Goal: Task Accomplishment & Management: Manage account settings

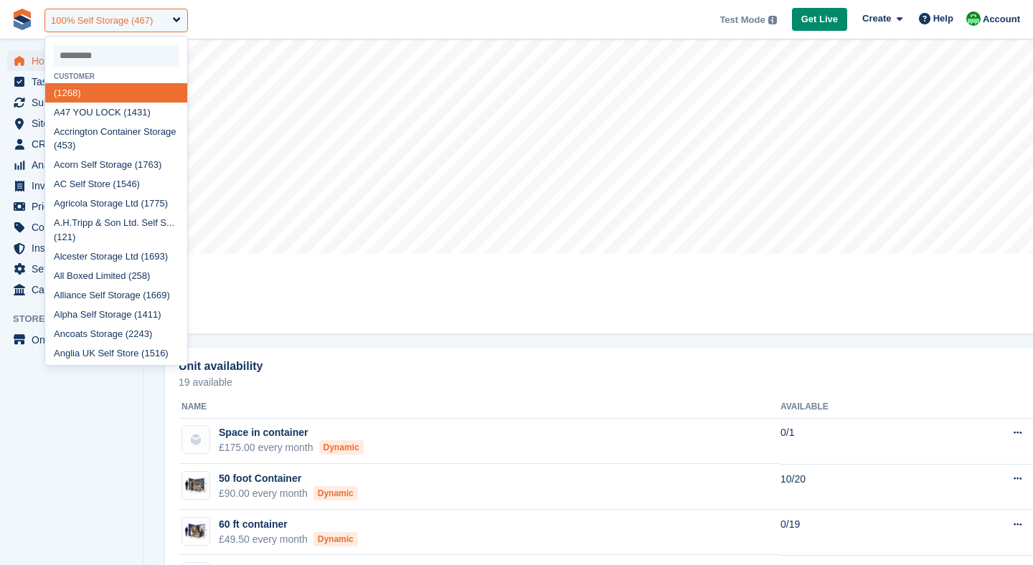
scroll to position [511, 0]
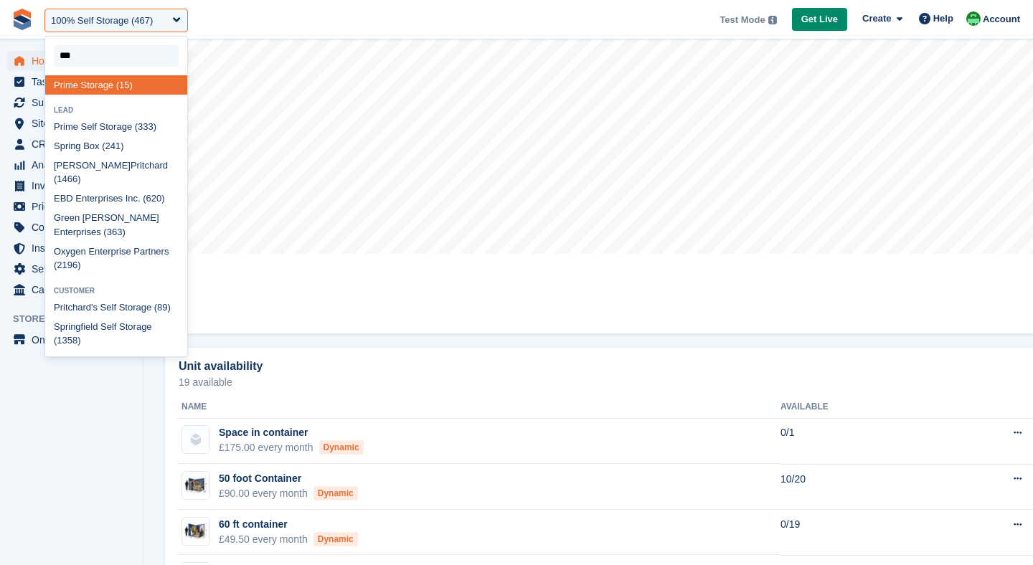
type input "****"
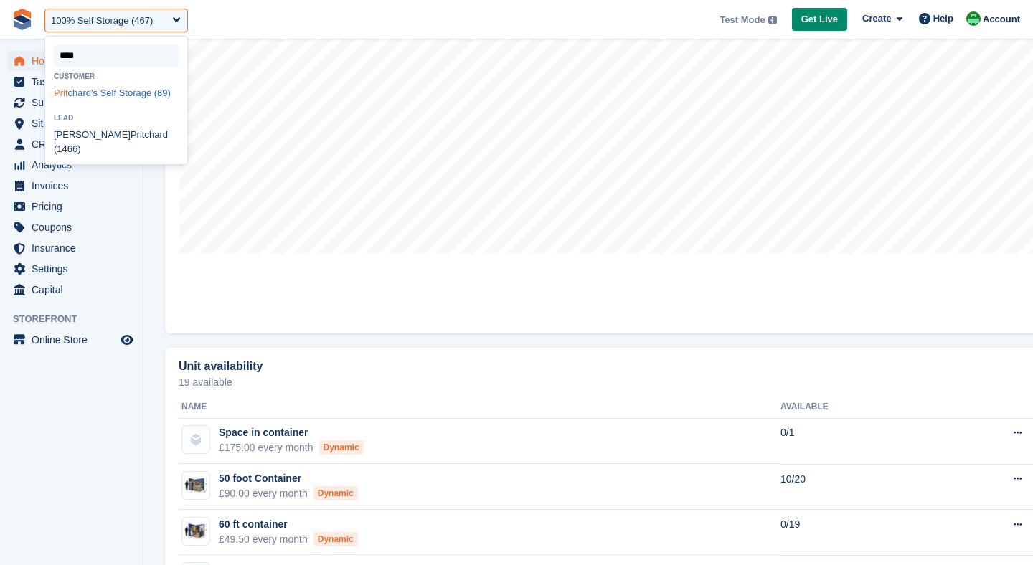
click at [93, 103] on div "Prit chard's Self Storage (89)" at bounding box center [116, 92] width 142 height 19
select select "**"
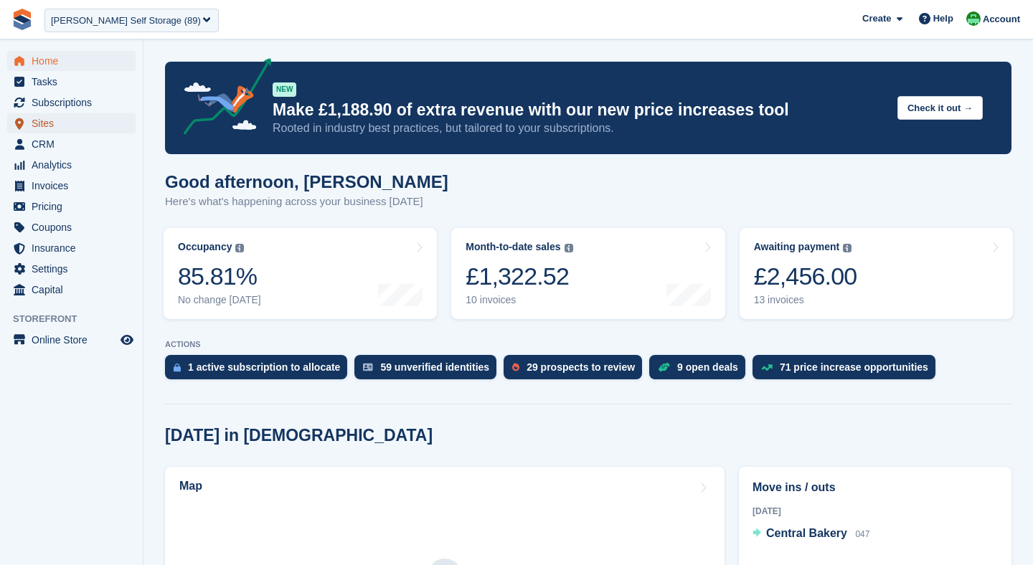
click at [54, 125] on span "Sites" at bounding box center [75, 123] width 86 height 20
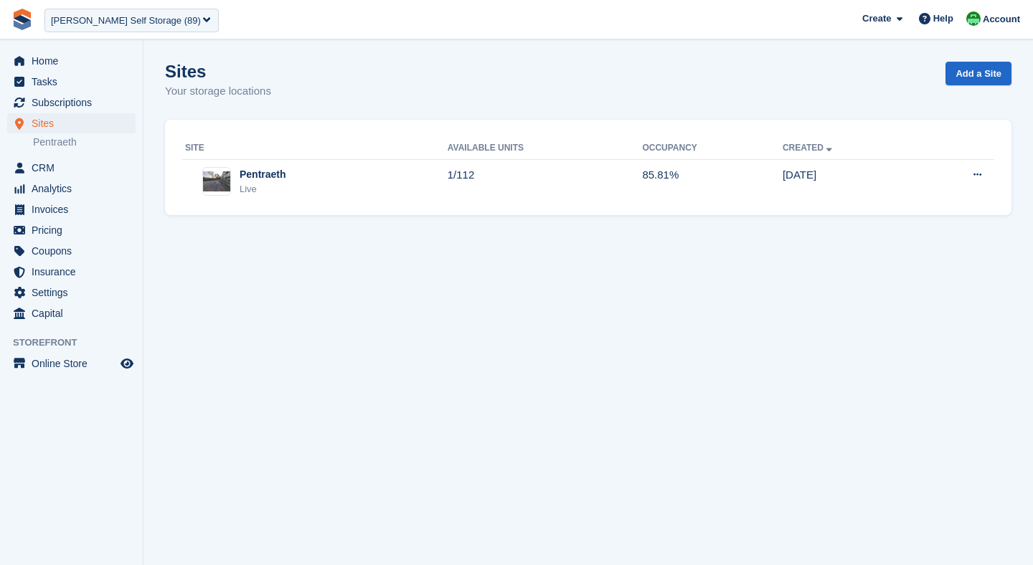
click at [289, 171] on div "Pentraeth Live" at bounding box center [316, 181] width 263 height 29
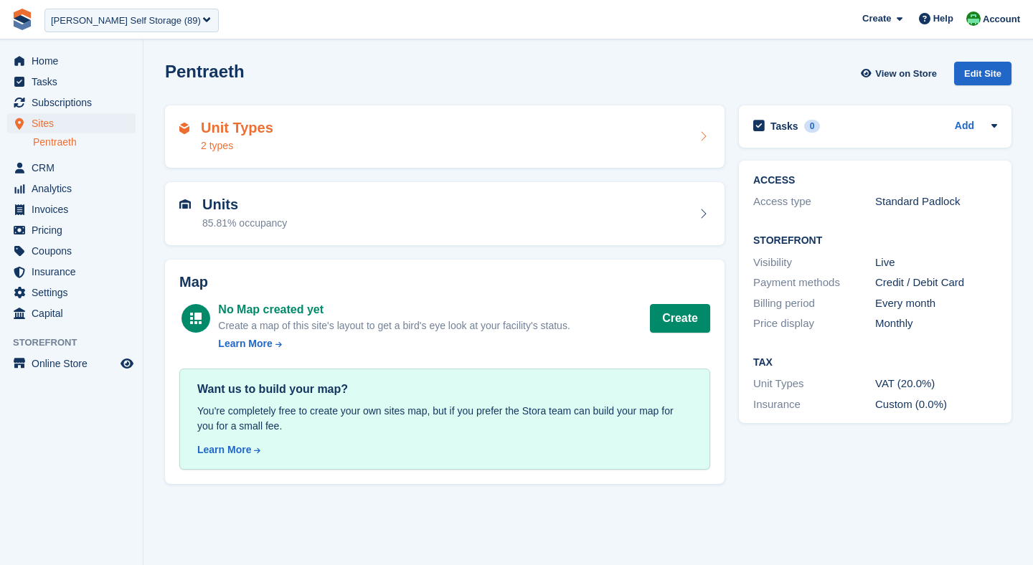
click at [300, 142] on div "Unit Types 2 types" at bounding box center [444, 137] width 531 height 34
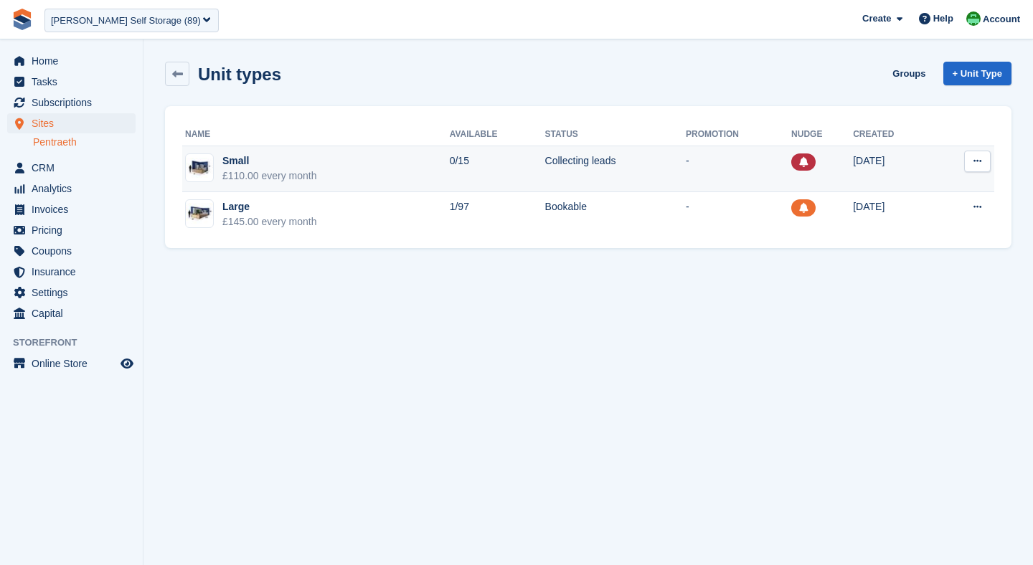
click at [317, 158] on div "Small" at bounding box center [269, 161] width 95 height 15
click at [314, 170] on div "£110.00 every month" at bounding box center [269, 176] width 95 height 15
click at [232, 170] on div "£110.00 every month" at bounding box center [269, 176] width 95 height 15
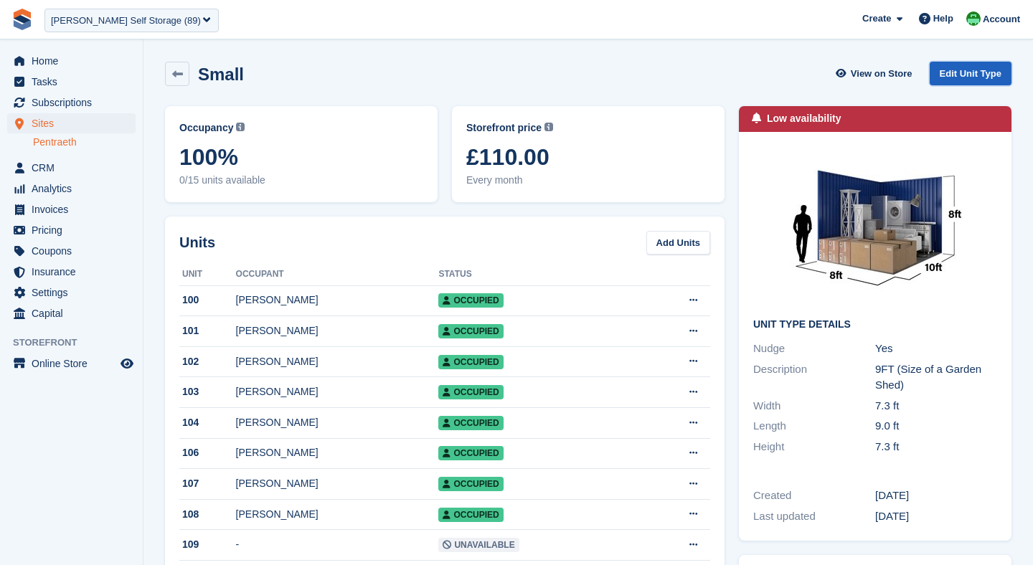
click at [951, 82] on link "Edit Unit Type" at bounding box center [971, 74] width 82 height 24
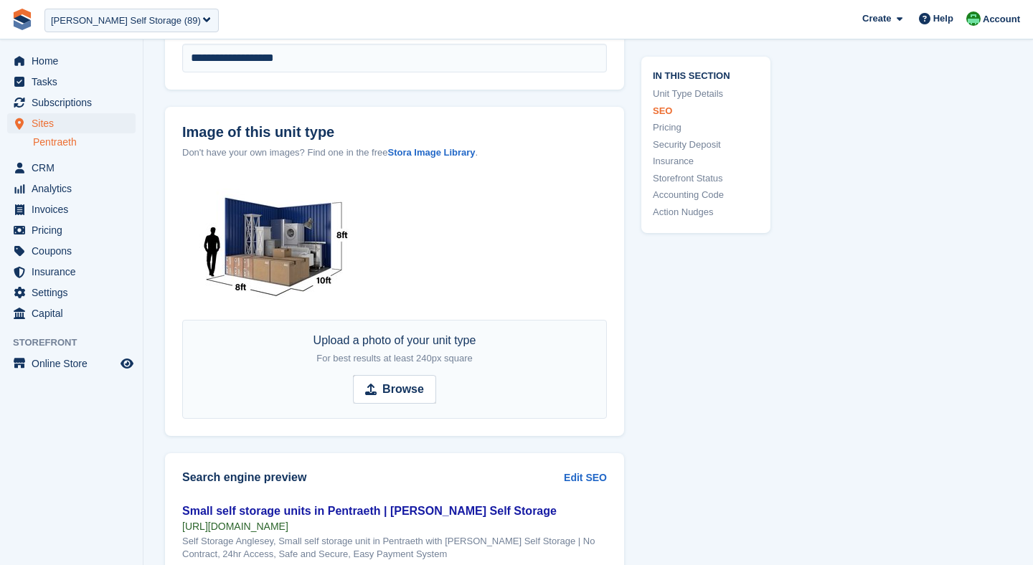
scroll to position [707, 0]
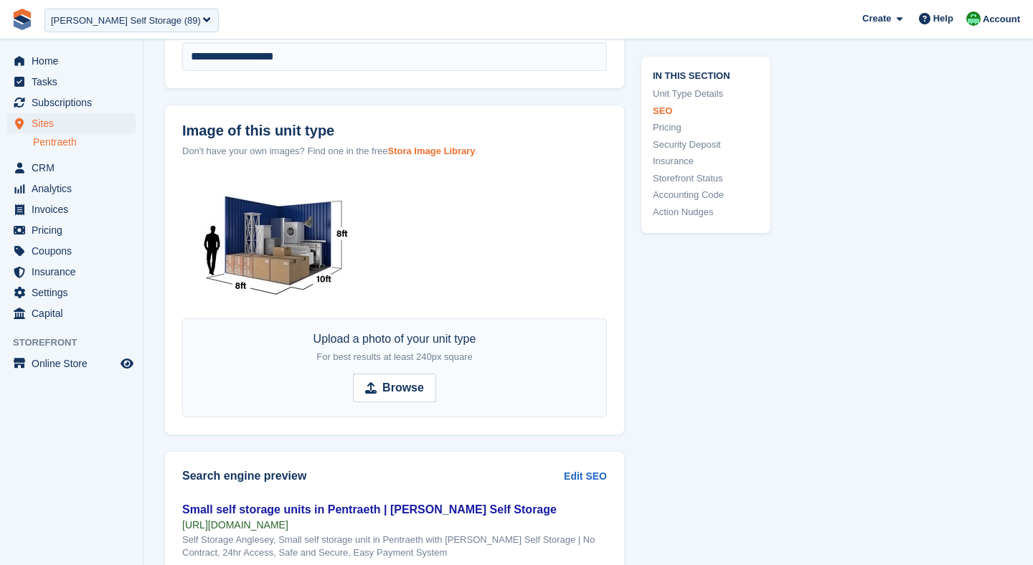
click at [438, 149] on strong "Stora Image Library" at bounding box center [431, 151] width 88 height 11
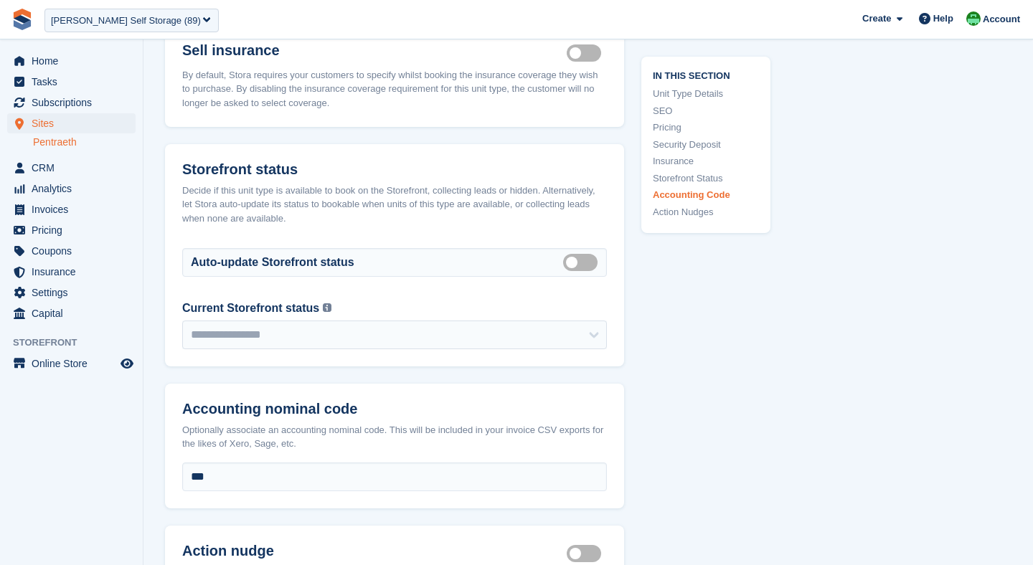
scroll to position [2726, 0]
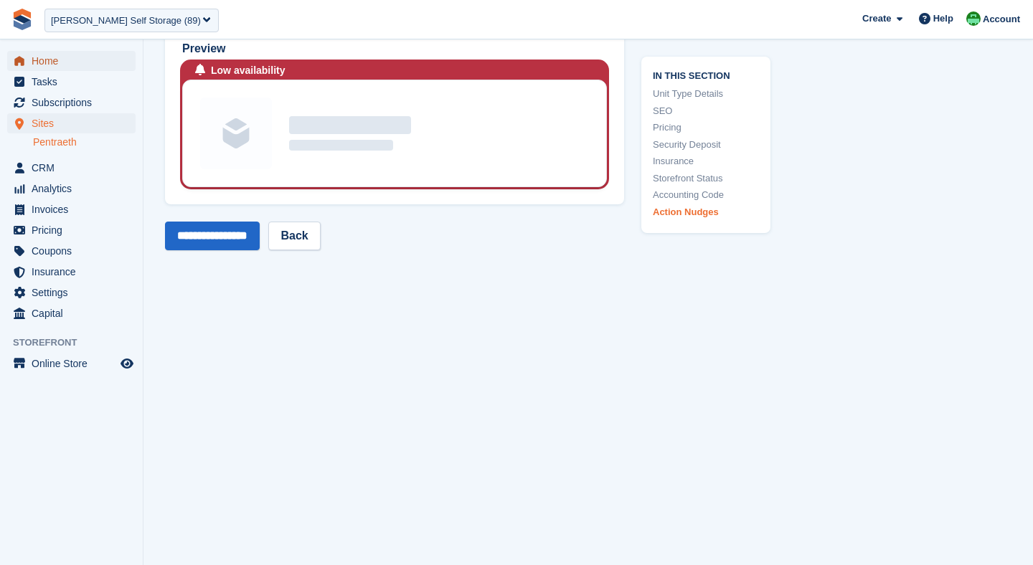
click at [56, 62] on span "Home" at bounding box center [75, 61] width 86 height 20
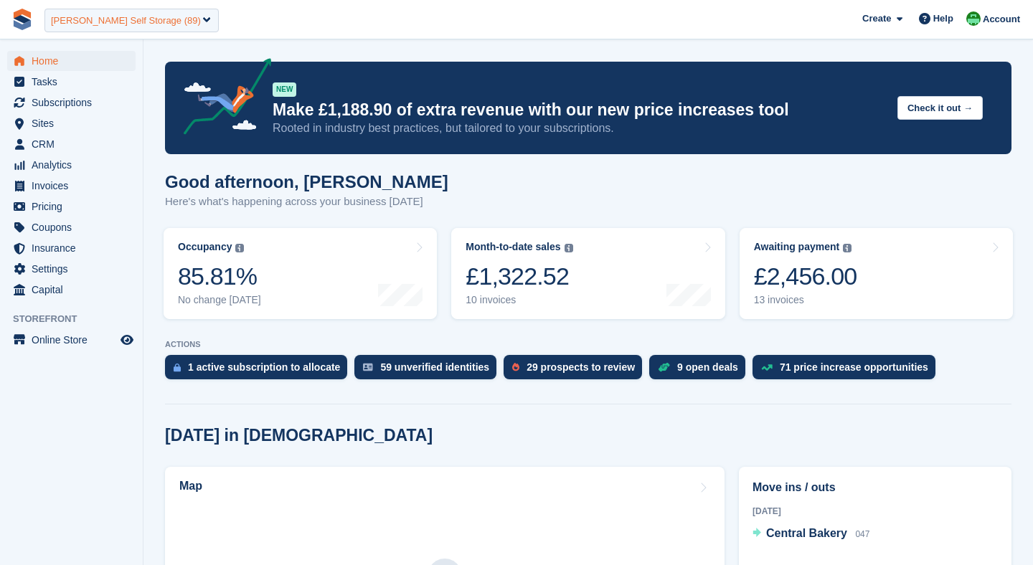
click at [124, 27] on div "Pritchard's Self Storage (89)" at bounding box center [131, 21] width 174 height 24
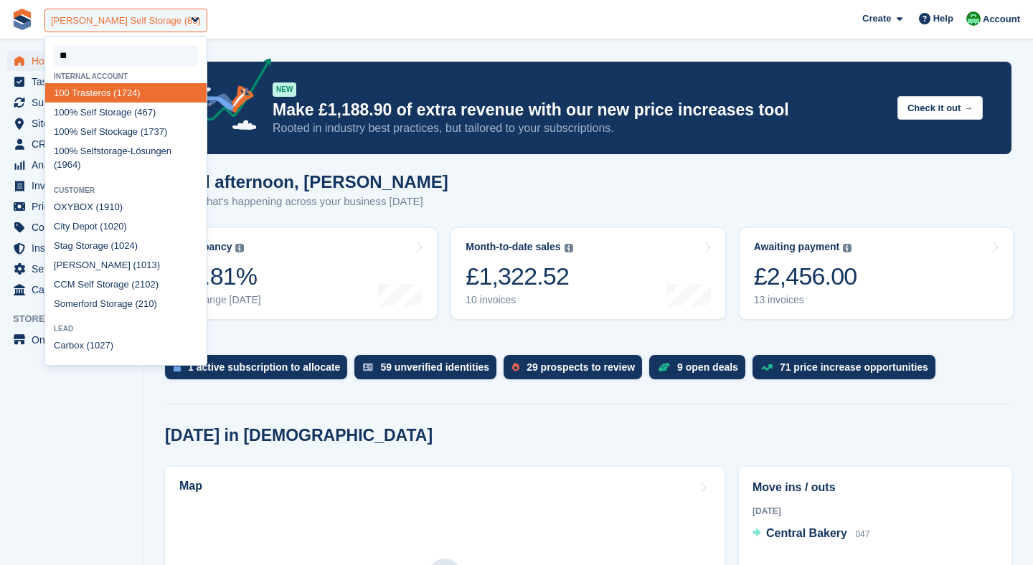
type input "***"
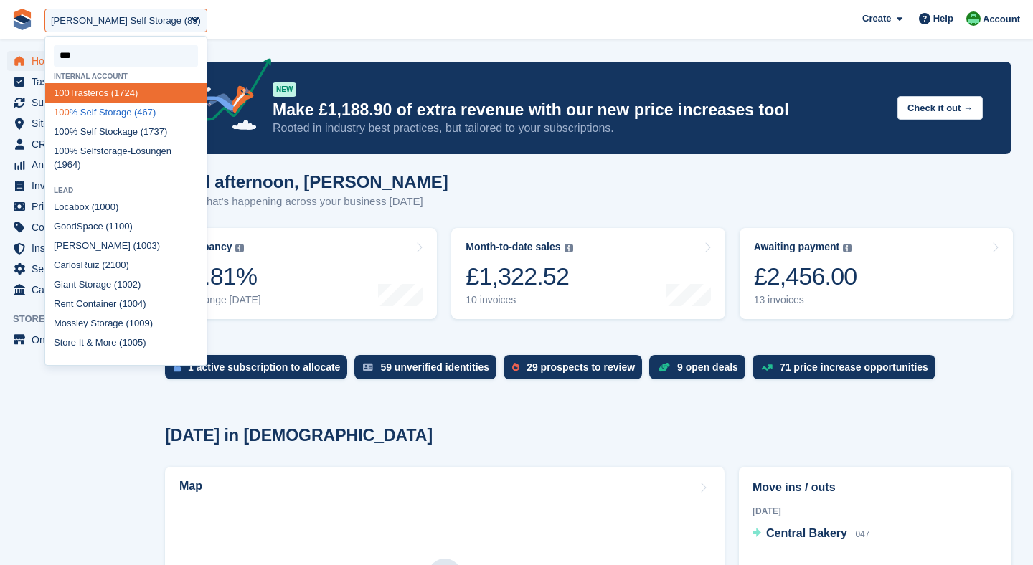
click at [109, 118] on div "100 % Self Storage (467)" at bounding box center [125, 112] width 161 height 19
select select "***"
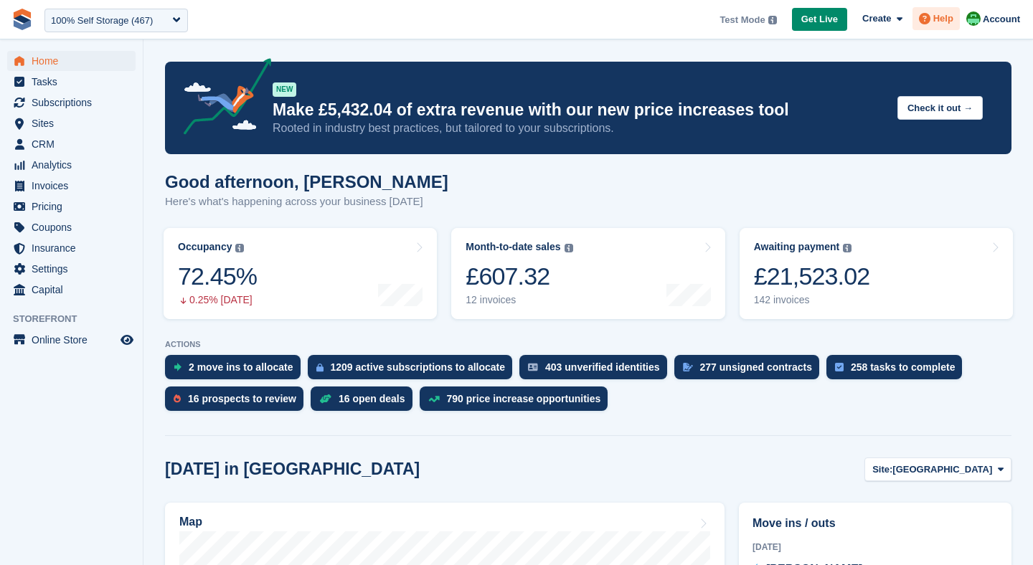
click at [925, 22] on icon at bounding box center [924, 18] width 11 height 11
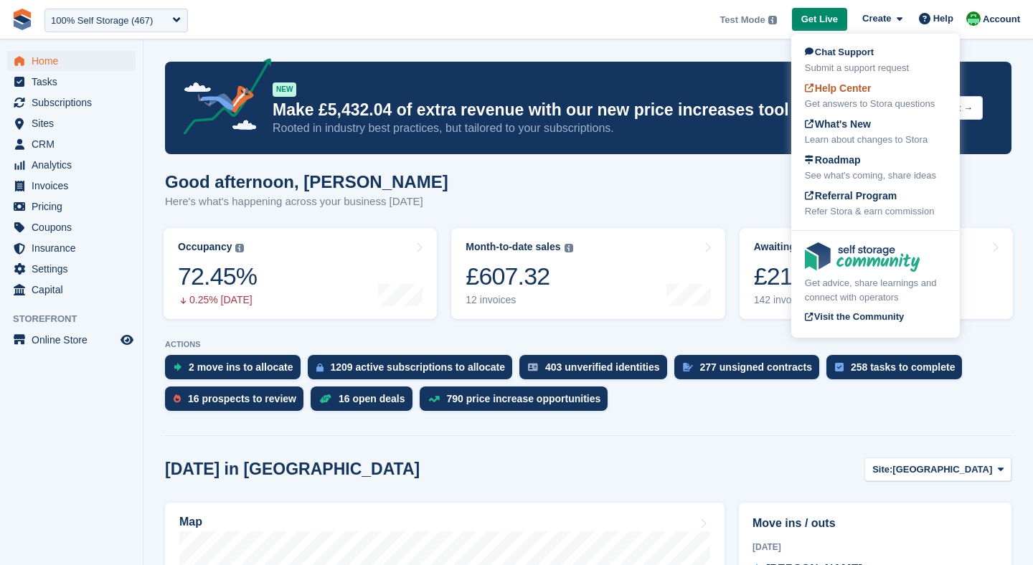
click at [863, 94] on span "Help Center" at bounding box center [838, 88] width 67 height 11
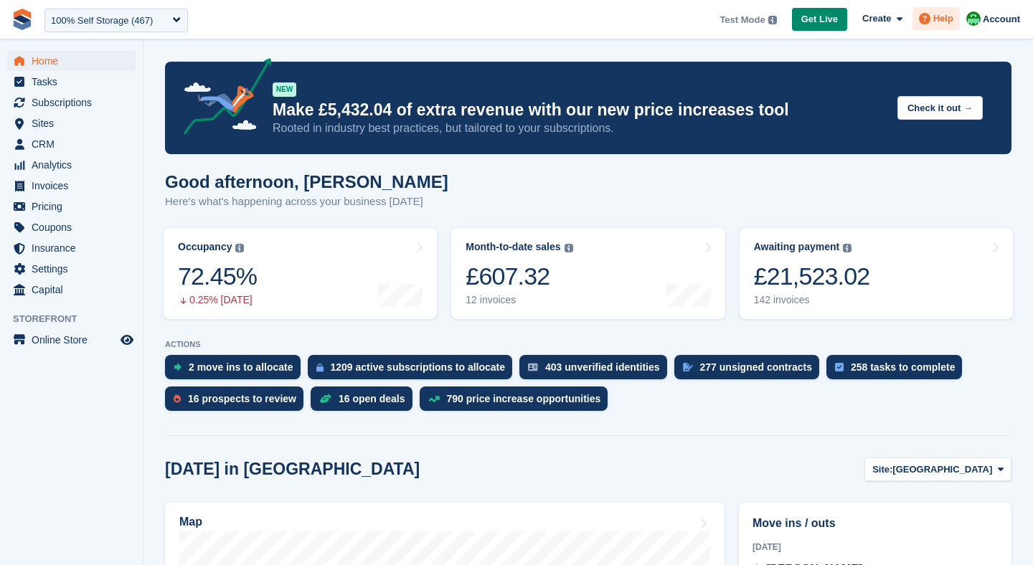
click at [937, 22] on span "Help" at bounding box center [943, 18] width 20 height 14
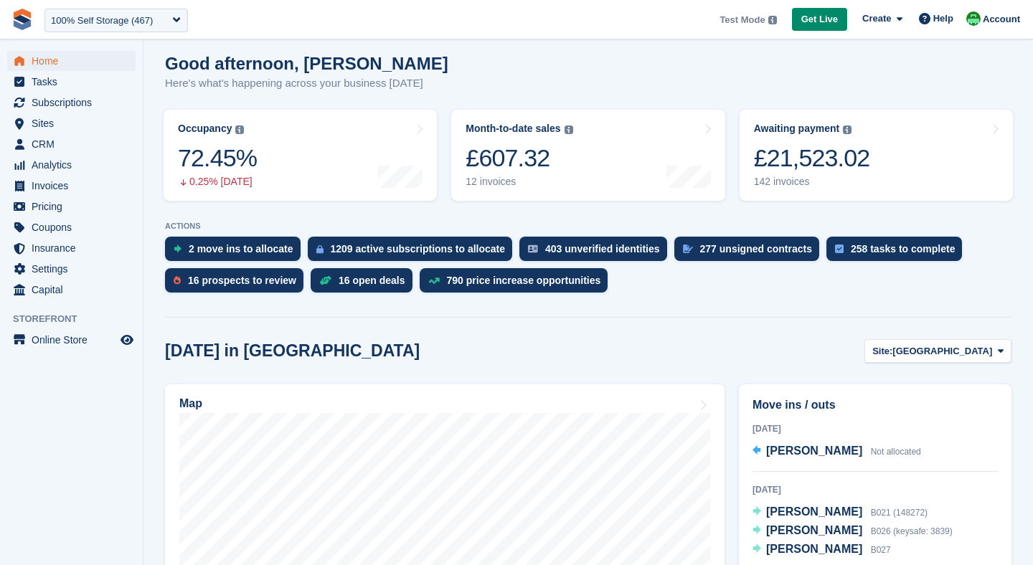
scroll to position [121, 0]
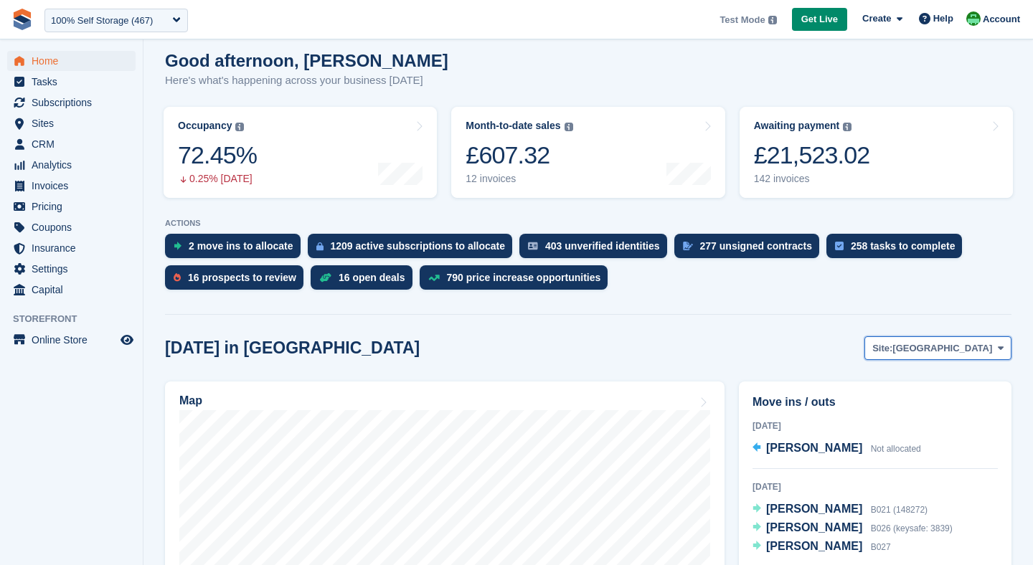
click at [892, 349] on span "Site:" at bounding box center [882, 348] width 20 height 14
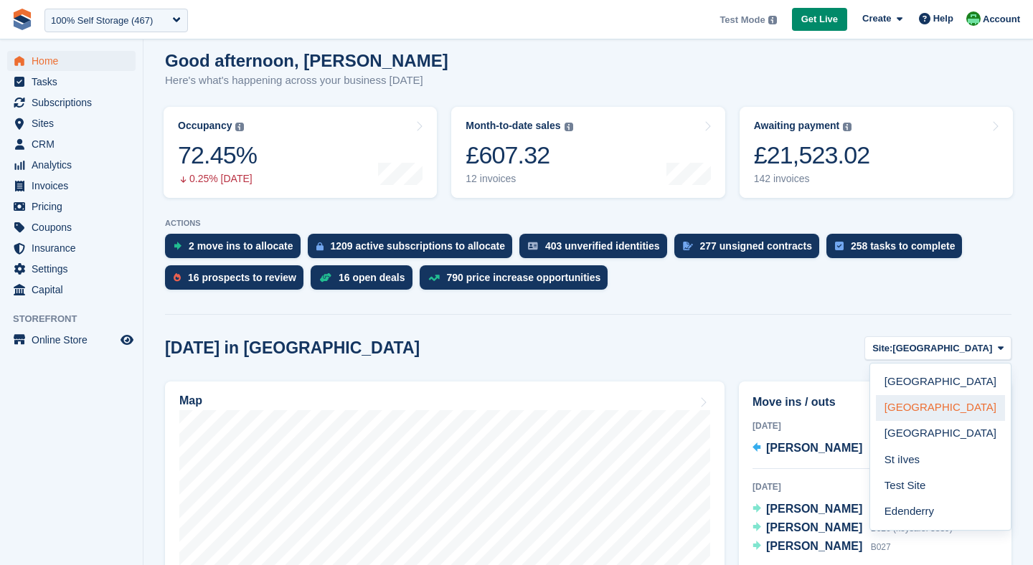
click at [910, 402] on link "[GEOGRAPHIC_DATA]" at bounding box center [940, 408] width 129 height 26
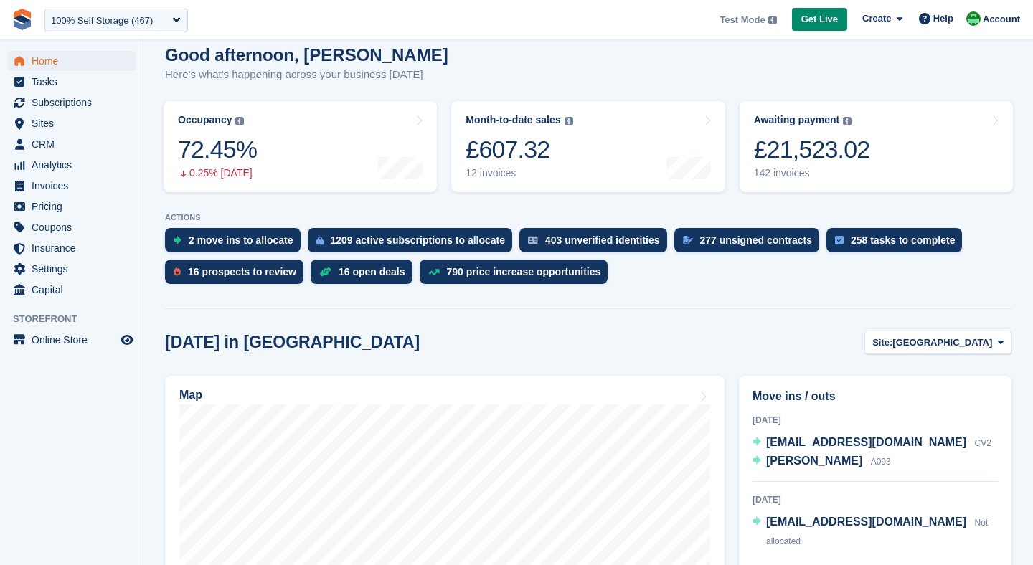
scroll to position [123, 0]
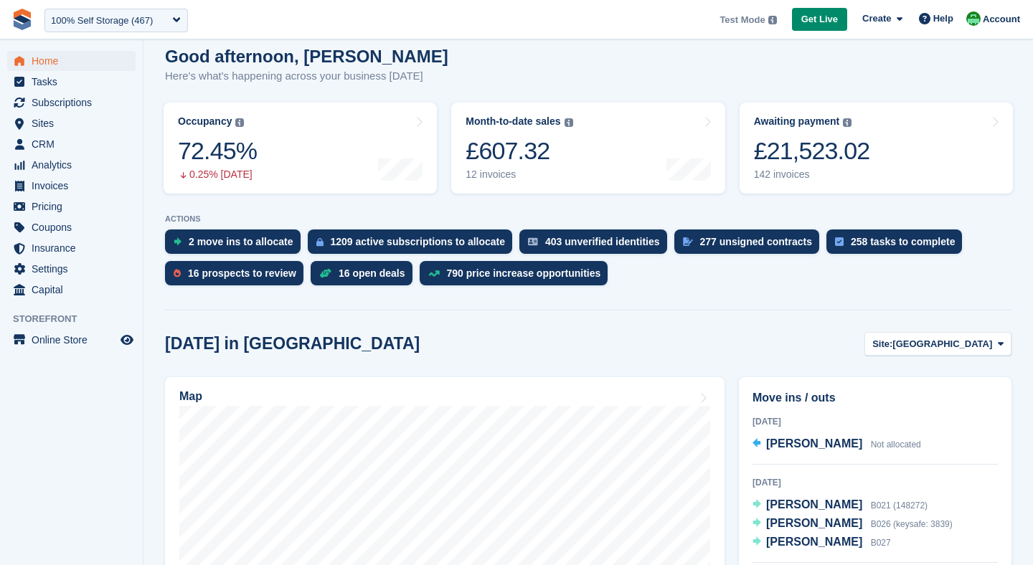
scroll to position [126, 0]
click at [56, 246] on span "Insurance" at bounding box center [75, 248] width 86 height 20
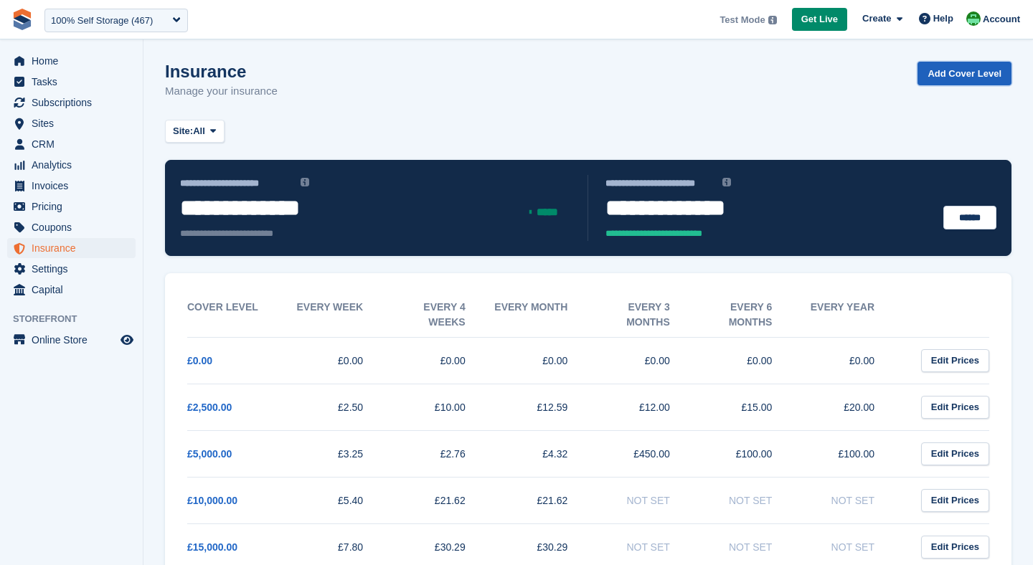
click at [948, 75] on link "Add Cover Level" at bounding box center [965, 74] width 94 height 24
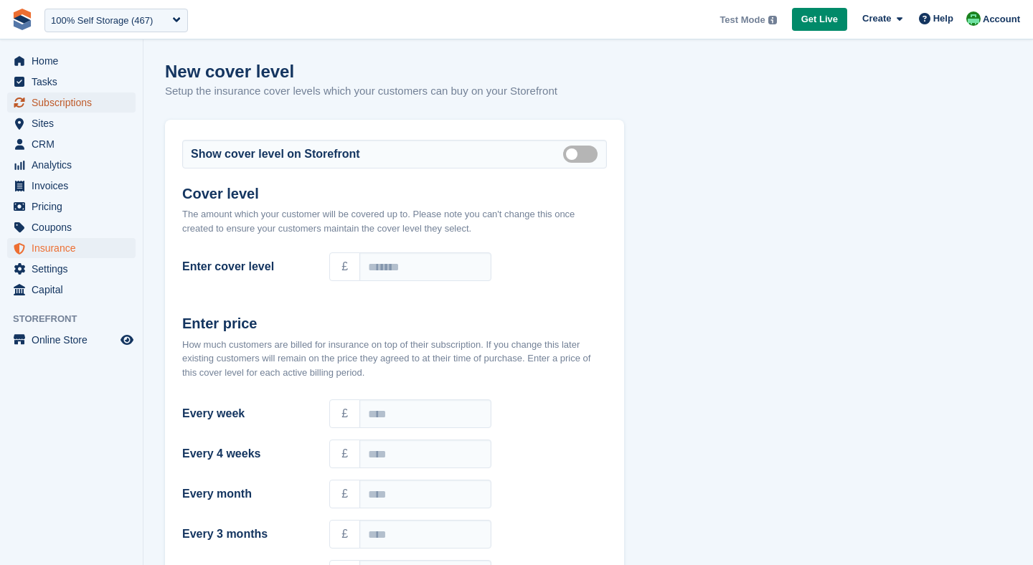
click at [83, 101] on span "Subscriptions" at bounding box center [75, 103] width 86 height 20
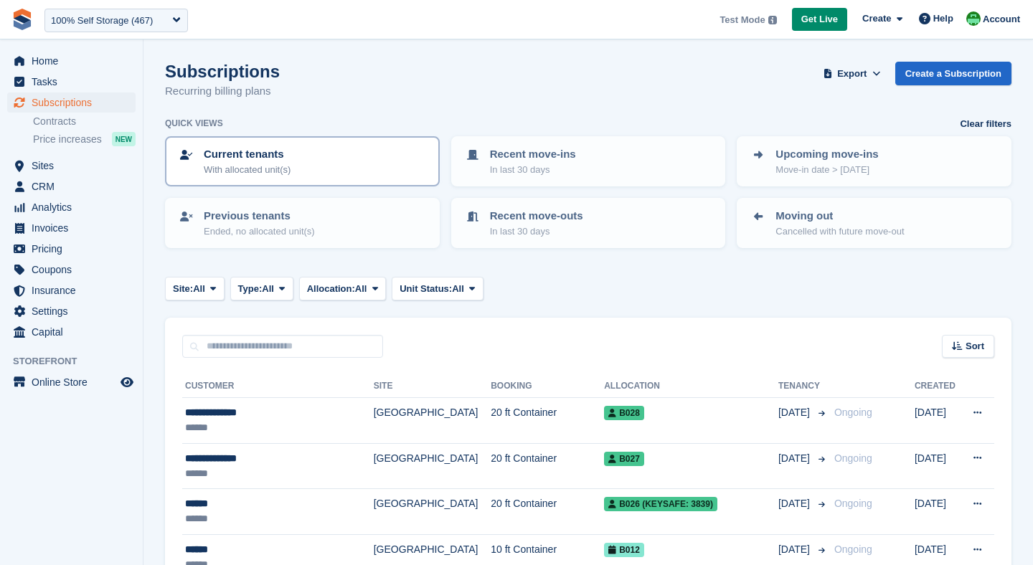
click at [245, 164] on p "With allocated unit(s)" at bounding box center [247, 170] width 87 height 14
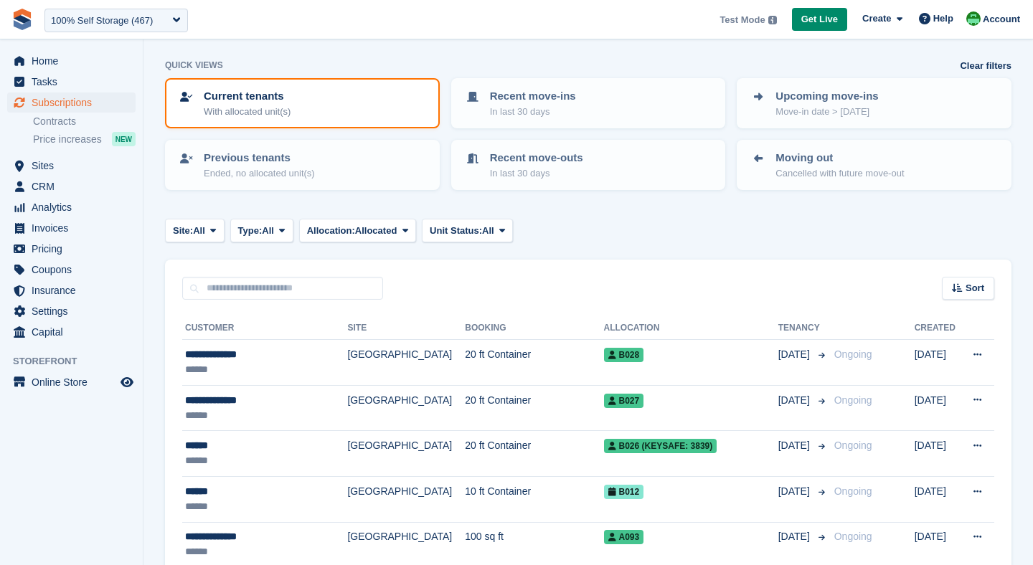
scroll to position [60, 0]
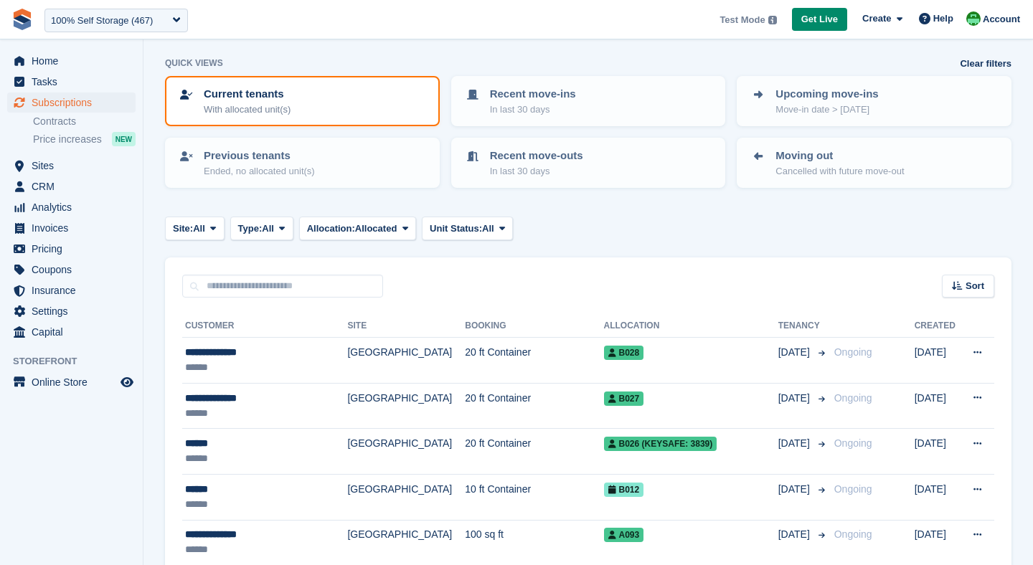
scroll to position [60, 0]
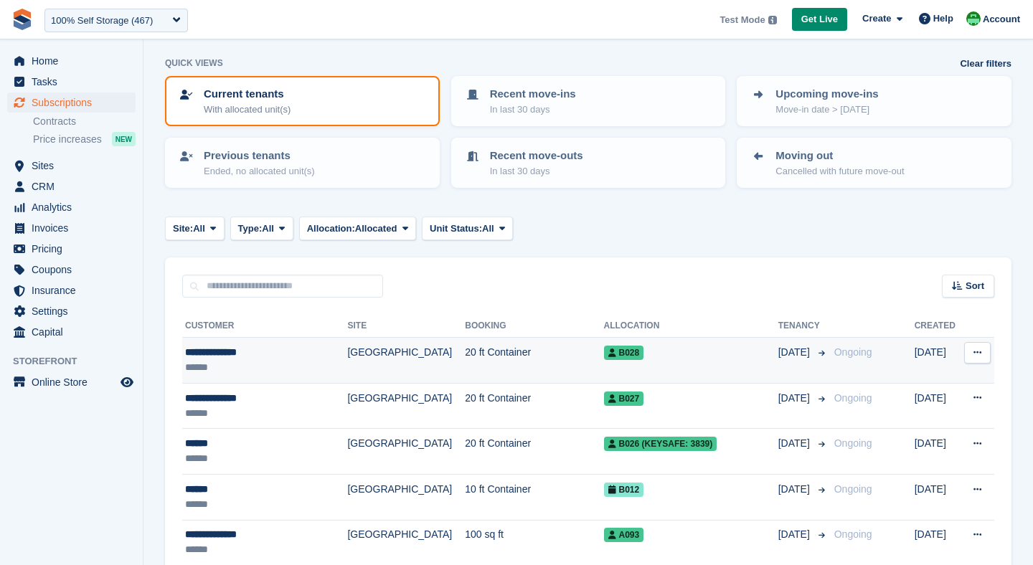
click at [465, 362] on td "20 ft Container" at bounding box center [534, 361] width 138 height 46
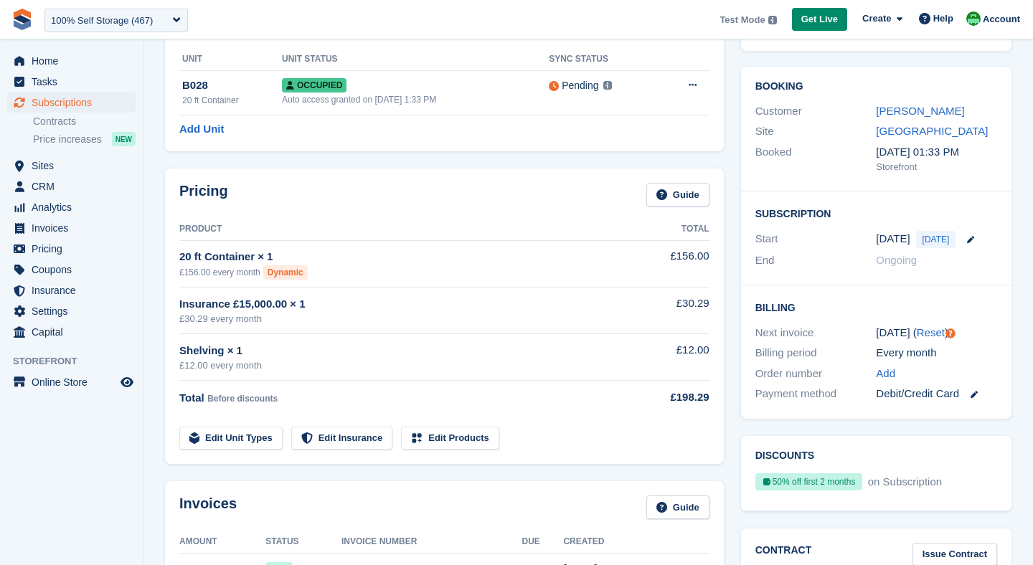
scroll to position [69, 0]
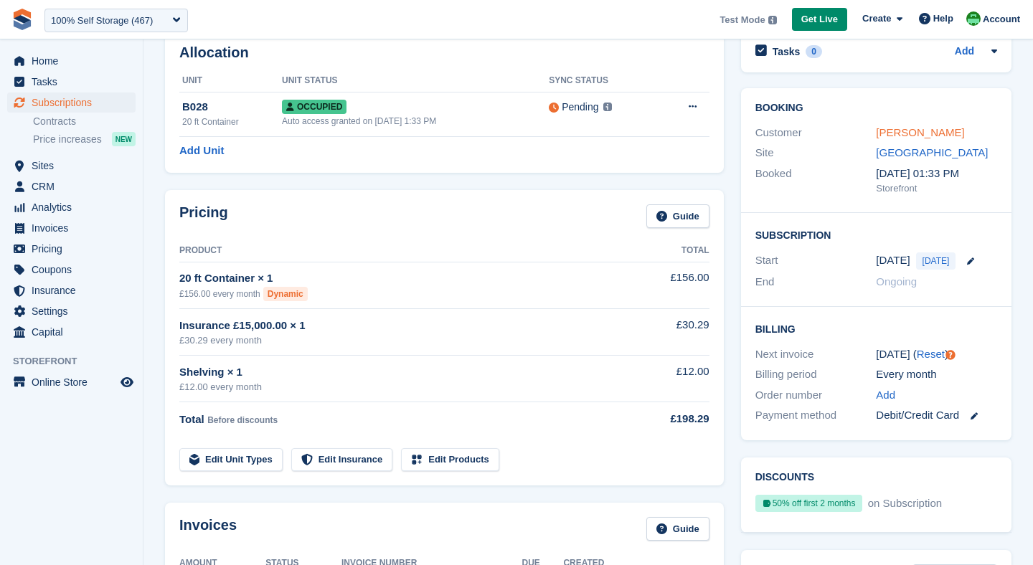
click at [887, 128] on link "[PERSON_NAME]" at bounding box center [920, 132] width 88 height 12
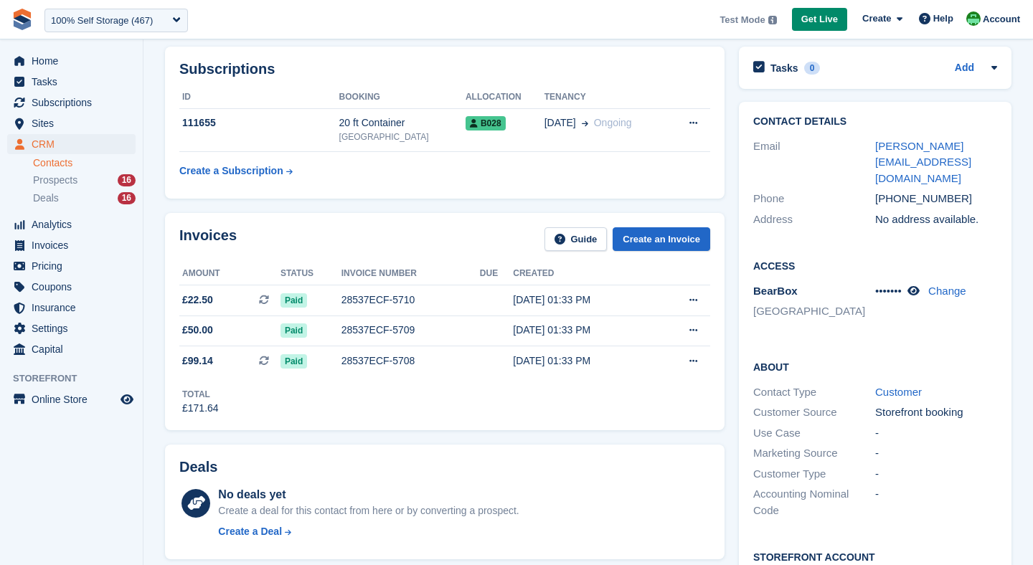
scroll to position [100, 0]
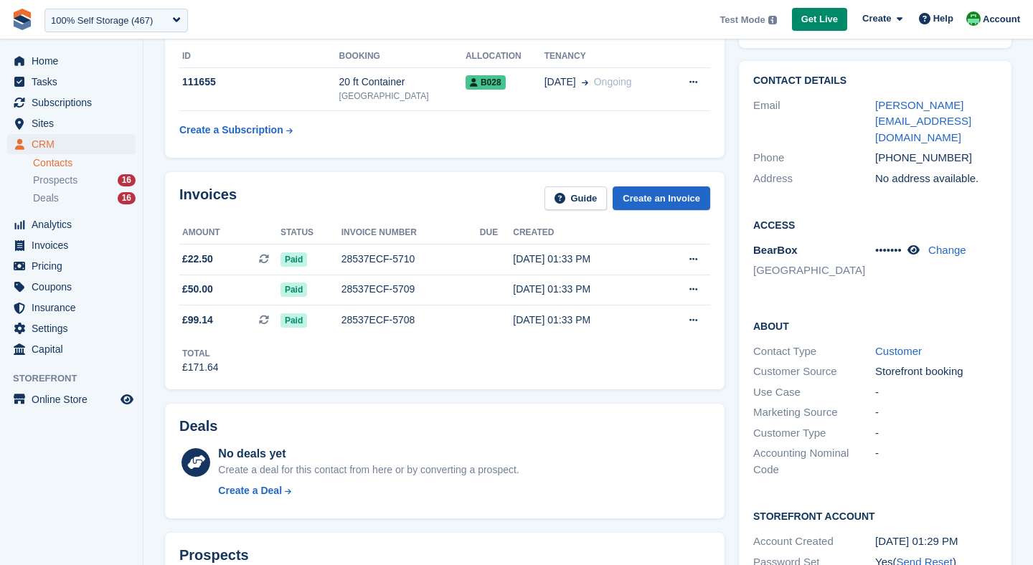
click at [945, 242] on div "••••••• Change" at bounding box center [936, 250] width 122 height 17
click at [951, 244] on link "Change" at bounding box center [947, 250] width 38 height 12
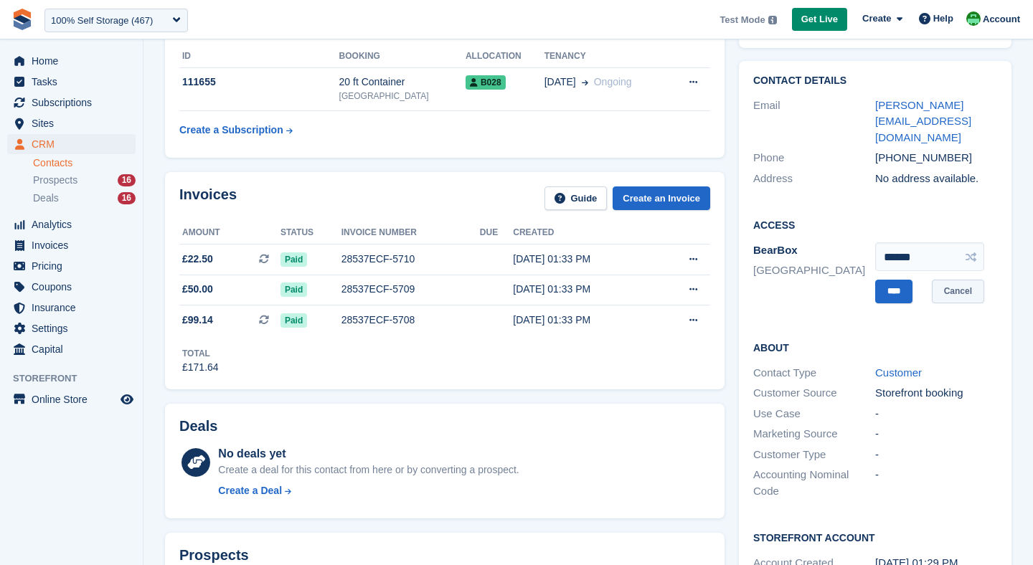
click at [971, 280] on link "Cancel" at bounding box center [958, 292] width 52 height 24
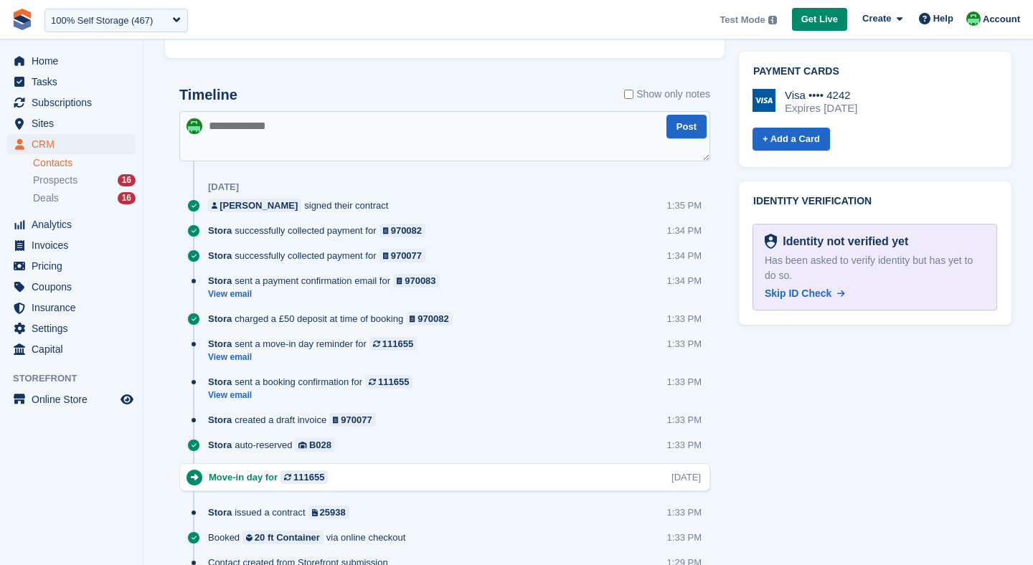
scroll to position [758, 0]
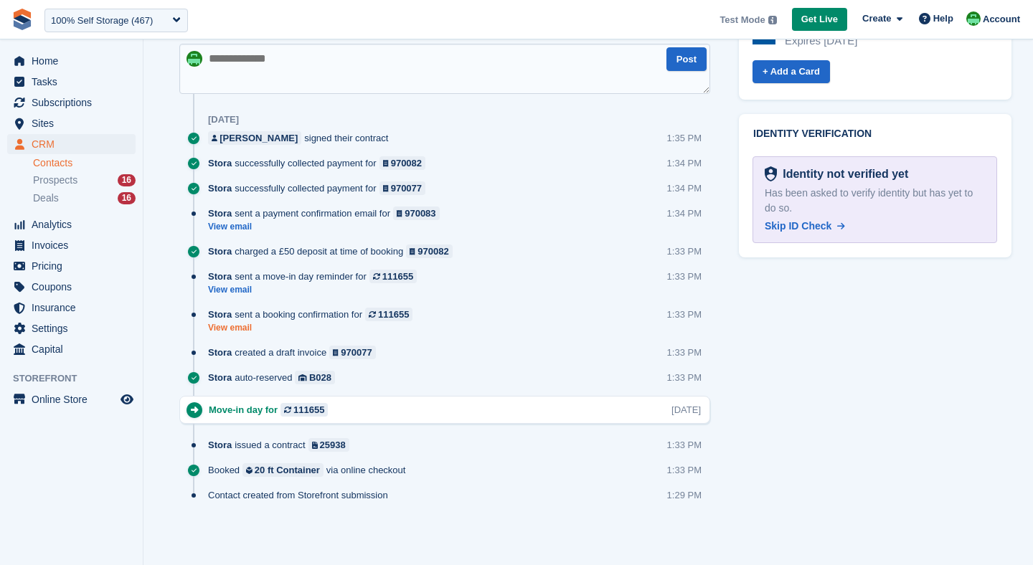
click at [220, 324] on link "View email" at bounding box center [314, 328] width 212 height 12
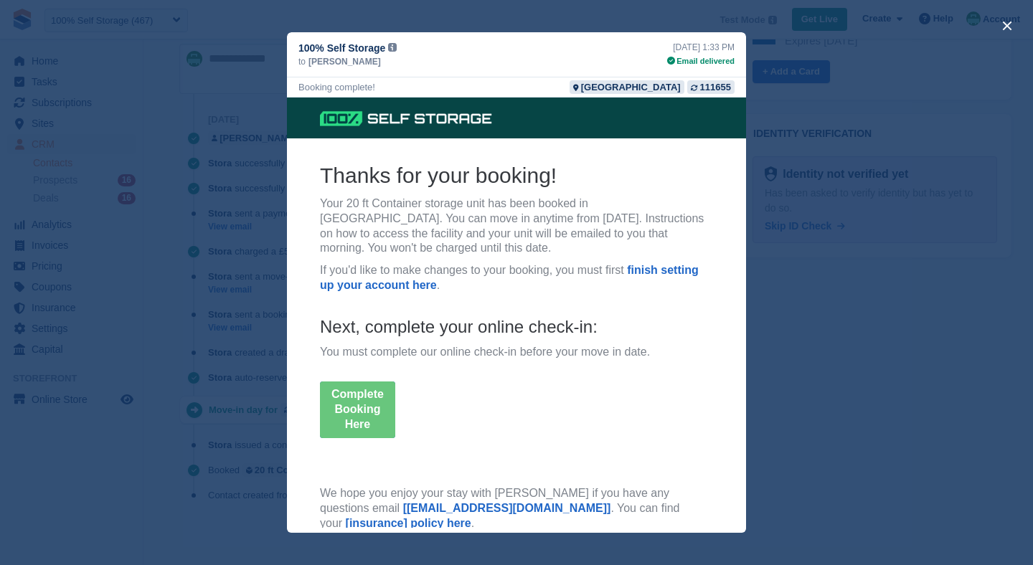
scroll to position [0, 0]
click at [1002, 24] on button "close" at bounding box center [1007, 25] width 23 height 23
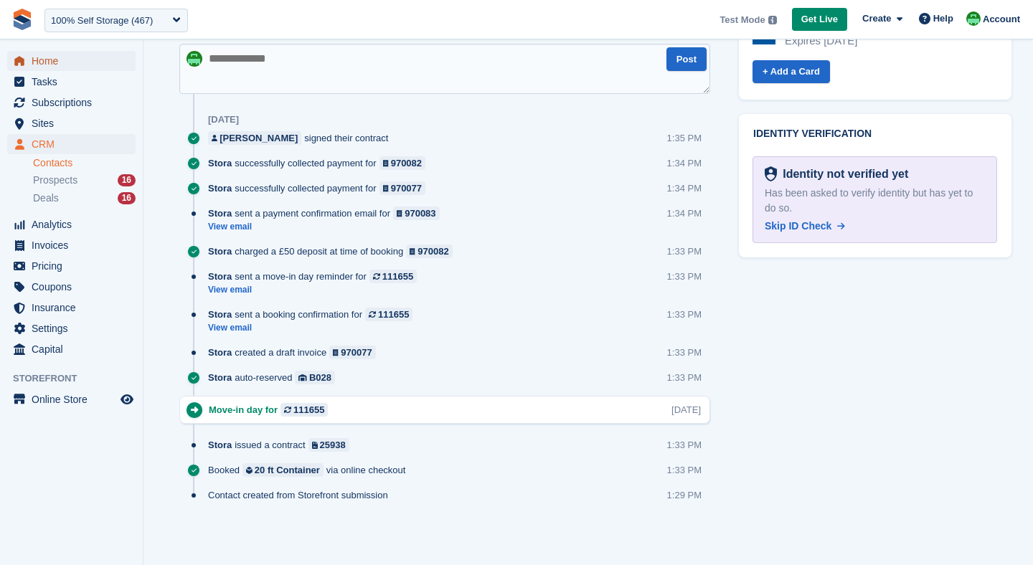
click at [47, 65] on span "Home" at bounding box center [75, 61] width 86 height 20
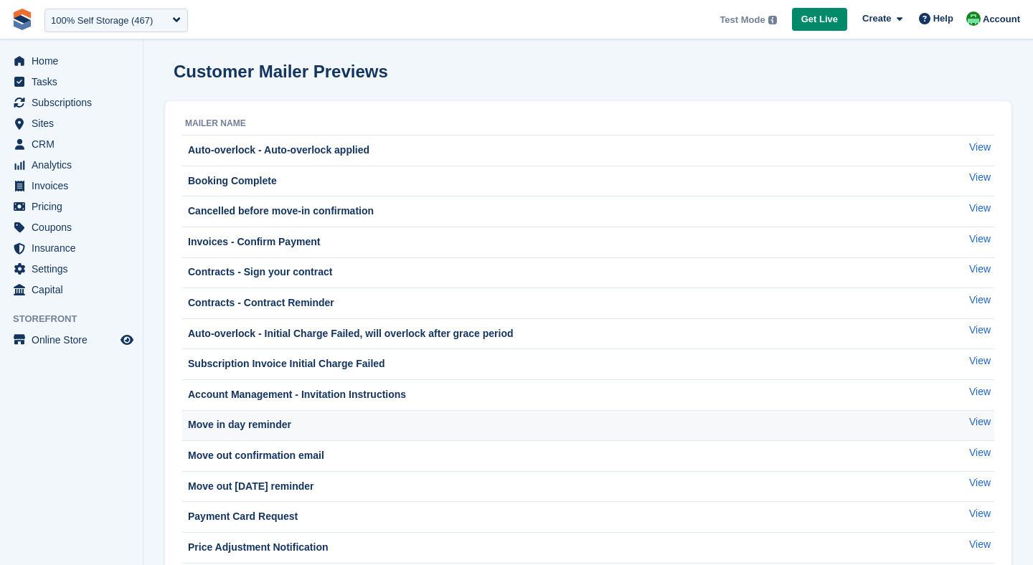
click at [272, 428] on div "Move in day reminder" at bounding box center [238, 425] width 106 height 15
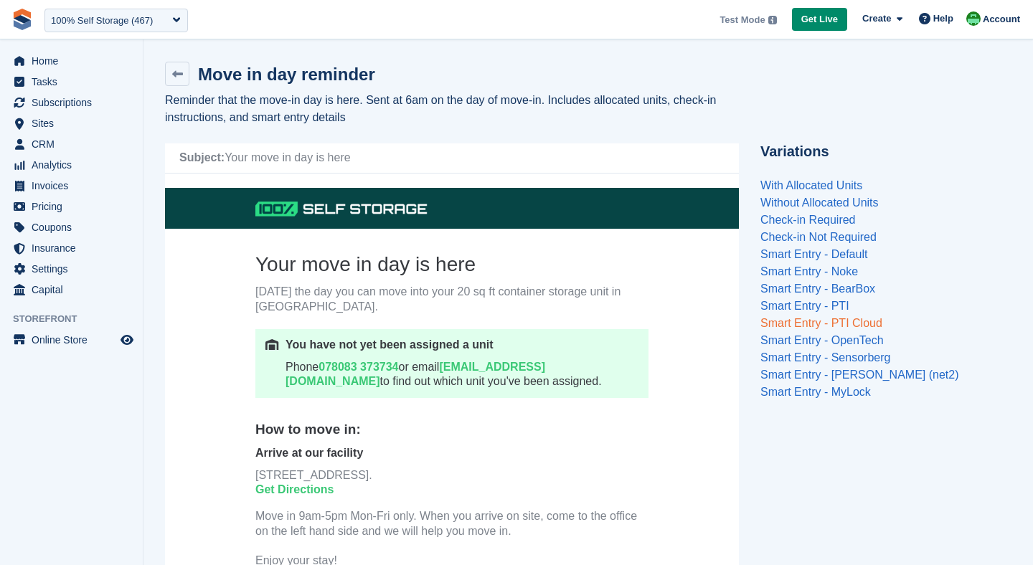
click at [821, 317] on link "Smart Entry - PTI Cloud" at bounding box center [821, 323] width 122 height 12
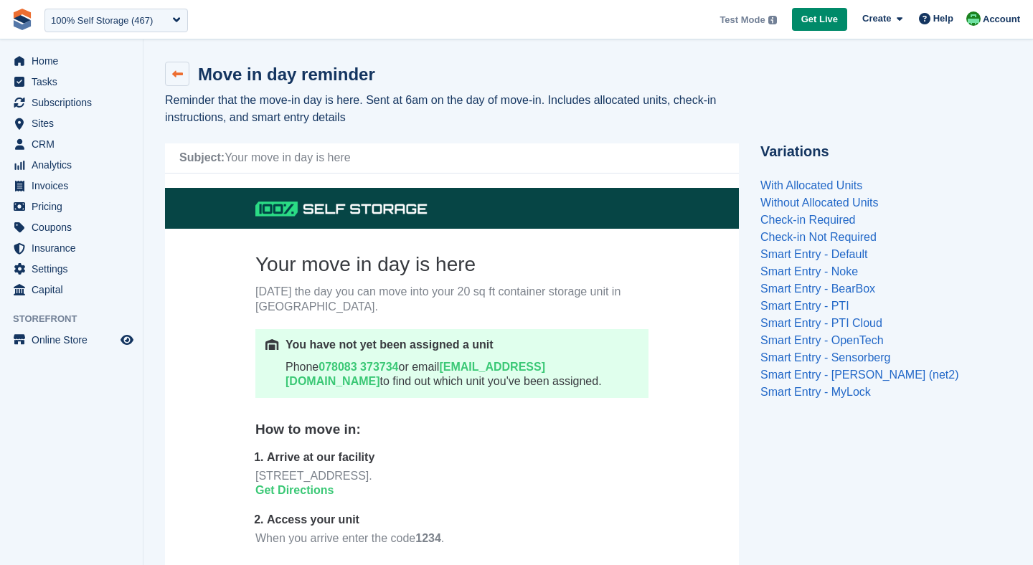
click at [181, 72] on icon at bounding box center [177, 74] width 11 height 11
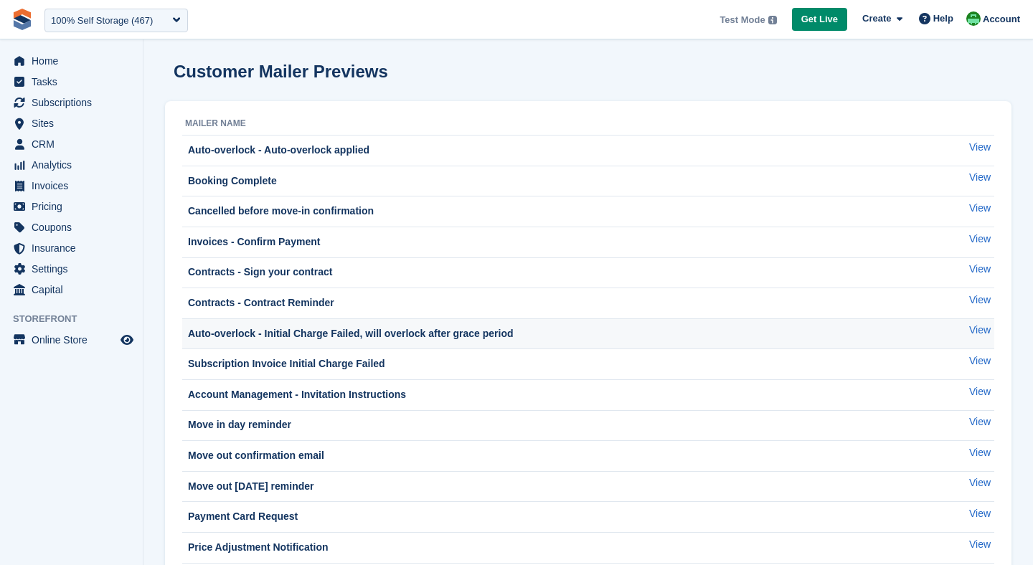
click at [319, 347] on td "Auto-overlock - Initial Charge Failed, will overlock after grace period" at bounding box center [559, 334] width 755 height 31
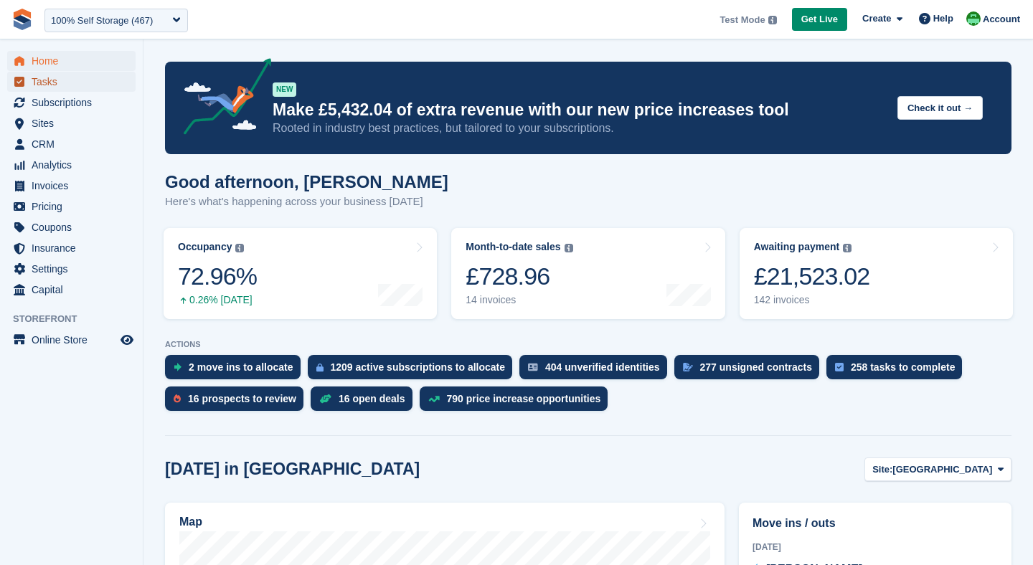
click at [73, 90] on span "Tasks" at bounding box center [75, 82] width 86 height 20
click at [70, 102] on span "Subscriptions" at bounding box center [75, 103] width 86 height 20
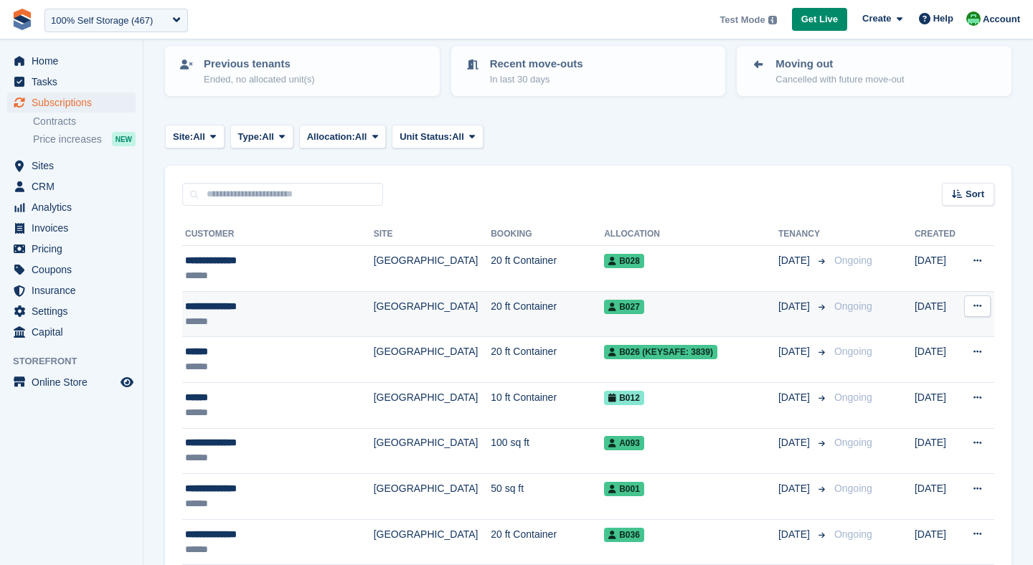
scroll to position [158, 0]
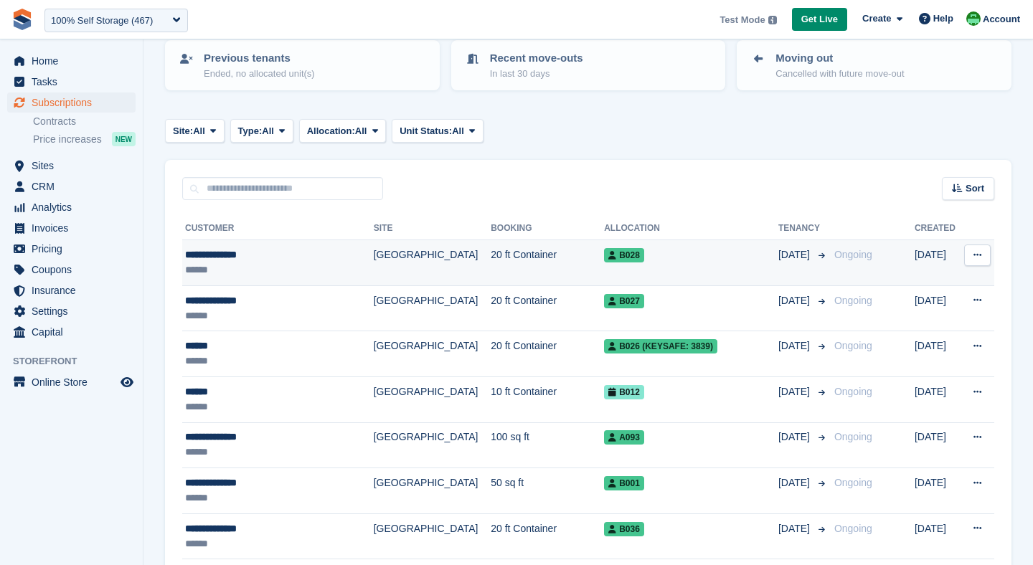
click at [293, 260] on div "**********" at bounding box center [269, 255] width 168 height 15
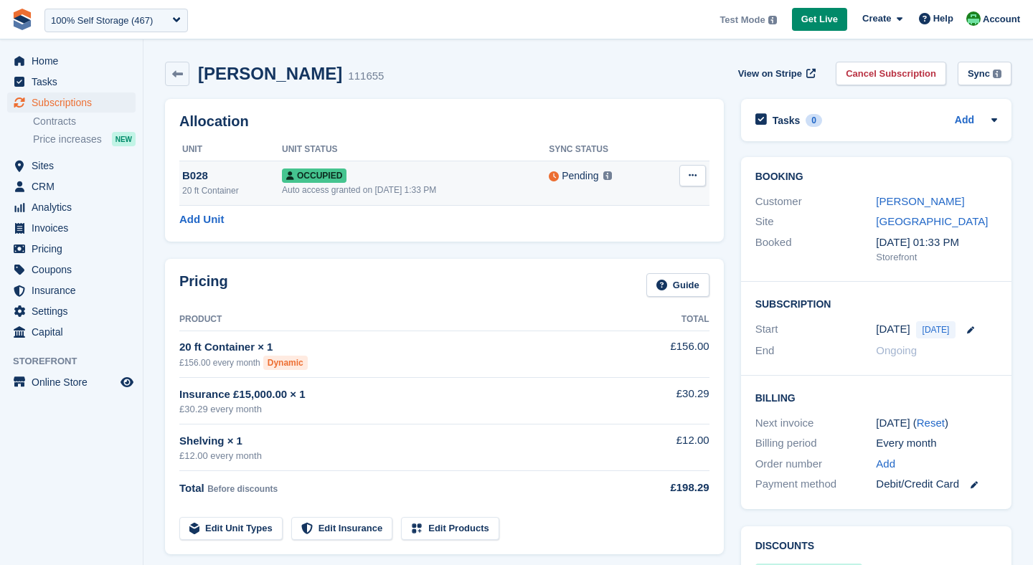
click at [696, 189] on td "Overlock Deallocate" at bounding box center [683, 183] width 52 height 44
click at [693, 177] on icon at bounding box center [693, 175] width 8 height 9
click at [649, 238] on p "Deallocate" at bounding box center [637, 234] width 125 height 19
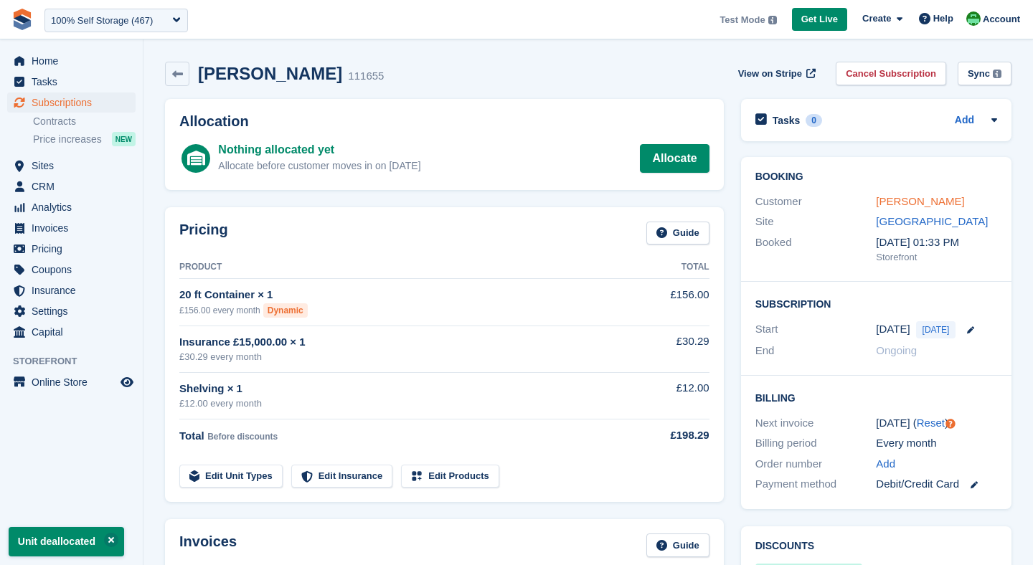
click at [887, 199] on link "[PERSON_NAME]" at bounding box center [920, 201] width 88 height 12
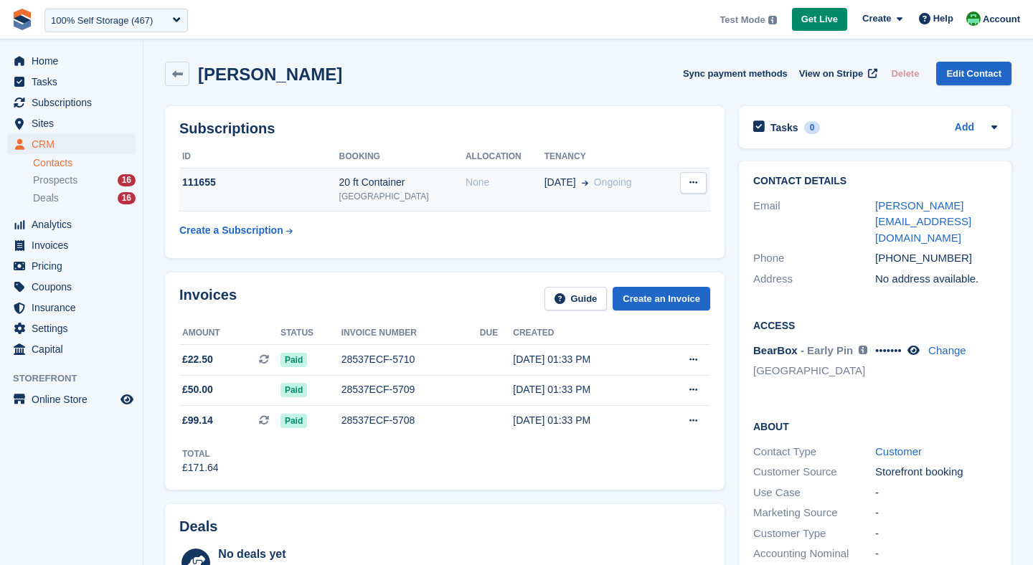
click at [361, 199] on div "[GEOGRAPHIC_DATA]" at bounding box center [402, 196] width 126 height 13
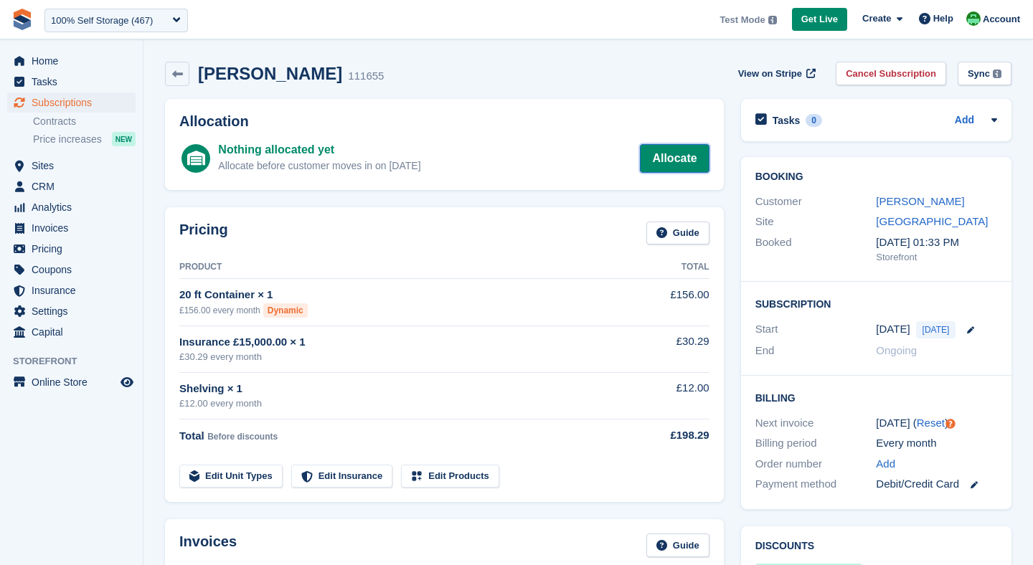
click at [683, 164] on link "Allocate" at bounding box center [674, 158] width 69 height 29
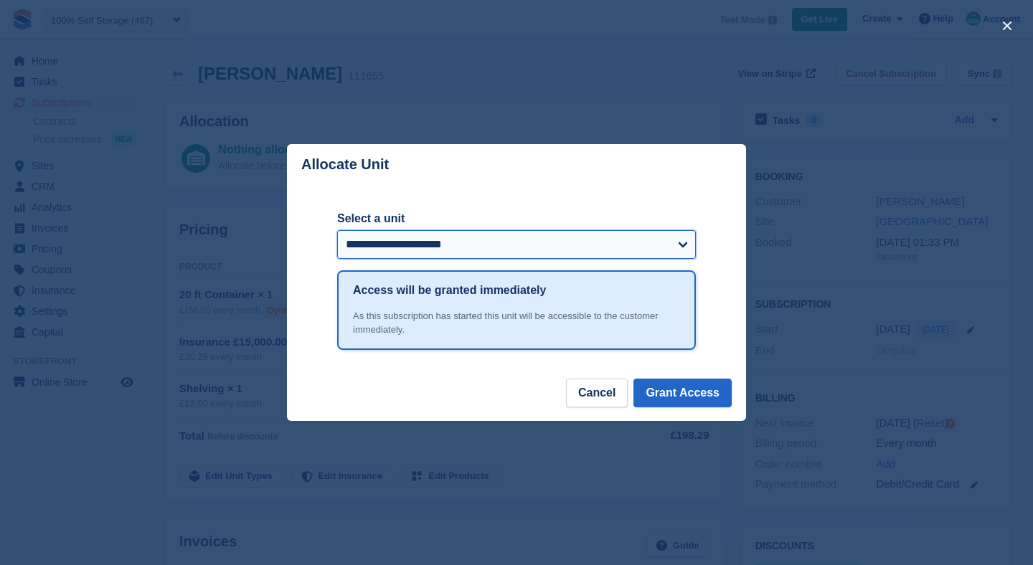
click at [634, 239] on select "**********" at bounding box center [516, 244] width 359 height 29
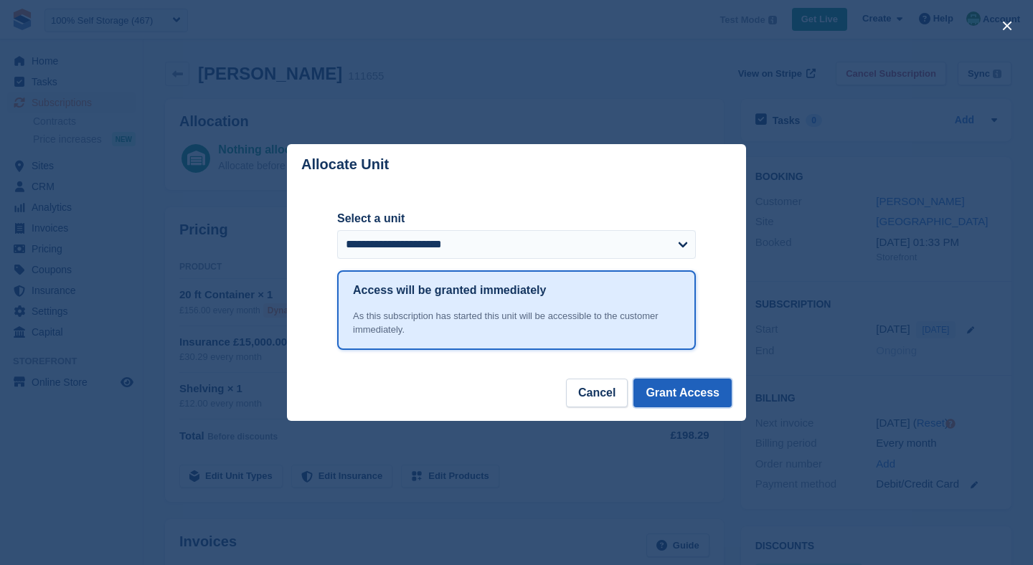
click at [671, 400] on button "Grant Access" at bounding box center [682, 393] width 98 height 29
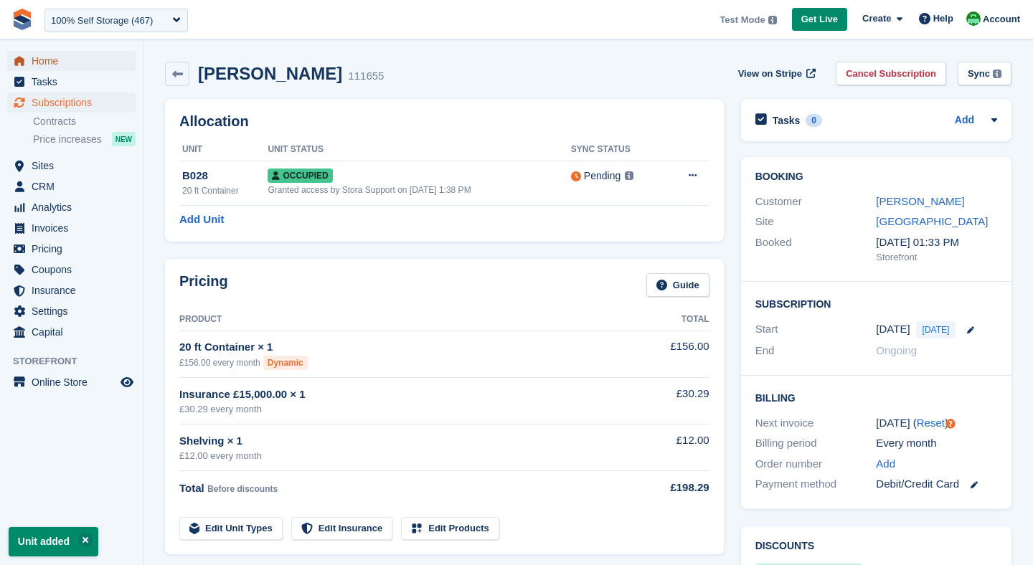
click at [95, 62] on span "Home" at bounding box center [75, 61] width 86 height 20
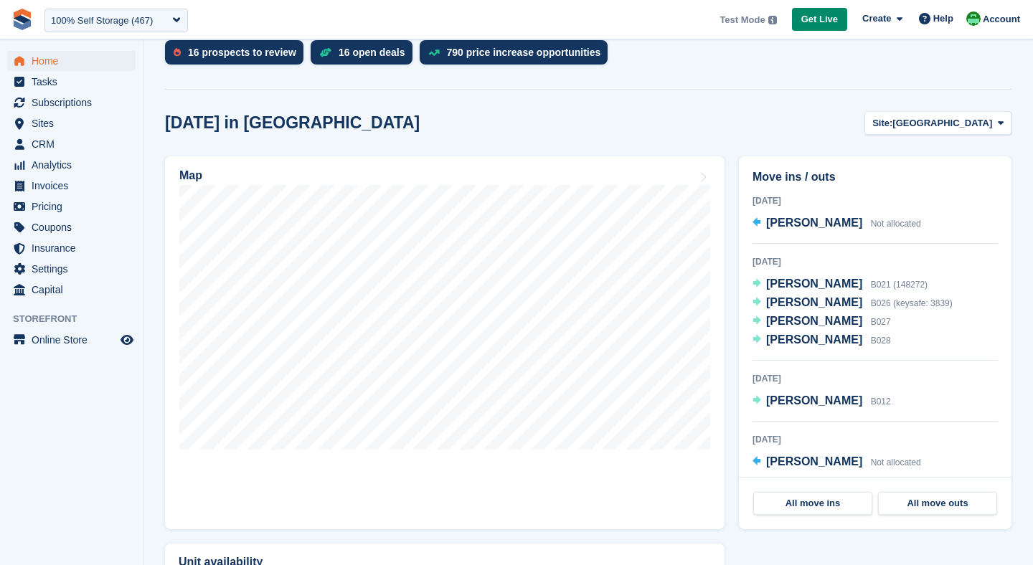
scroll to position [352, 0]
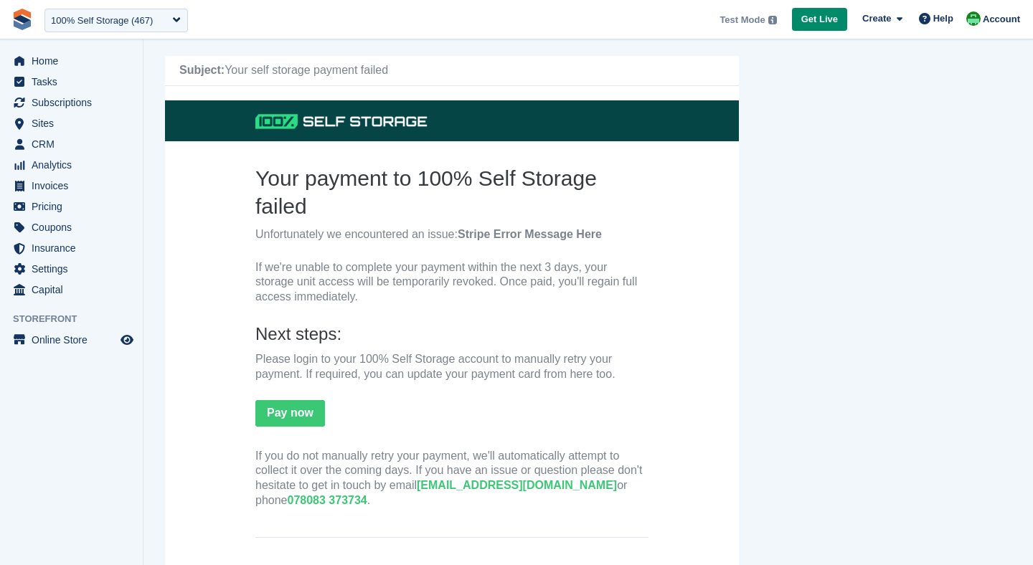
scroll to position [57, 0]
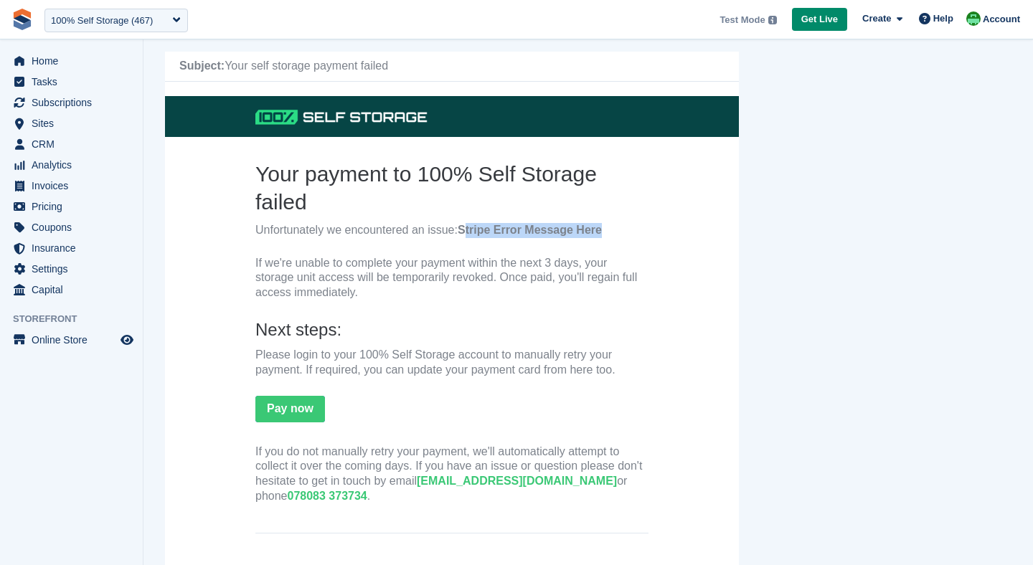
drag, startPoint x: 467, startPoint y: 234, endPoint x: 622, endPoint y: 235, distance: 155.0
click at [622, 235] on p "Unfortunately we encountered an issue: Stripe Error Message Here" at bounding box center [451, 230] width 393 height 15
drag, startPoint x: 466, startPoint y: 268, endPoint x: 573, endPoint y: 266, distance: 106.9
click at [575, 265] on p "If we're unable to complete your payment within the next 3 days, your storage u…" at bounding box center [451, 278] width 393 height 44
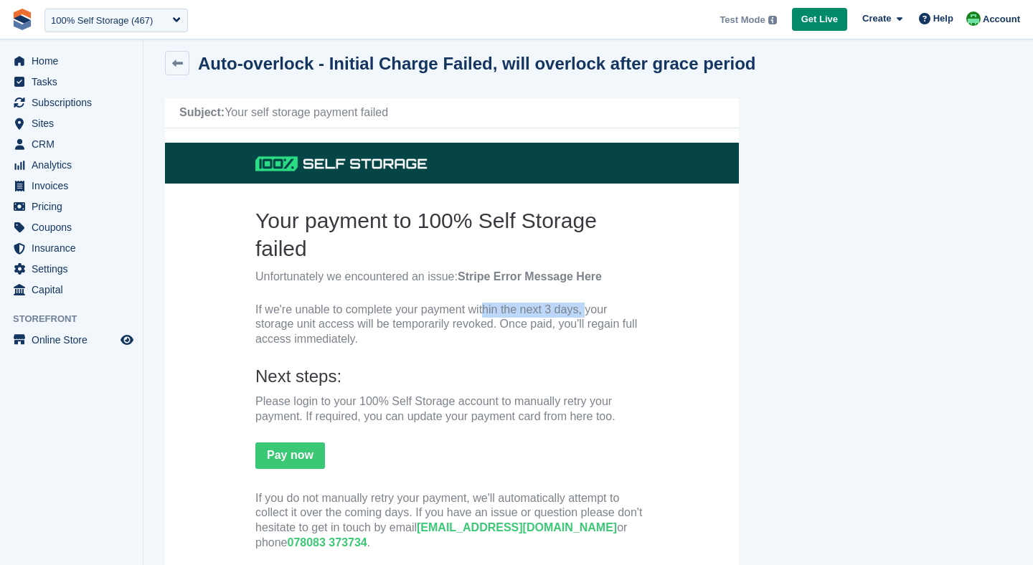
scroll to position [0, 0]
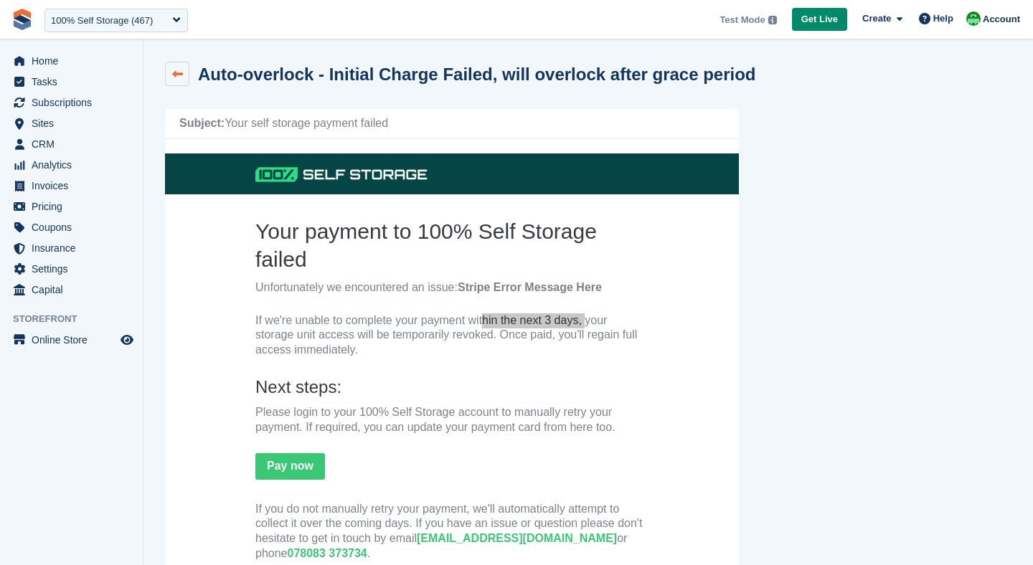
click at [185, 72] on link at bounding box center [177, 74] width 24 height 24
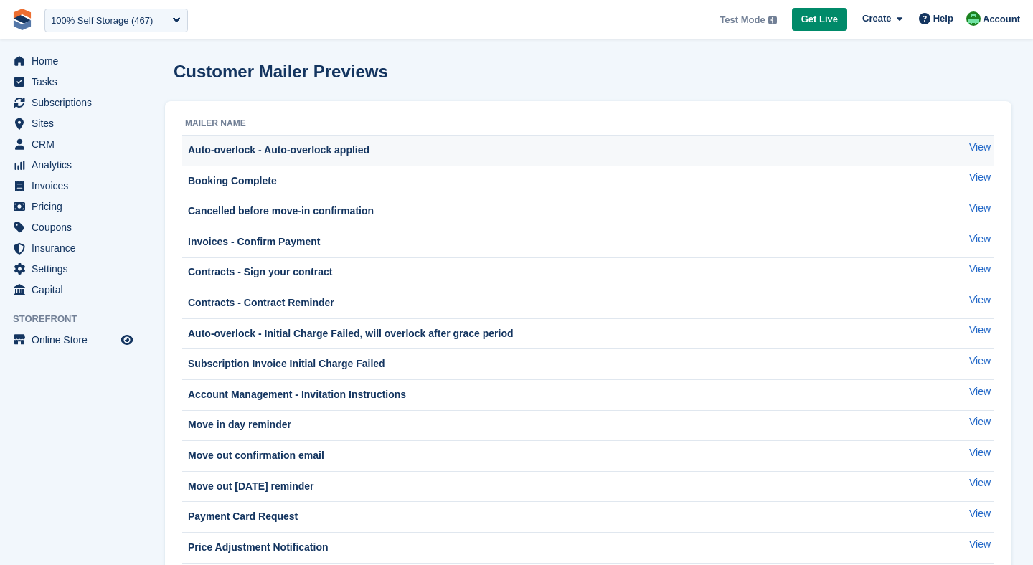
click at [295, 151] on div "Auto-overlock - Auto-overlock applied" at bounding box center [277, 150] width 184 height 15
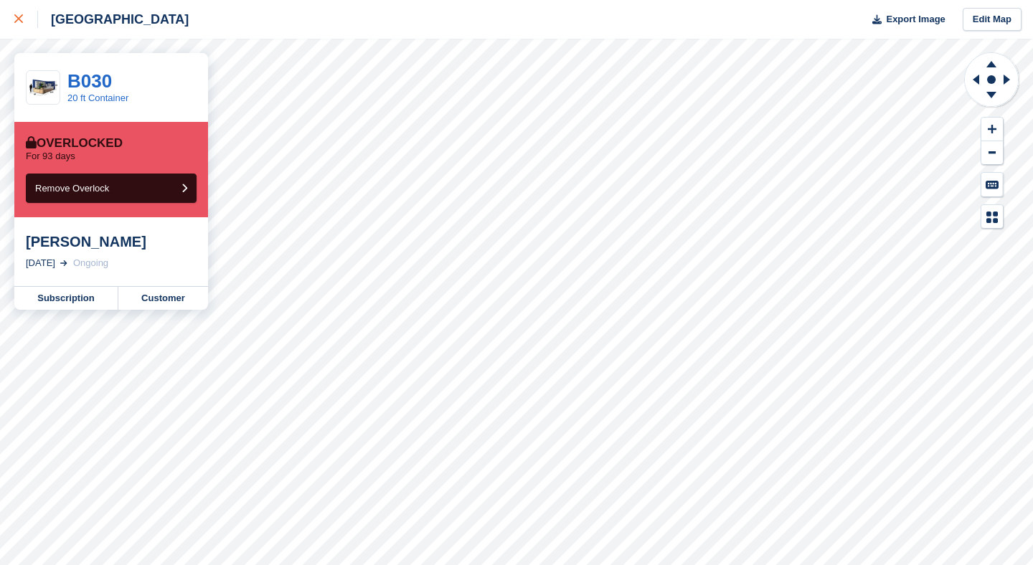
click at [22, 17] on icon at bounding box center [18, 18] width 9 height 9
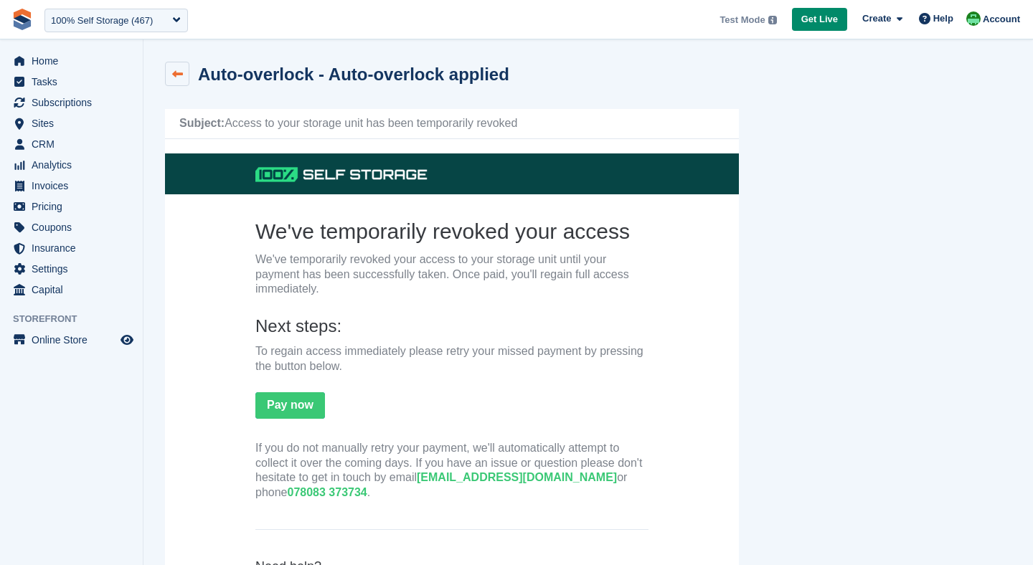
click at [176, 70] on icon at bounding box center [177, 74] width 11 height 11
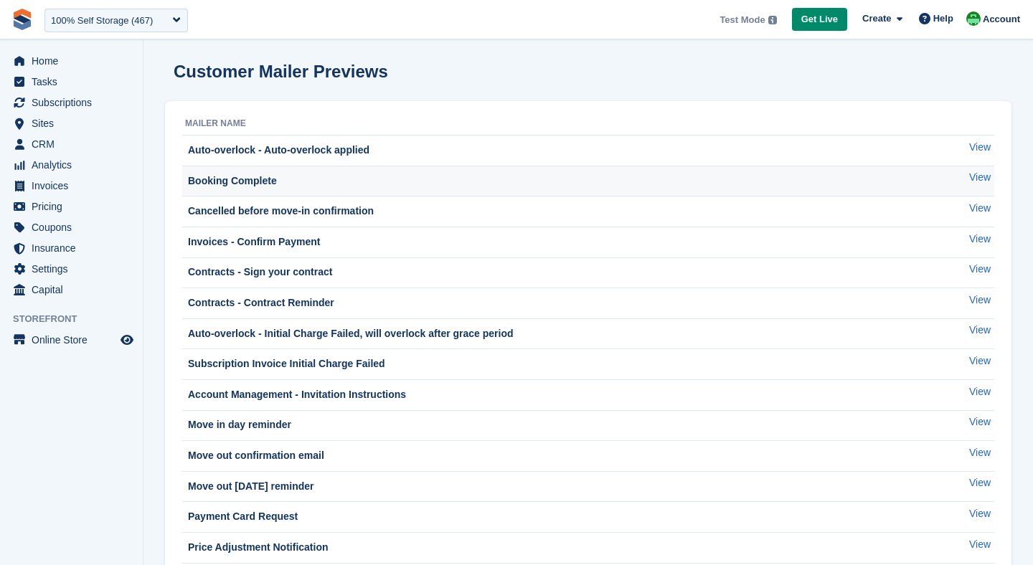
click at [250, 181] on div "Booking Complete" at bounding box center [231, 181] width 92 height 15
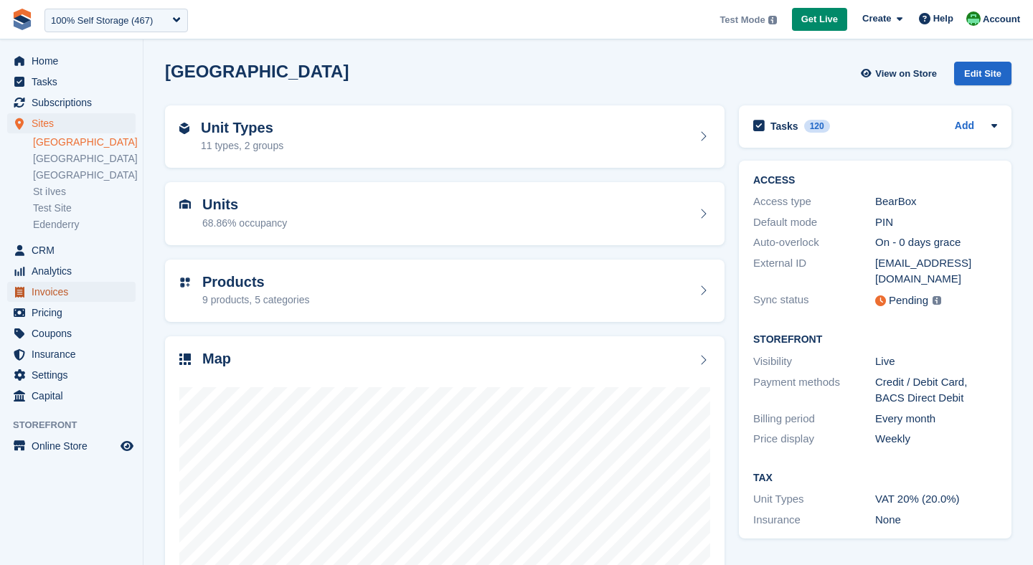
click at [54, 296] on span "Invoices" at bounding box center [75, 292] width 86 height 20
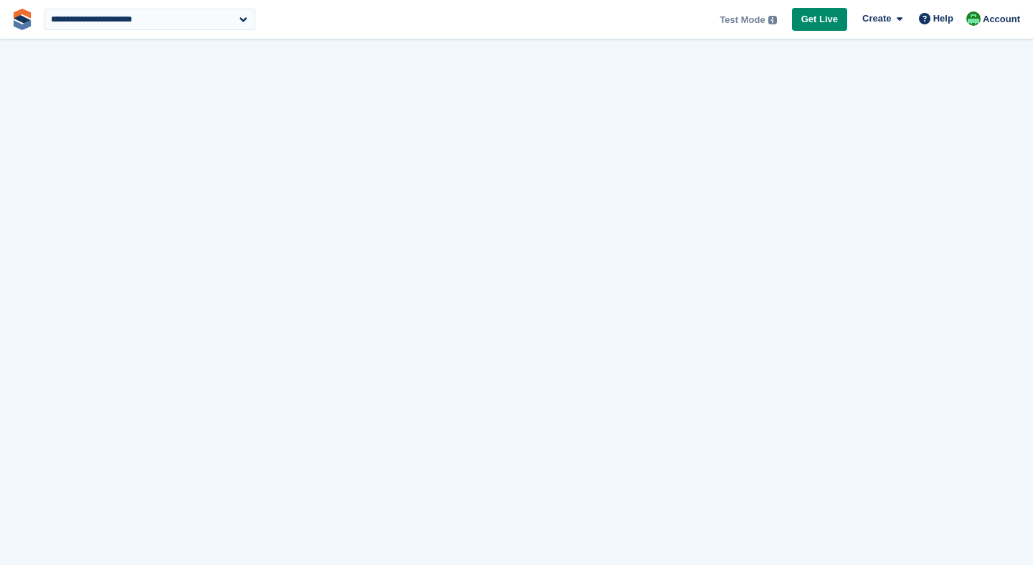
select select "***"
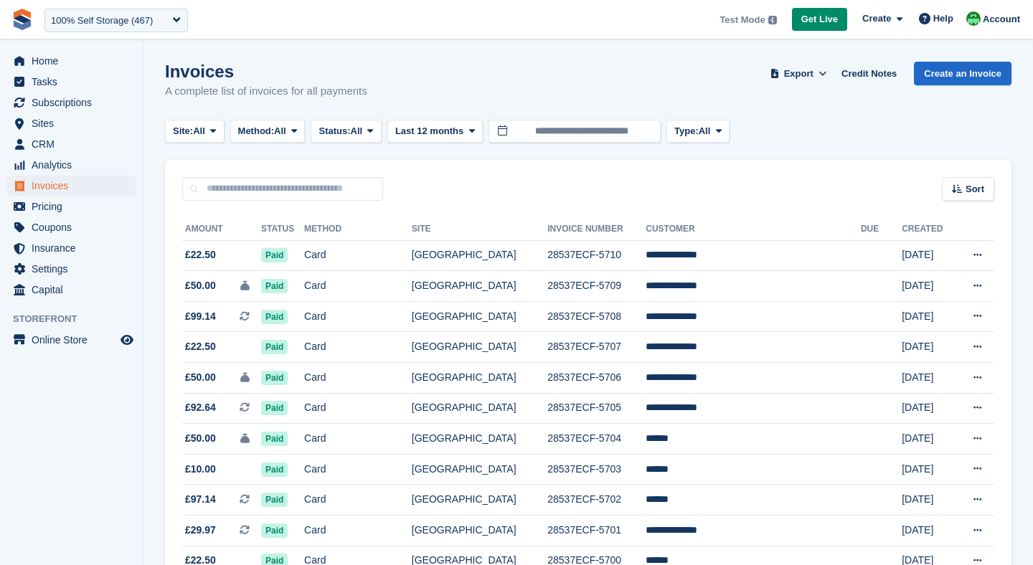
click at [451, 133] on span "Last 12 months" at bounding box center [429, 131] width 68 height 14
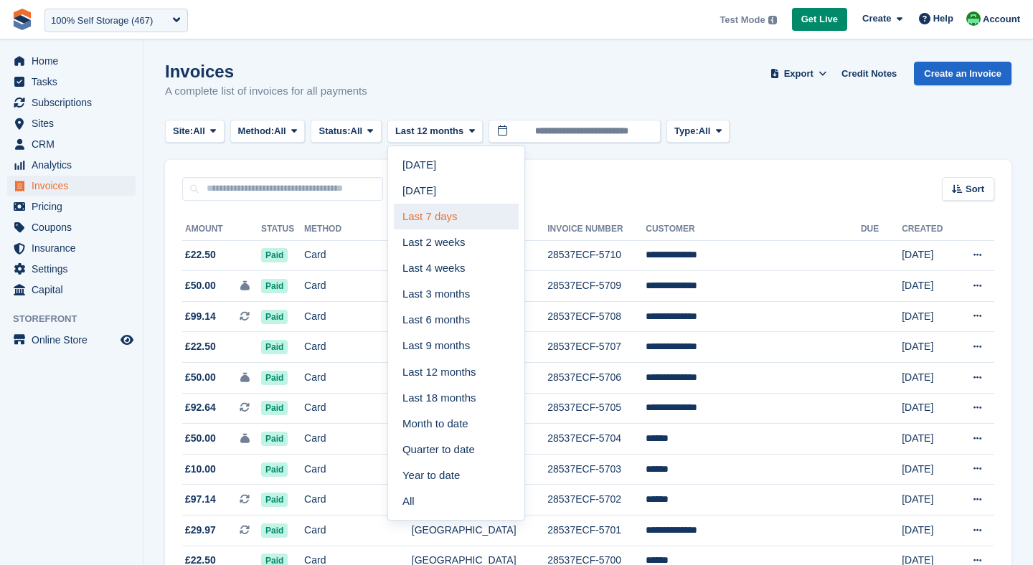
click at [434, 218] on link "Last 7 days" at bounding box center [456, 217] width 125 height 26
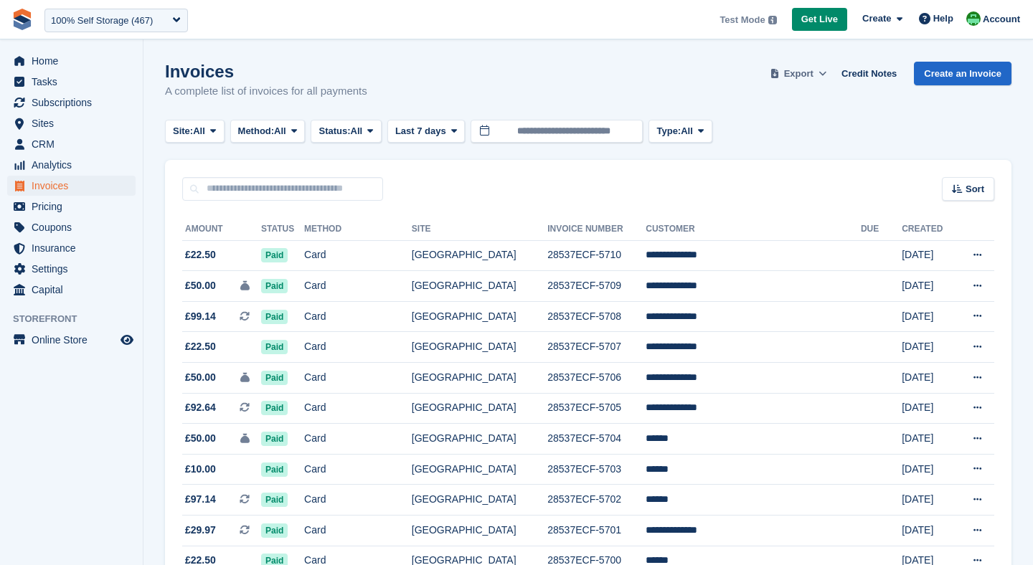
click at [799, 67] on span "Export" at bounding box center [798, 74] width 29 height 14
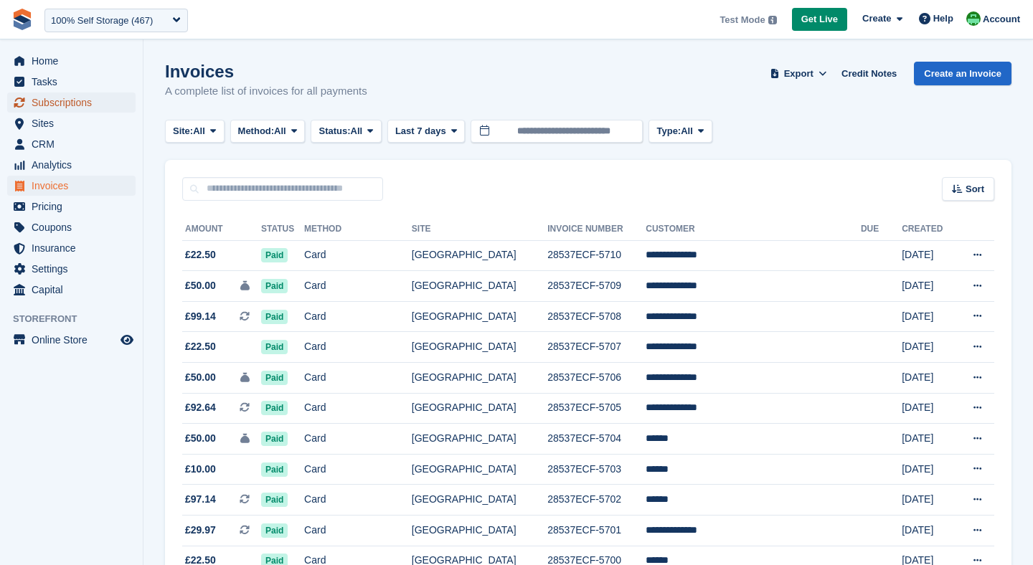
click at [60, 93] on span "Subscriptions" at bounding box center [75, 103] width 86 height 20
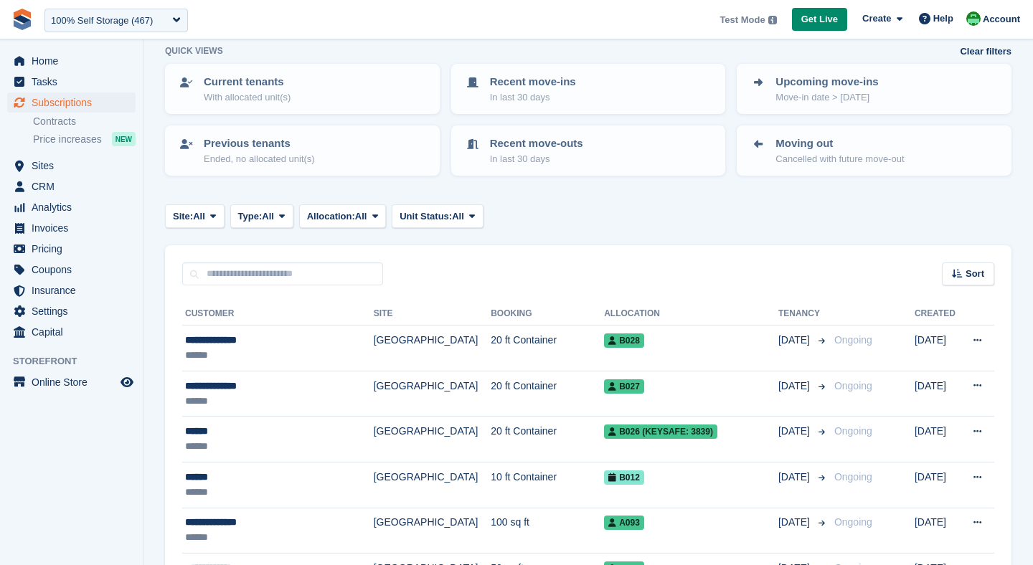
scroll to position [111, 0]
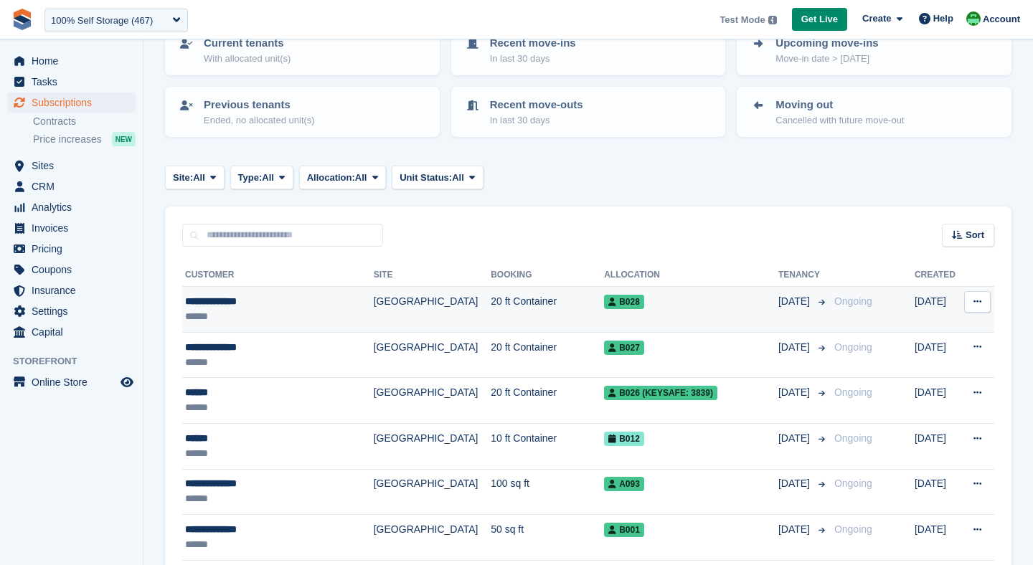
click at [385, 293] on td "[GEOGRAPHIC_DATA]" at bounding box center [432, 310] width 117 height 46
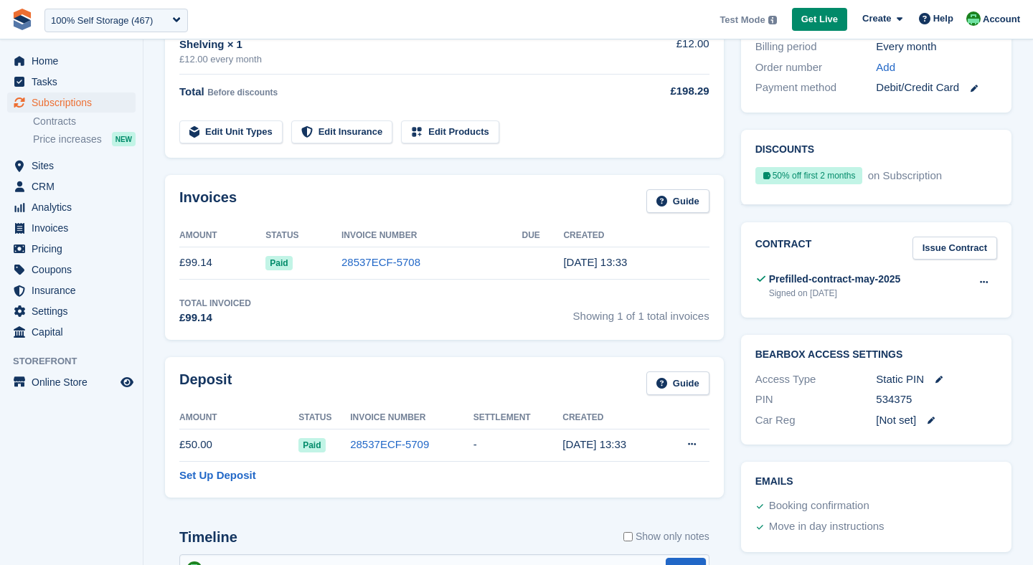
scroll to position [399, 0]
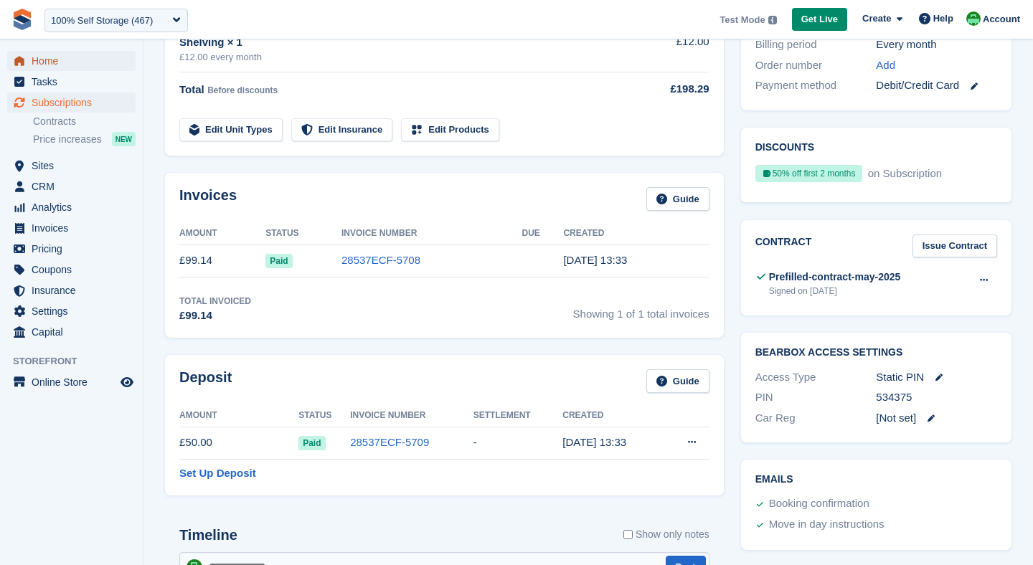
click at [74, 65] on span "Home" at bounding box center [75, 61] width 86 height 20
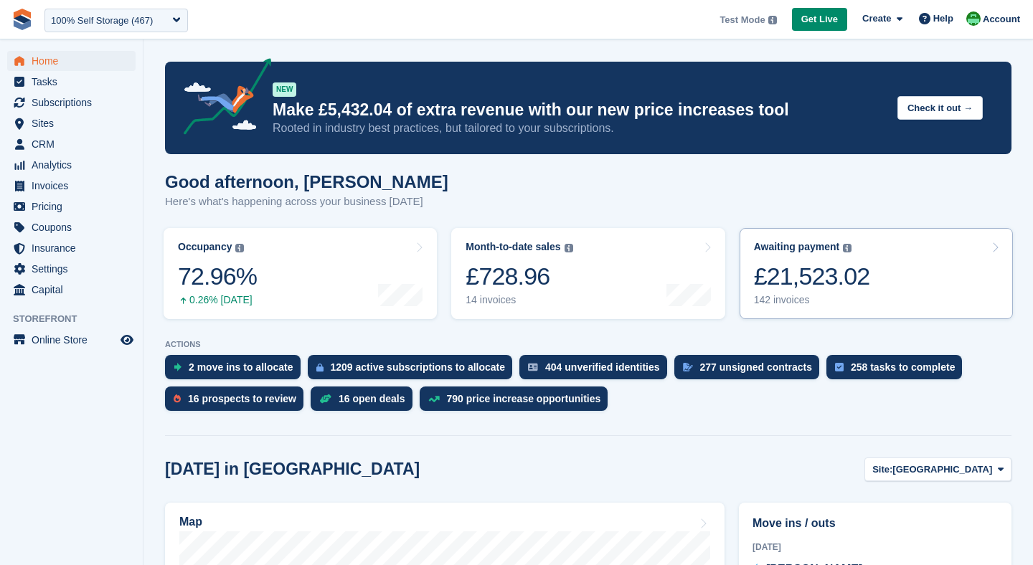
click at [793, 272] on div "£21,523.02" at bounding box center [812, 276] width 116 height 29
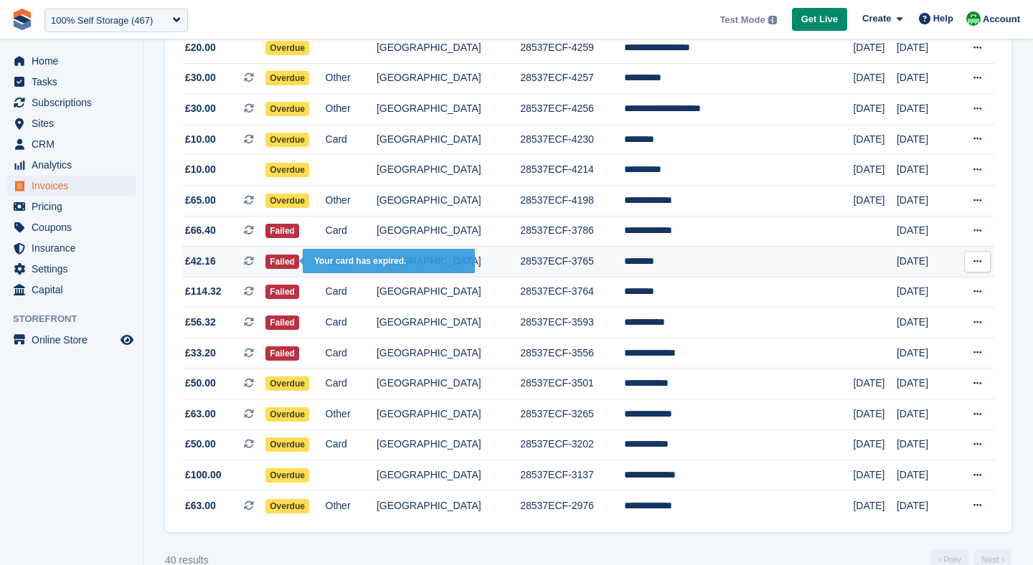
scroll to position [944, 0]
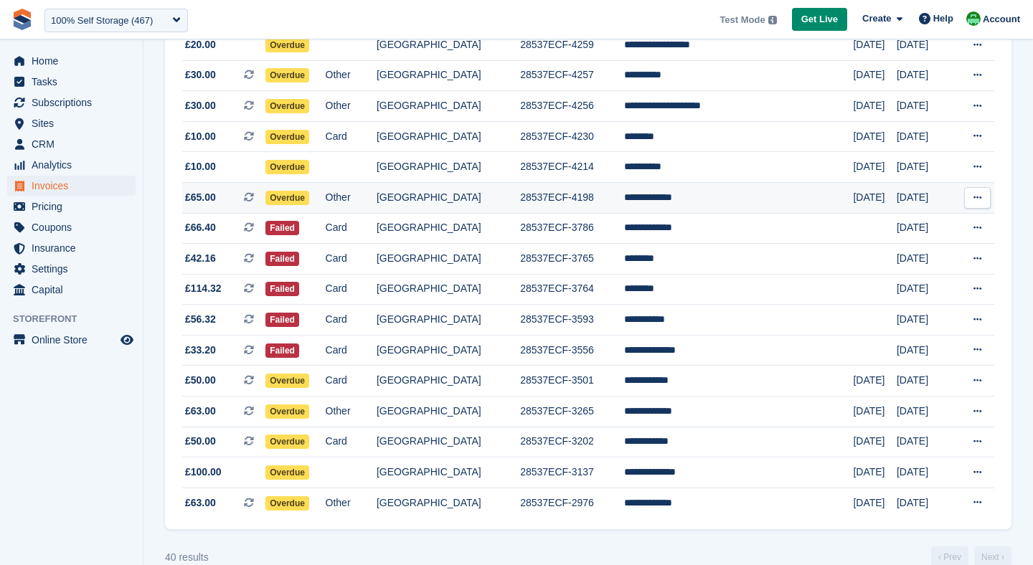
click at [309, 196] on span "Overdue" at bounding box center [287, 198] width 44 height 14
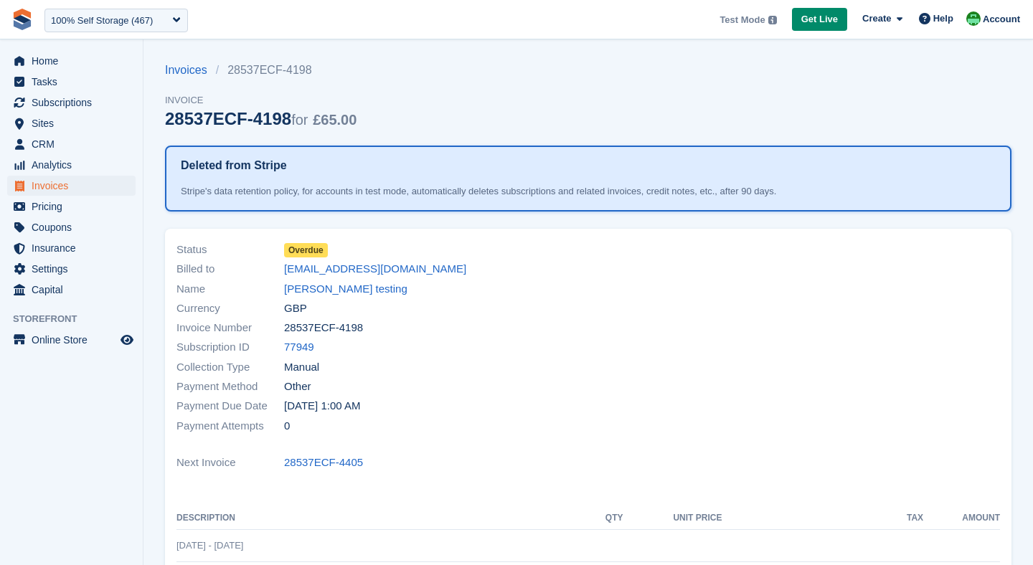
click at [304, 246] on span "Overdue" at bounding box center [306, 250] width 44 height 14
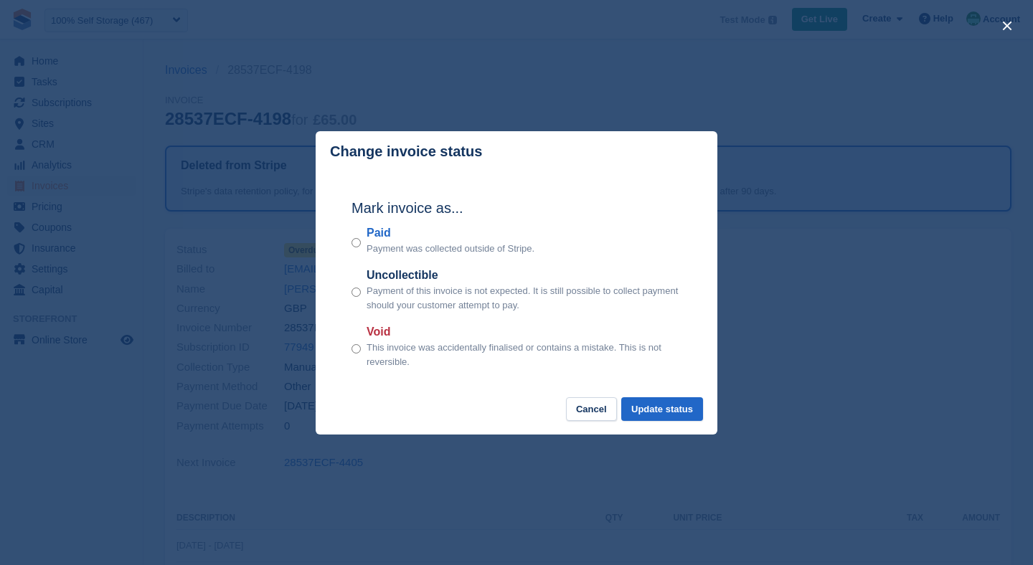
click at [348, 239] on div "Mark invoice as... Paid Payment was collected outside of Stripe. Uncollectible …" at bounding box center [516, 285] width 359 height 226
click at [649, 400] on button "Update status" at bounding box center [662, 409] width 82 height 24
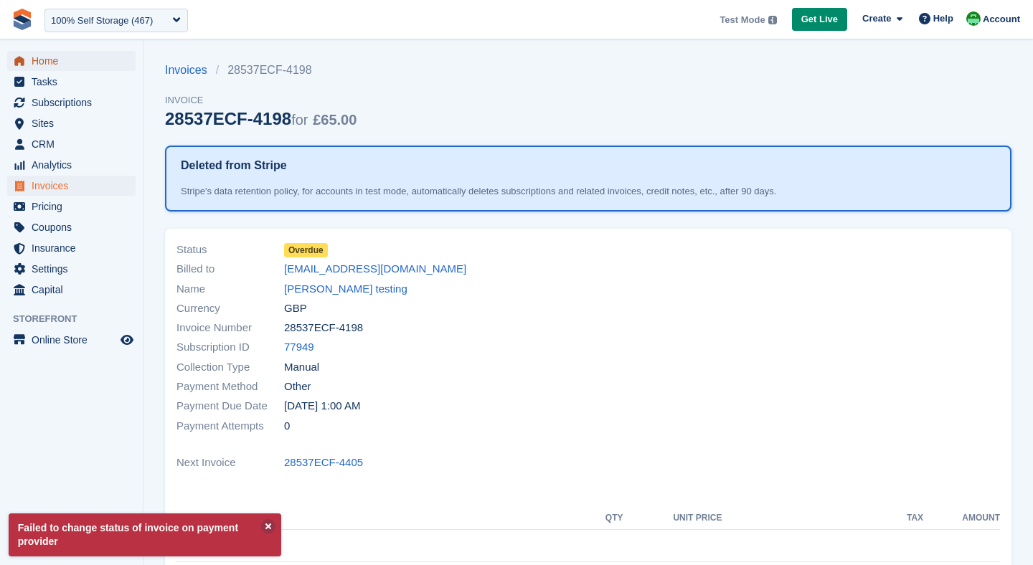
click at [48, 60] on span "Home" at bounding box center [75, 61] width 86 height 20
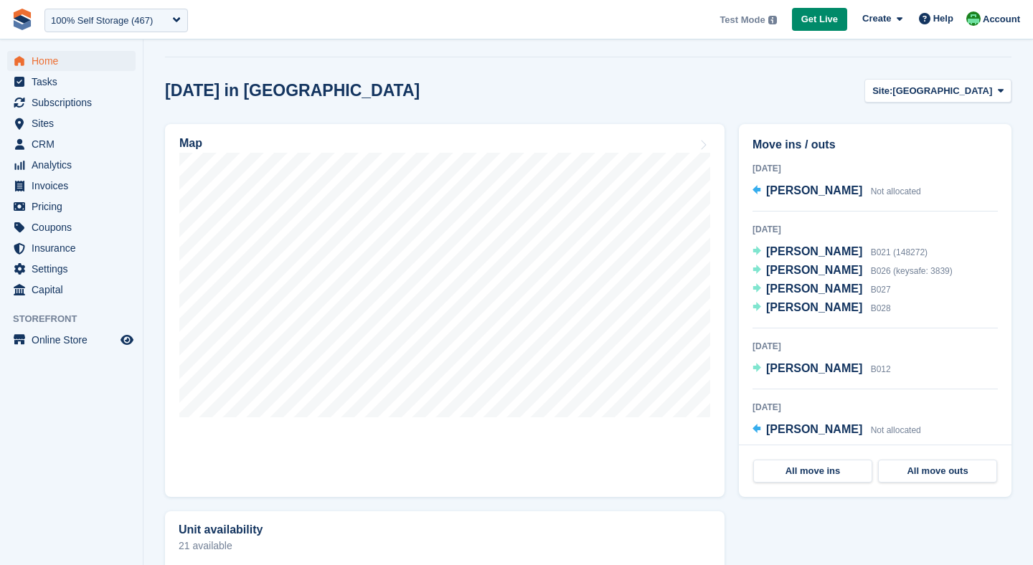
scroll to position [380, 0]
click at [33, 105] on span "Subscriptions" at bounding box center [75, 103] width 86 height 20
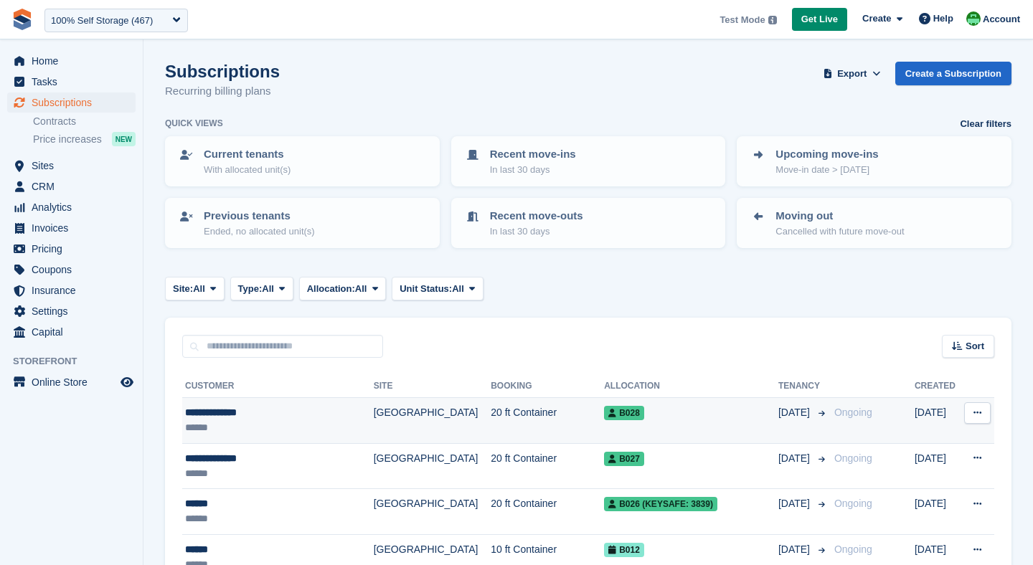
click at [406, 420] on td "[GEOGRAPHIC_DATA]" at bounding box center [432, 421] width 117 height 46
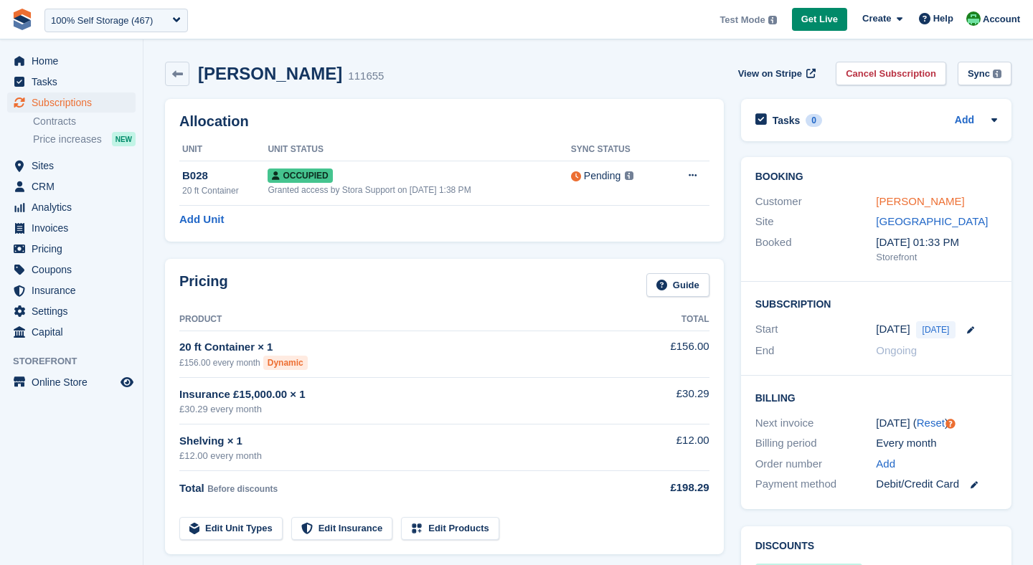
click at [901, 198] on link "[PERSON_NAME]" at bounding box center [920, 201] width 88 height 12
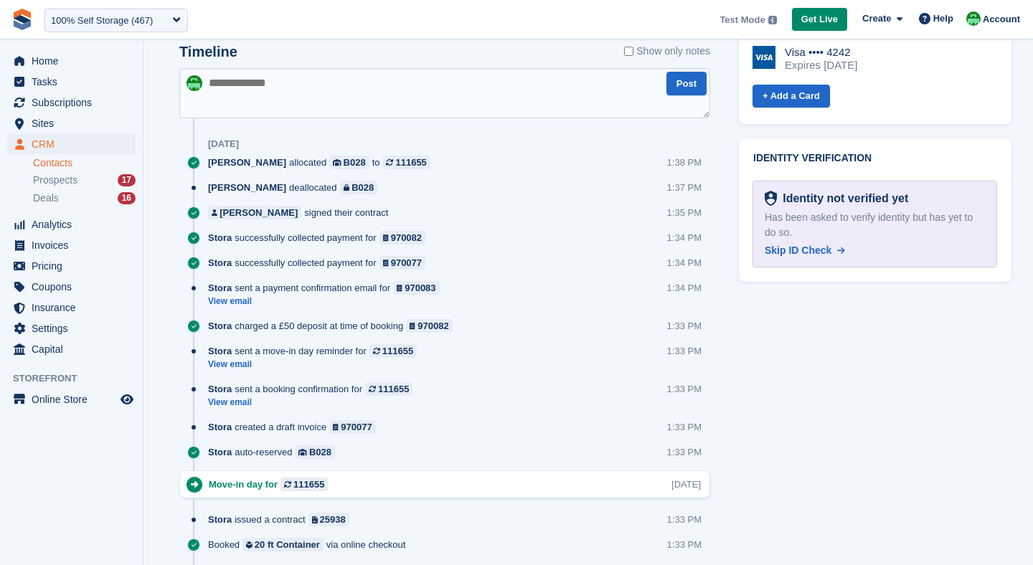
scroll to position [722, 0]
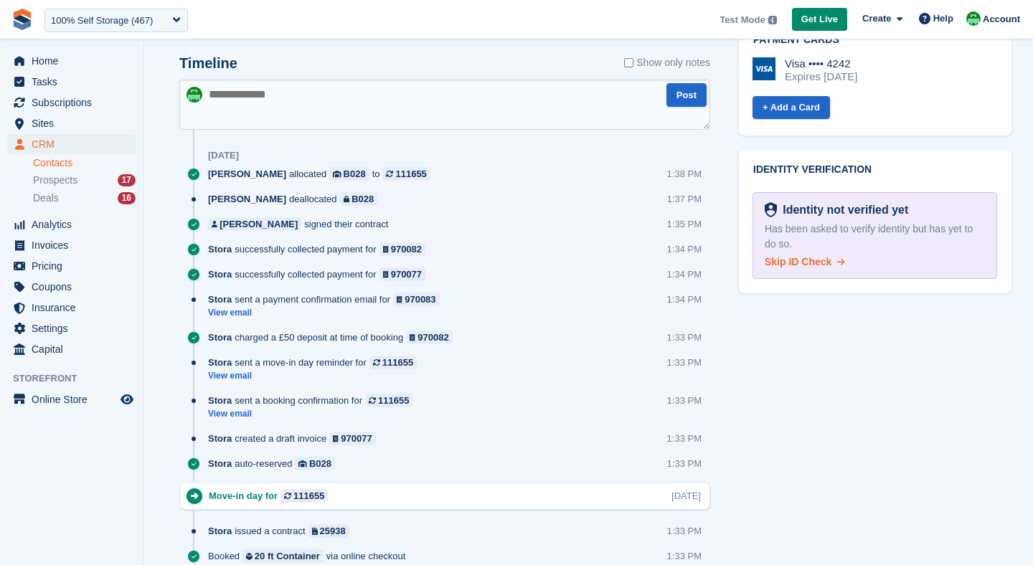
click at [800, 256] on span "Skip ID Check" at bounding box center [798, 261] width 67 height 11
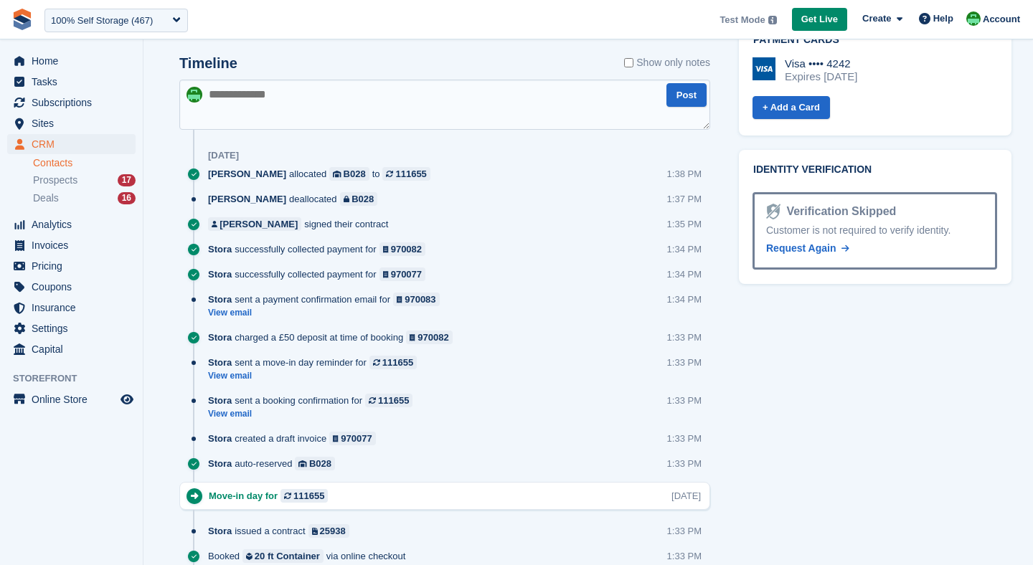
click at [278, 107] on textarea at bounding box center [444, 105] width 531 height 50
type textarea "**********"
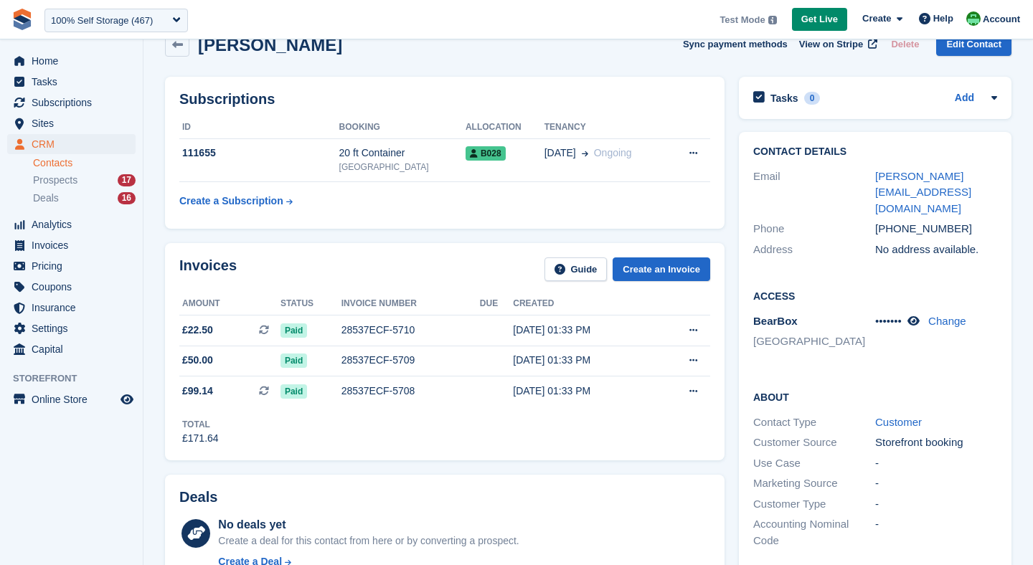
scroll to position [27, 0]
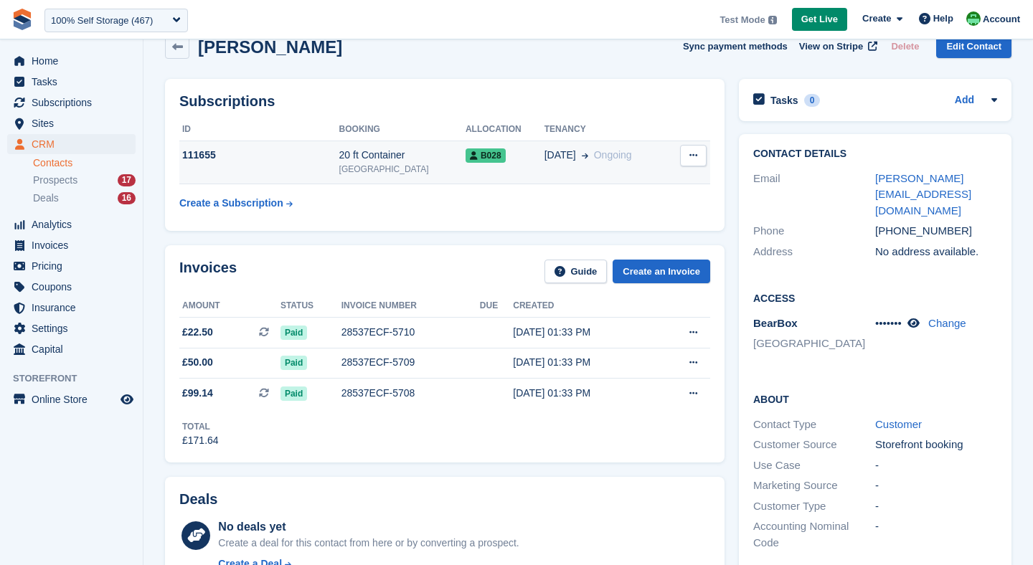
click at [321, 156] on div "111655" at bounding box center [259, 155] width 160 height 15
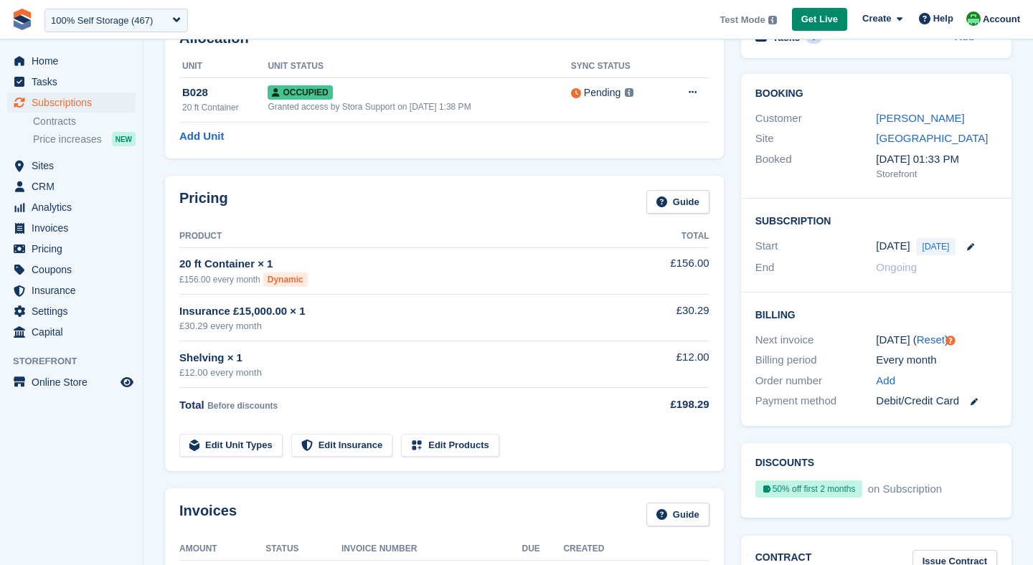
scroll to position [95, 0]
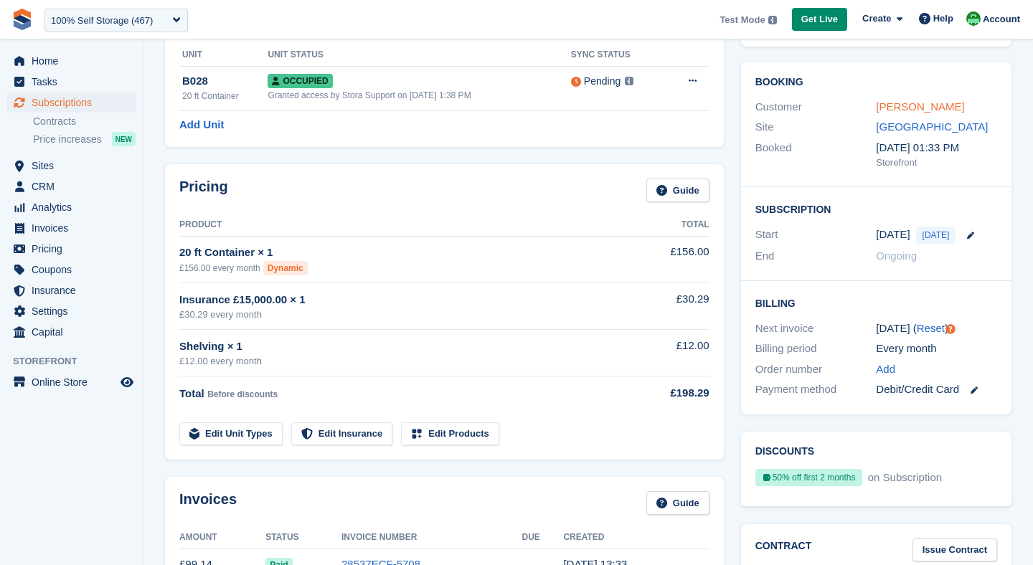
click at [900, 110] on link "[PERSON_NAME]" at bounding box center [920, 106] width 88 height 12
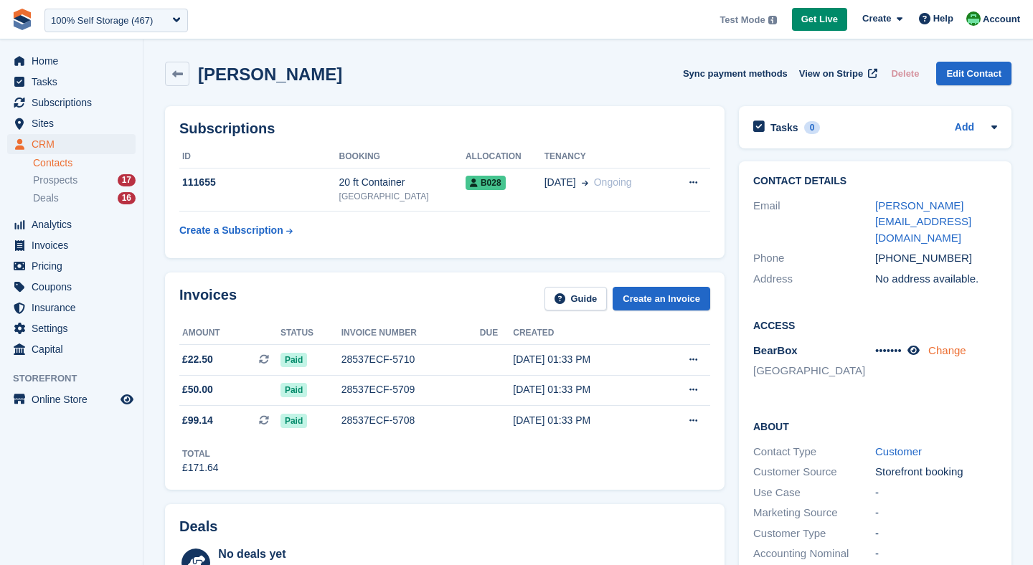
click at [952, 344] on link "Change" at bounding box center [947, 350] width 38 height 12
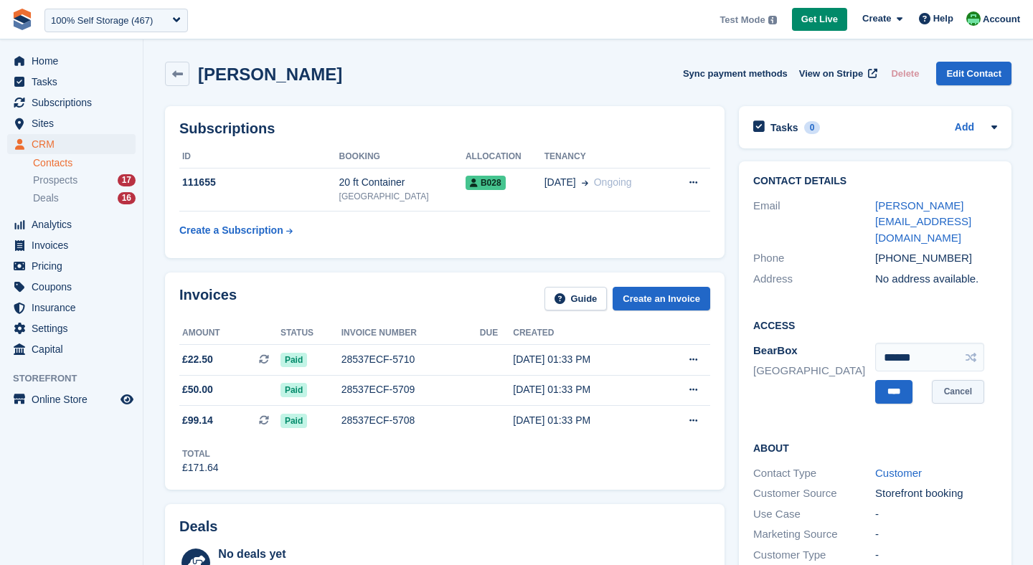
click at [961, 380] on link "Cancel" at bounding box center [958, 392] width 52 height 24
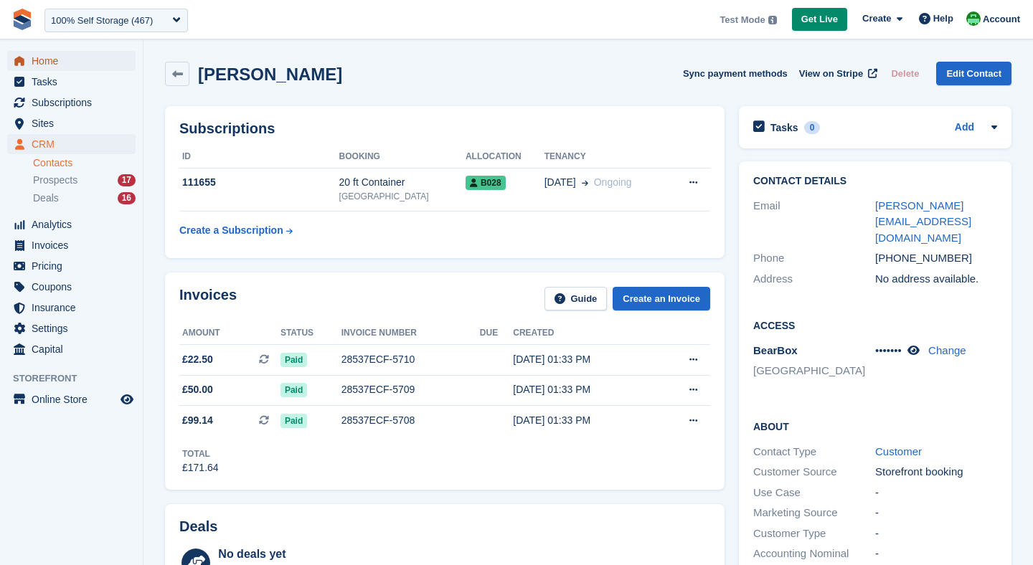
click at [68, 60] on span "Home" at bounding box center [75, 61] width 86 height 20
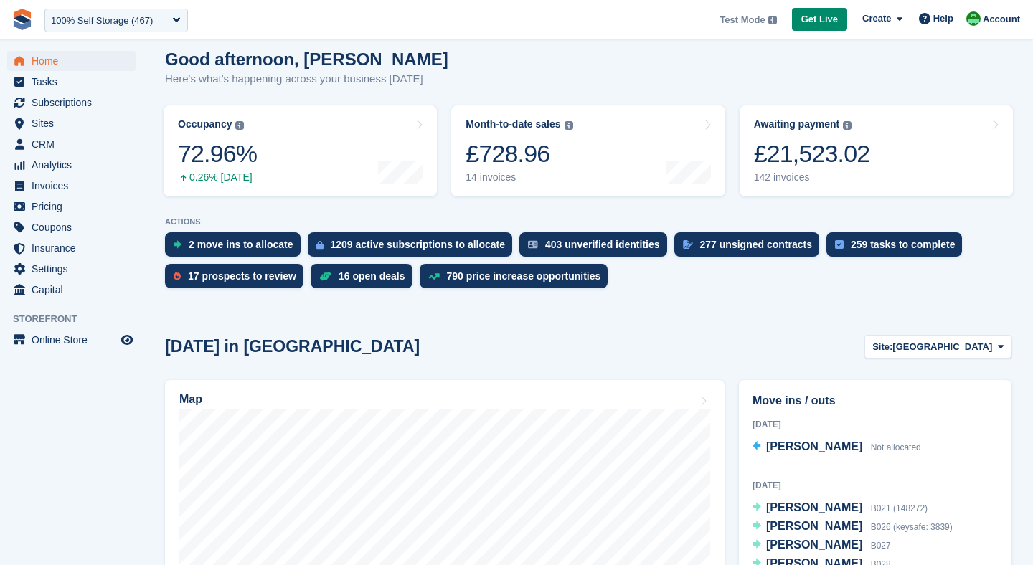
scroll to position [124, 0]
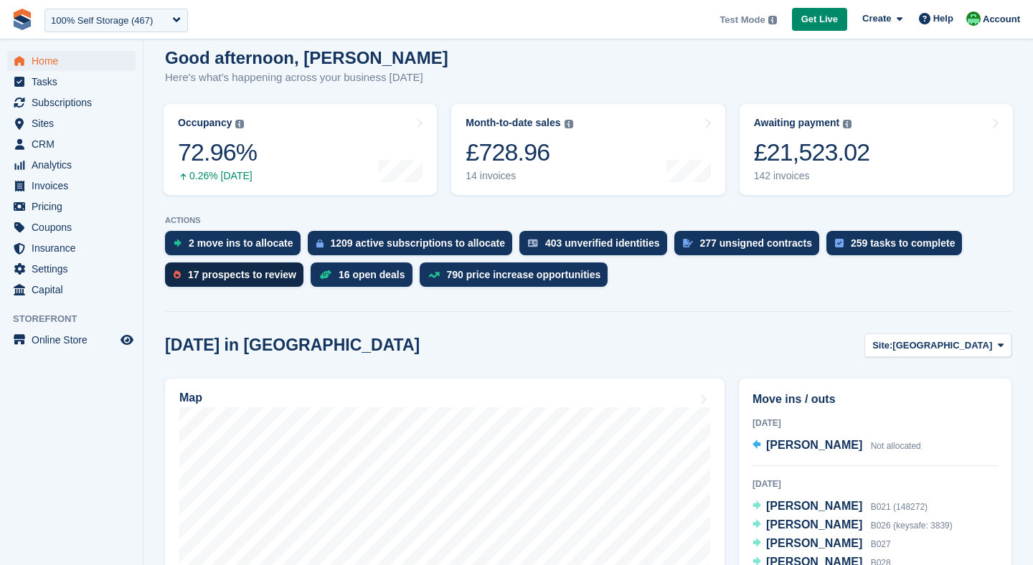
click at [207, 274] on div "17 prospects to review" at bounding box center [242, 274] width 108 height 11
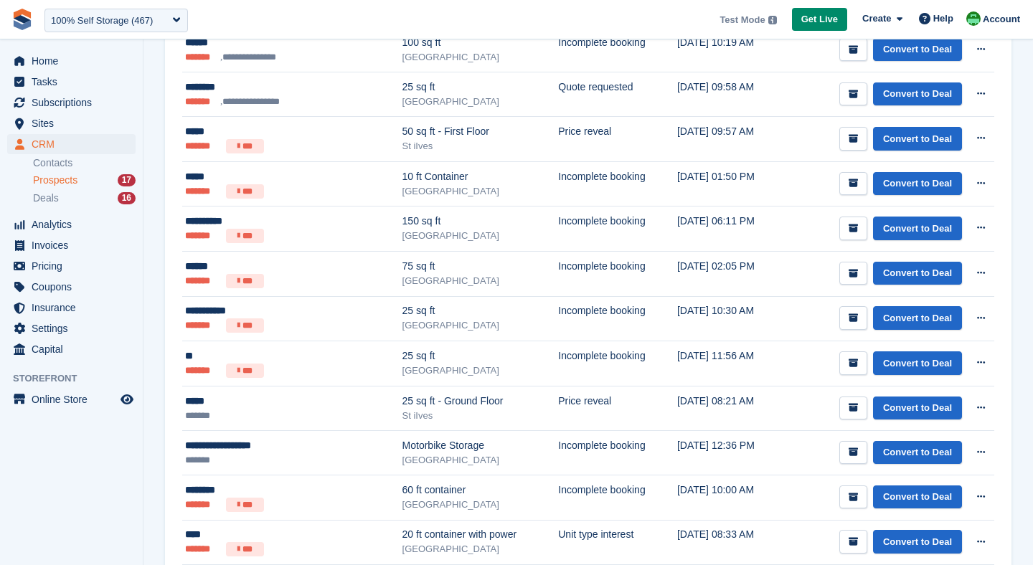
scroll to position [589, 0]
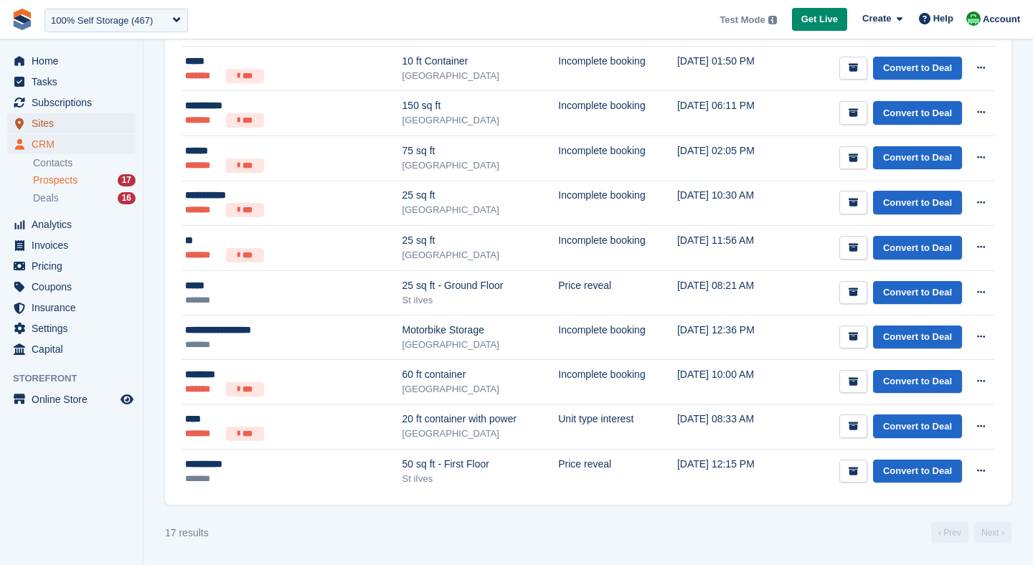
click at [50, 120] on span "Sites" at bounding box center [75, 123] width 86 height 20
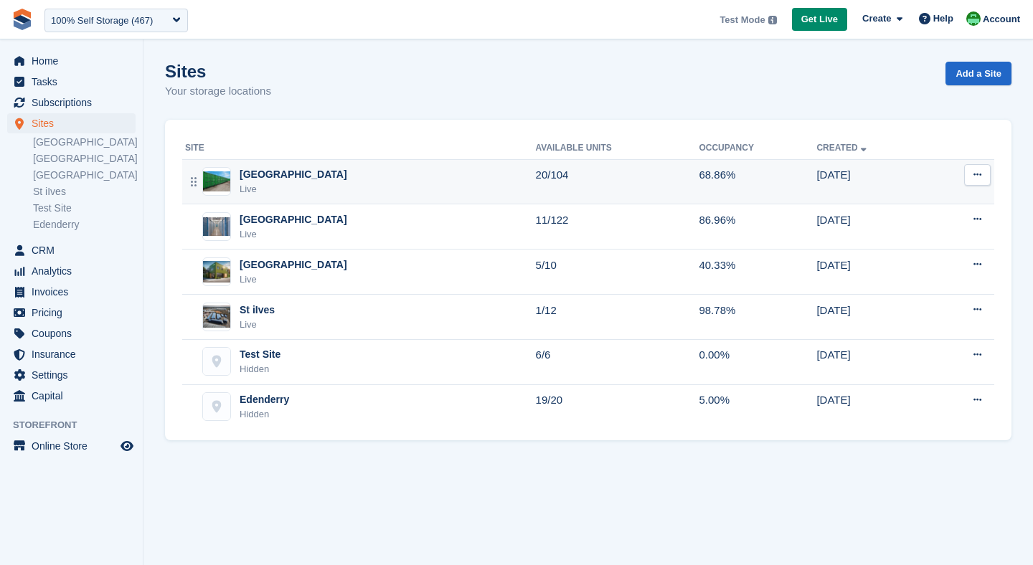
click at [294, 173] on div "[GEOGRAPHIC_DATA]" at bounding box center [294, 174] width 108 height 15
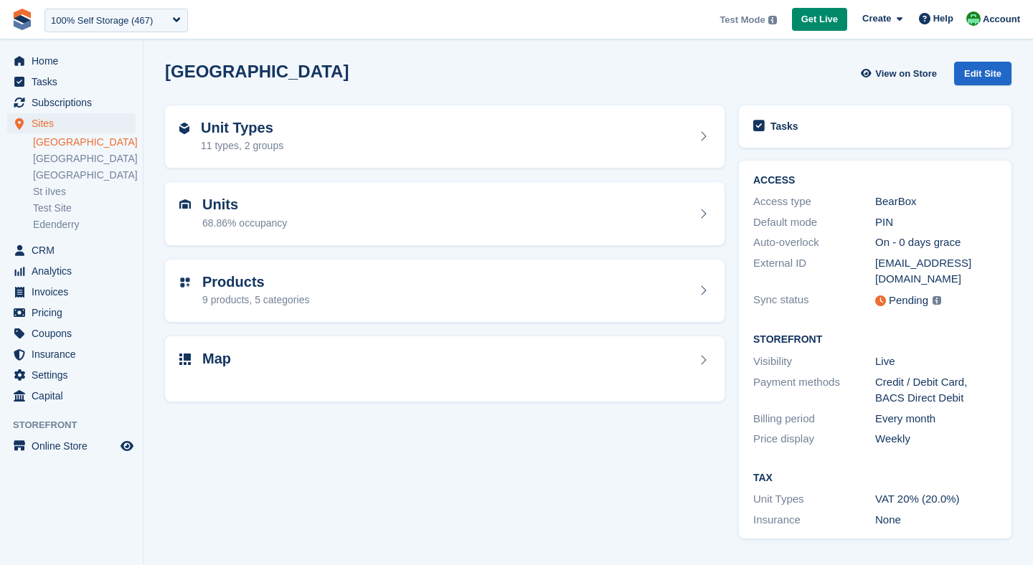
click at [253, 128] on h2 "Unit Types" at bounding box center [242, 128] width 83 height 17
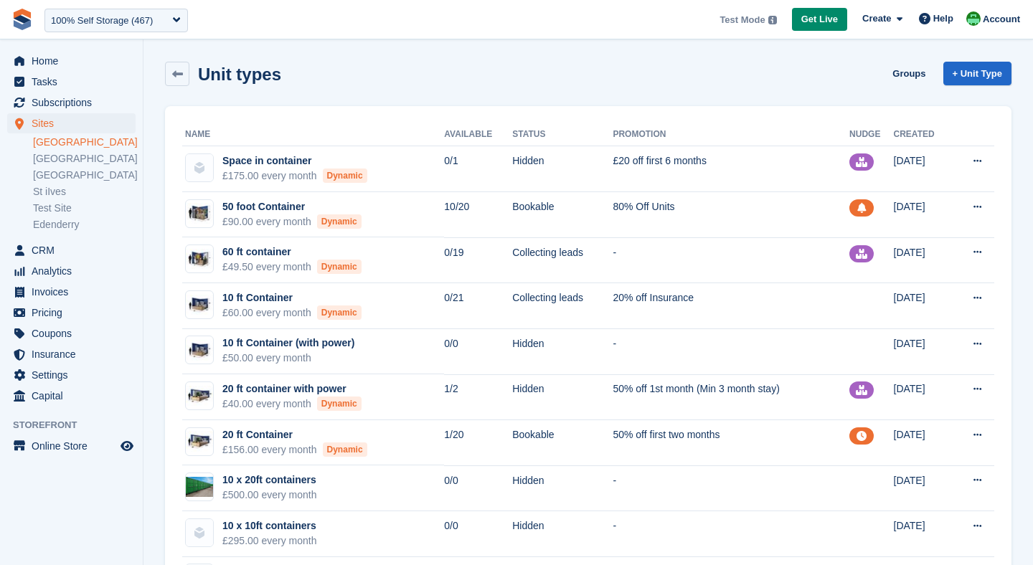
scroll to position [115, 0]
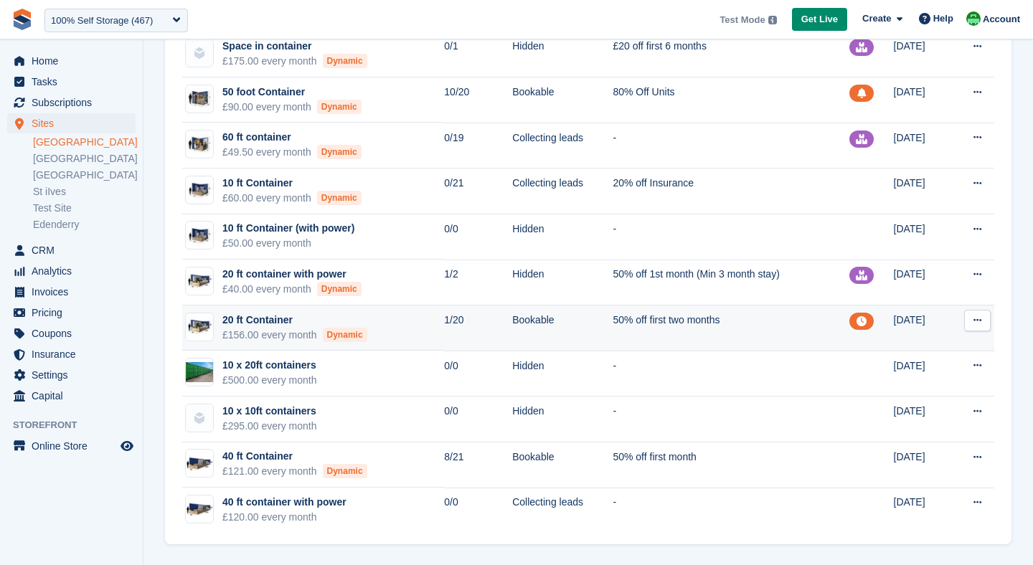
click at [287, 333] on div "£156.00 every month Dynamic" at bounding box center [294, 335] width 145 height 15
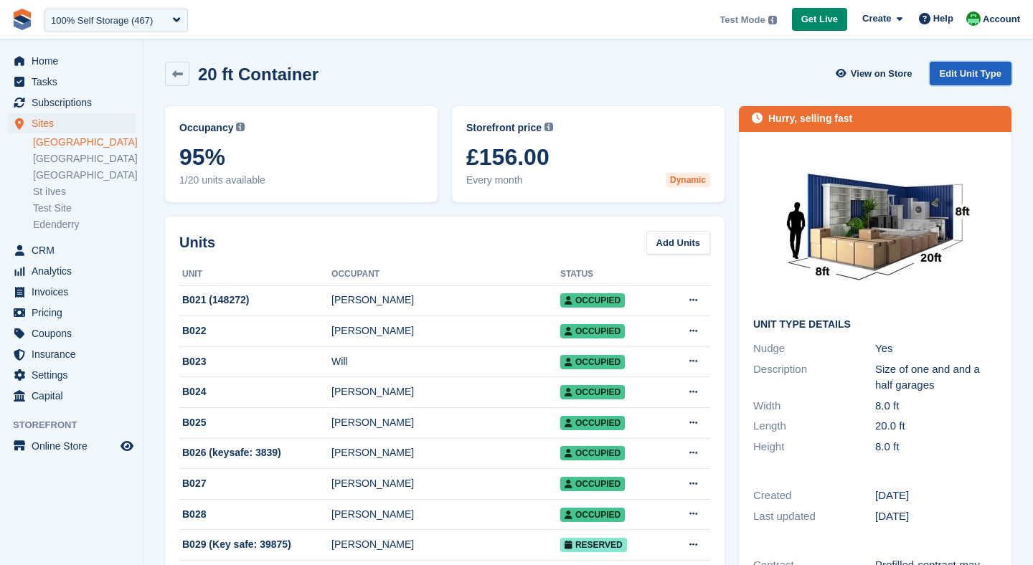
click at [958, 80] on link "Edit Unit Type" at bounding box center [971, 74] width 82 height 24
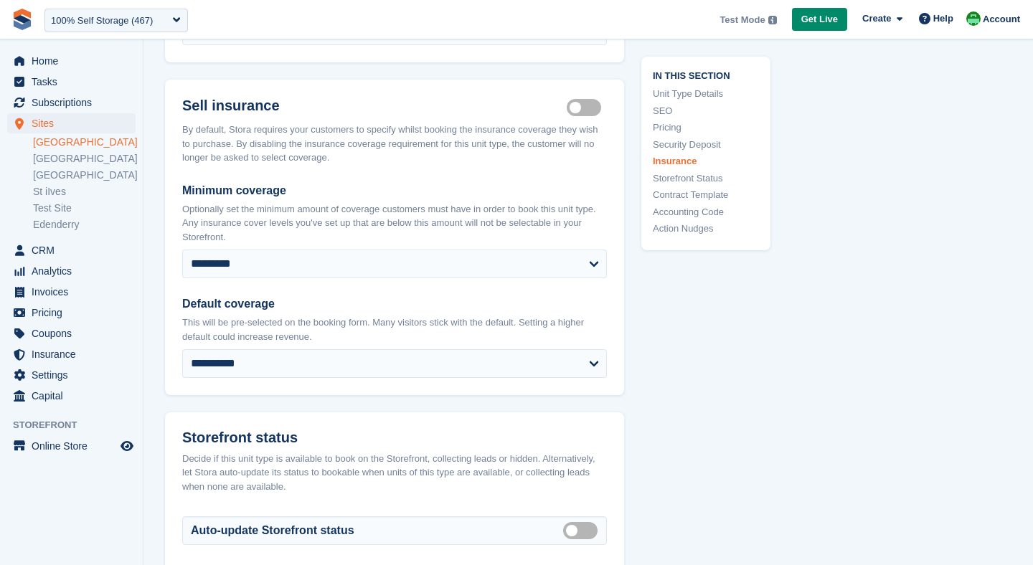
scroll to position [2547, 0]
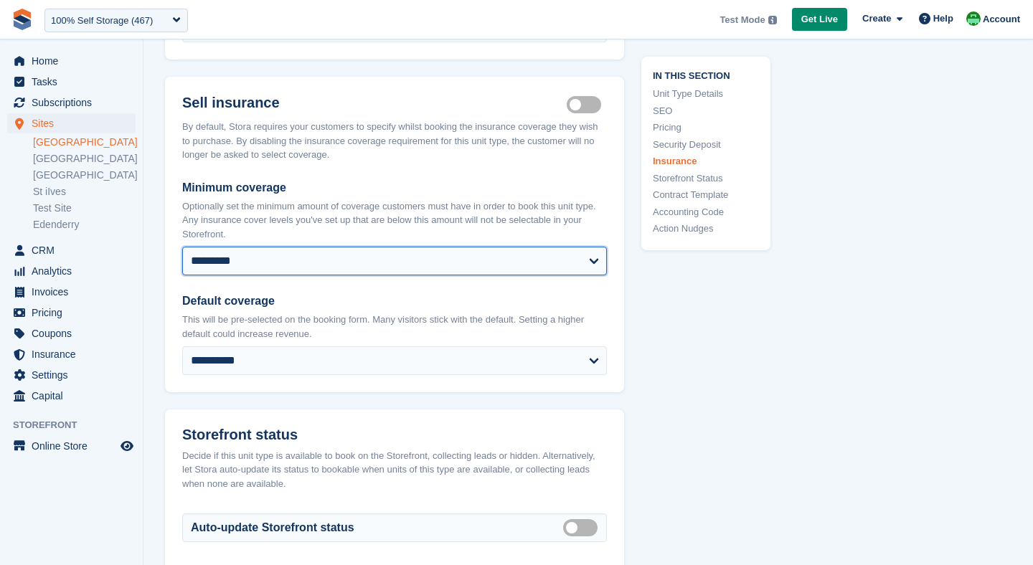
click at [297, 247] on select "**********" at bounding box center [394, 261] width 425 height 29
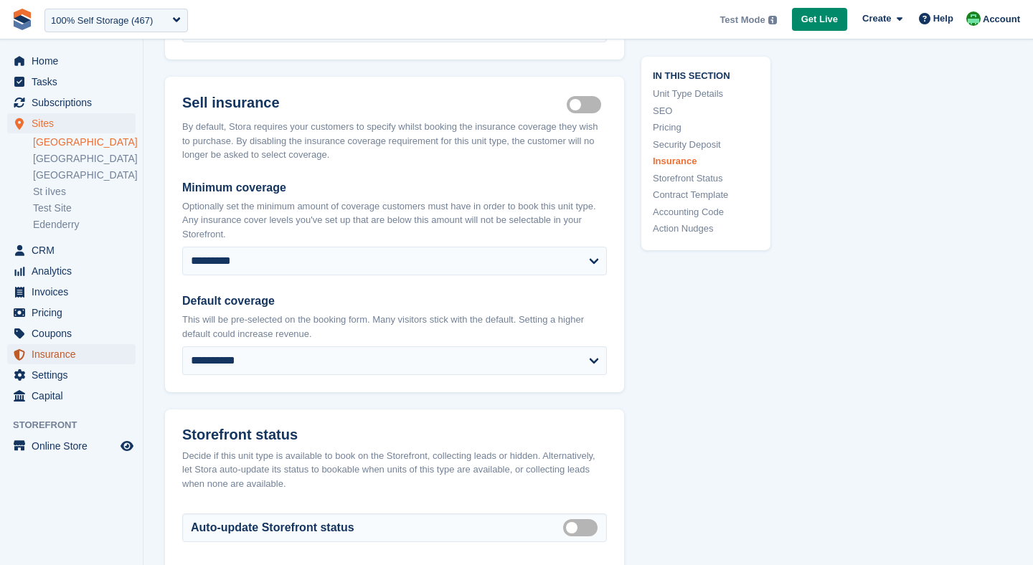
click at [60, 358] on span "Insurance" at bounding box center [75, 354] width 86 height 20
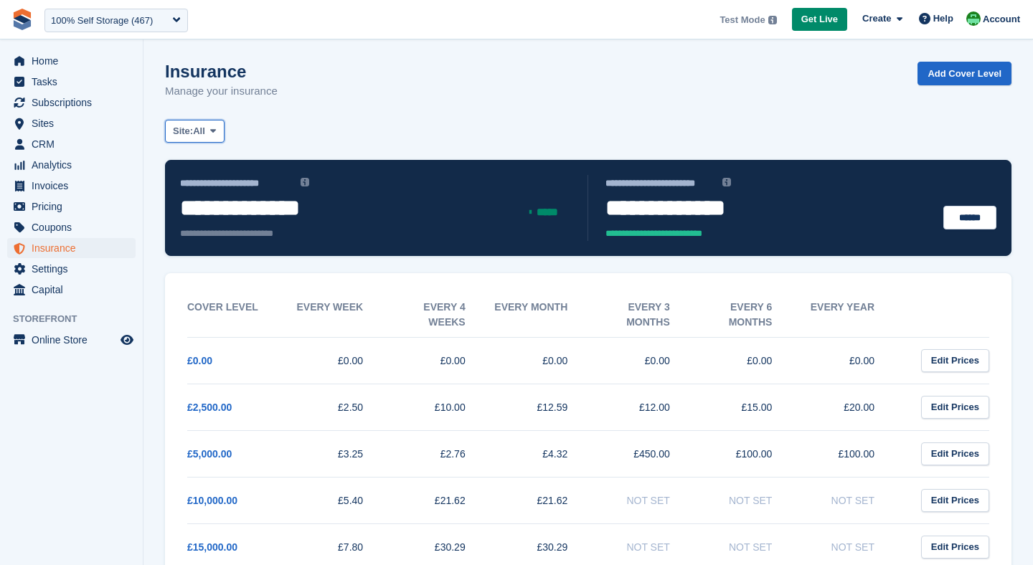
click at [200, 137] on span "All" at bounding box center [199, 131] width 12 height 14
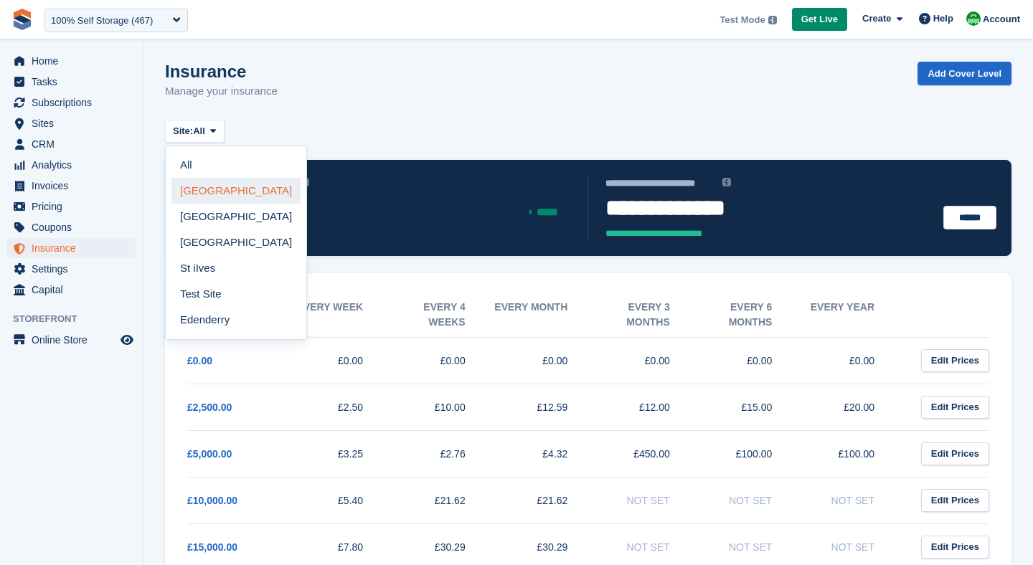
click at [197, 189] on link "[GEOGRAPHIC_DATA]" at bounding box center [235, 191] width 129 height 26
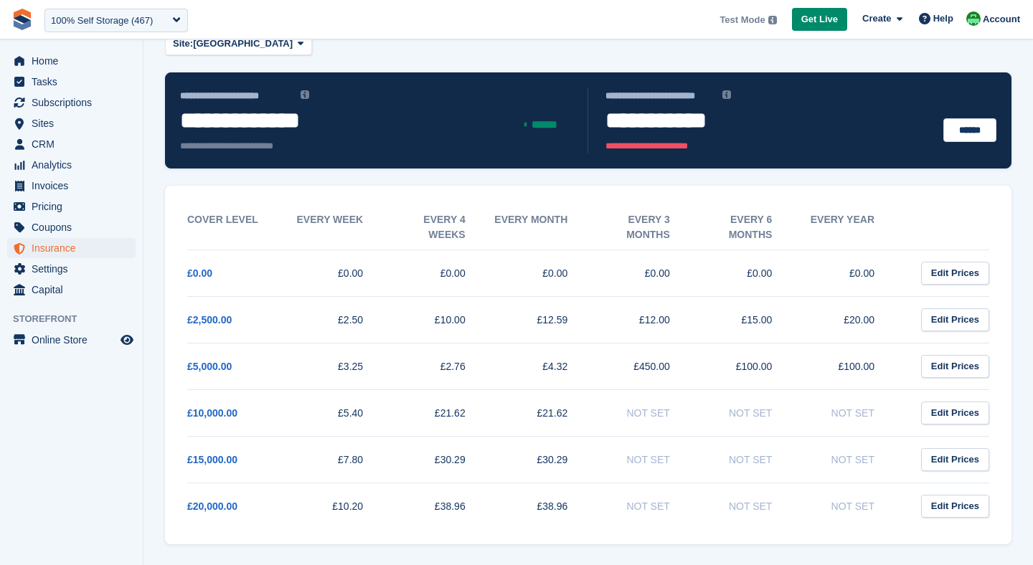
scroll to position [86, 0]
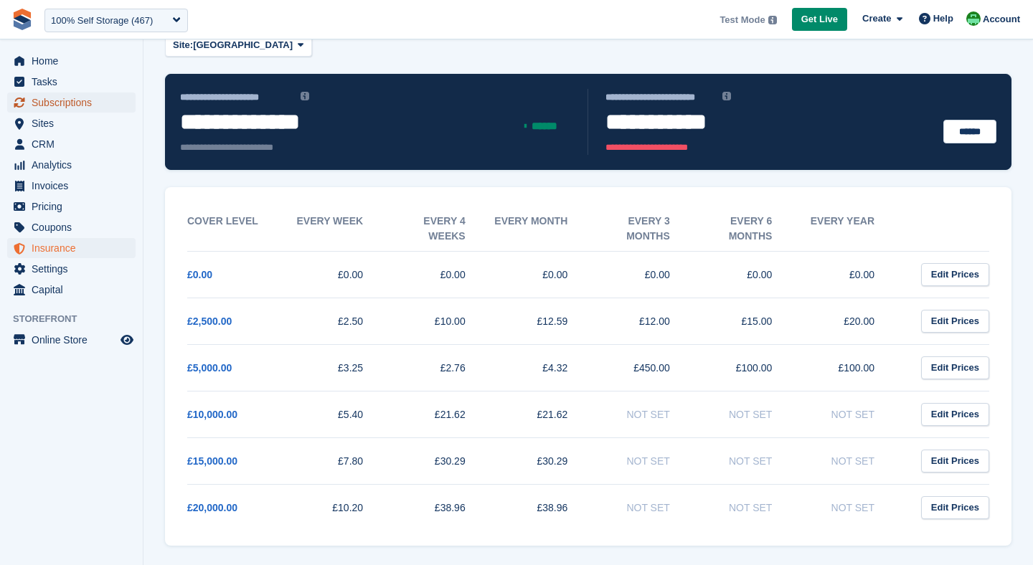
click at [60, 100] on span "Subscriptions" at bounding box center [75, 103] width 86 height 20
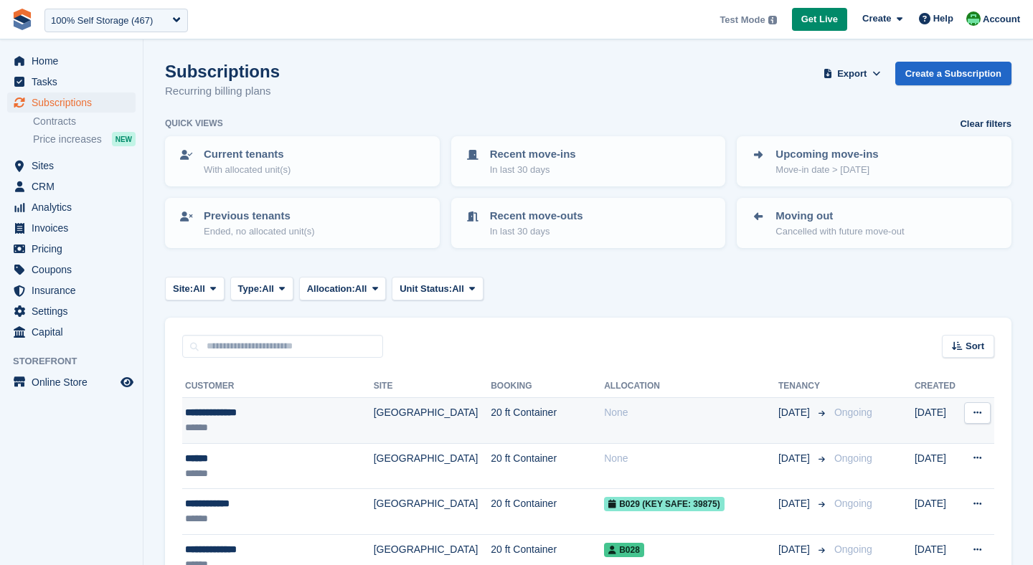
click at [491, 421] on td "20 ft Container" at bounding box center [547, 421] width 113 height 46
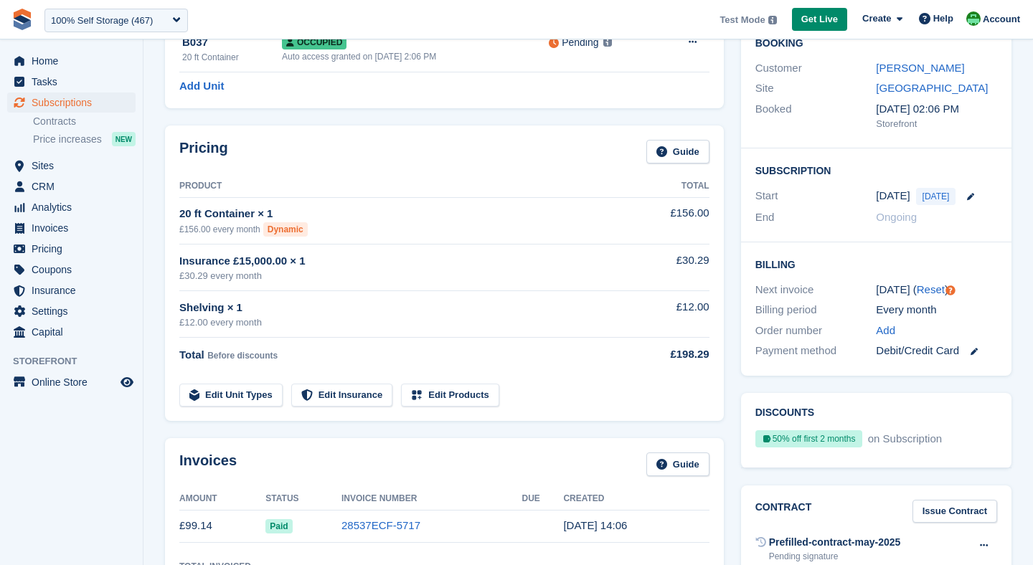
scroll to position [126, 0]
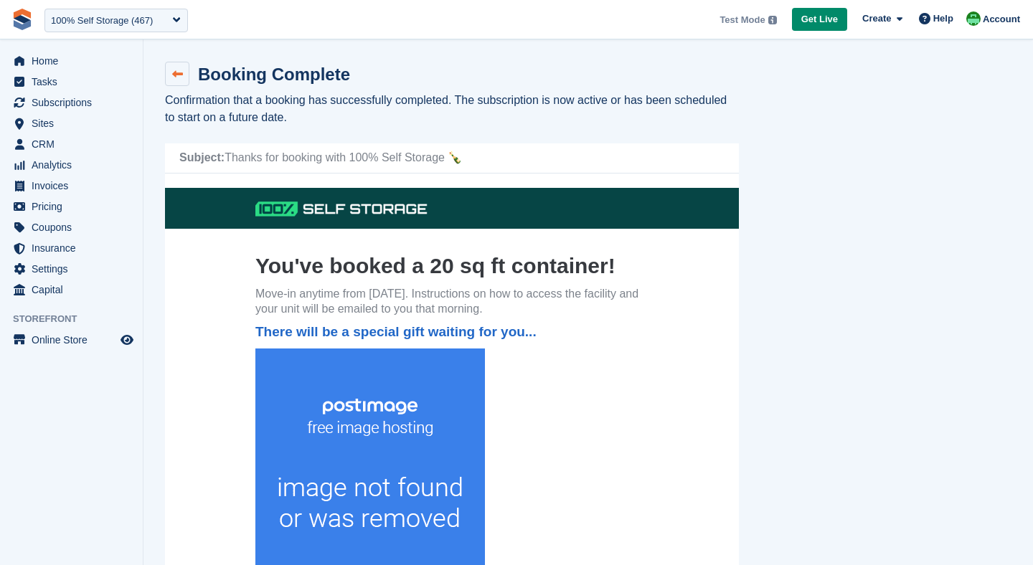
click at [184, 70] on link at bounding box center [177, 74] width 24 height 24
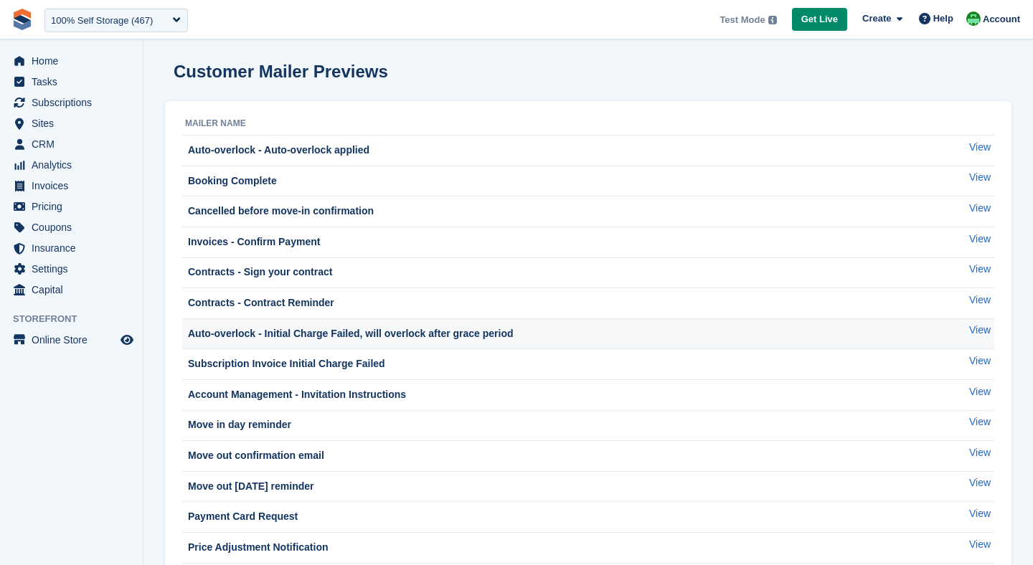
click at [285, 344] on td "Auto-overlock - Initial Charge Failed, will overlock after grace period" at bounding box center [559, 334] width 755 height 31
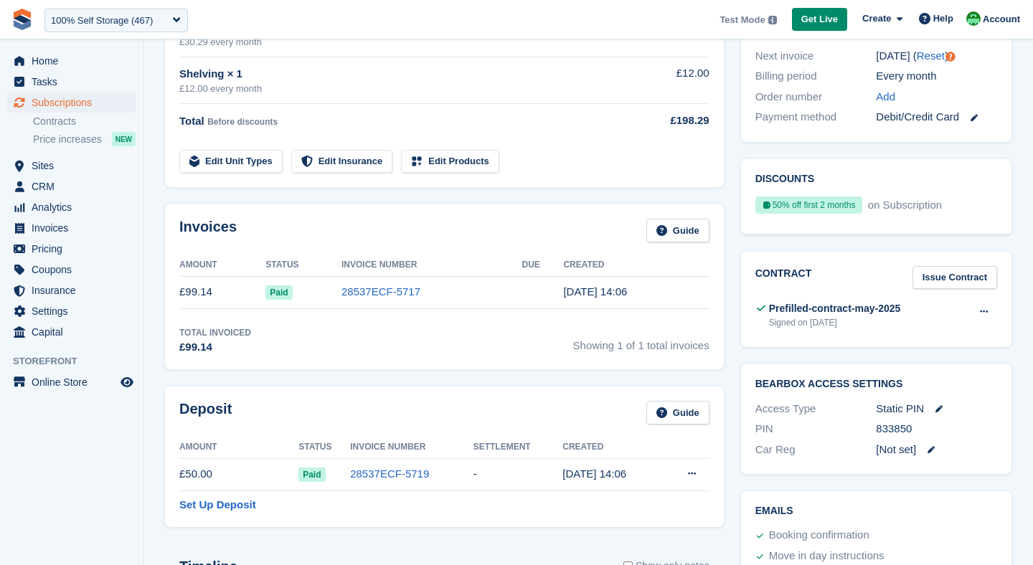
scroll to position [405, 0]
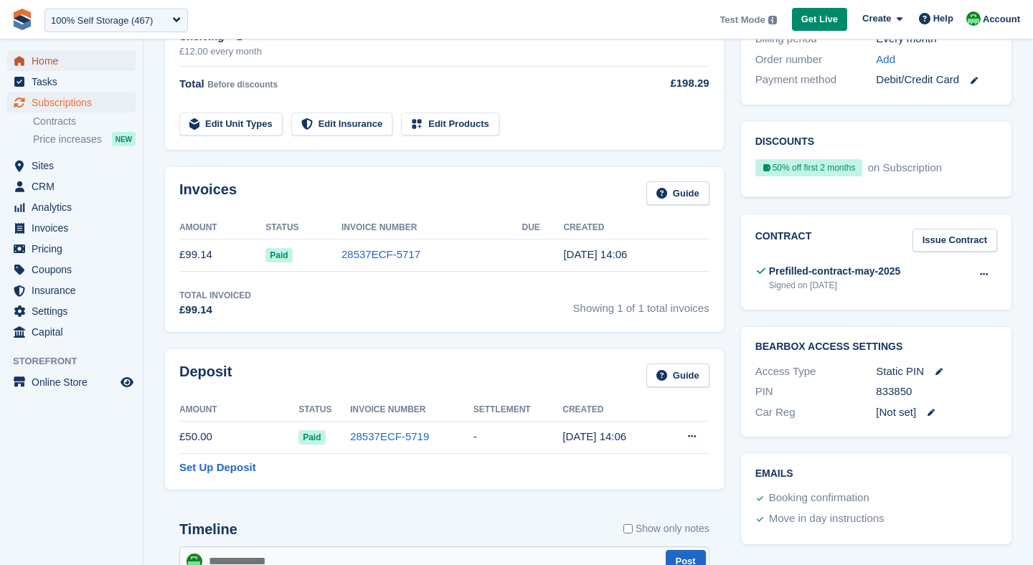
click at [17, 57] on icon "menu" at bounding box center [19, 61] width 10 height 10
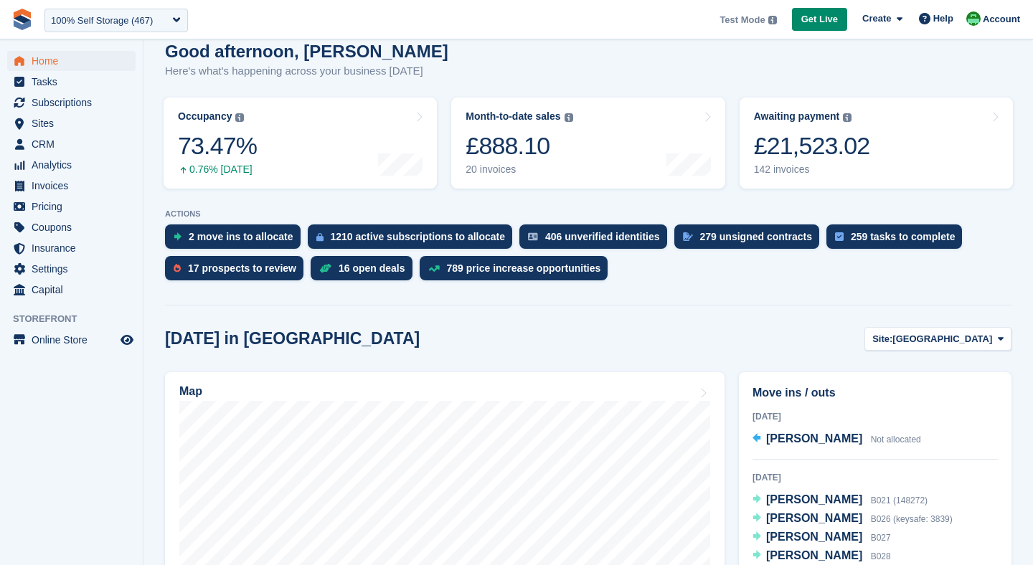
scroll to position [275, 0]
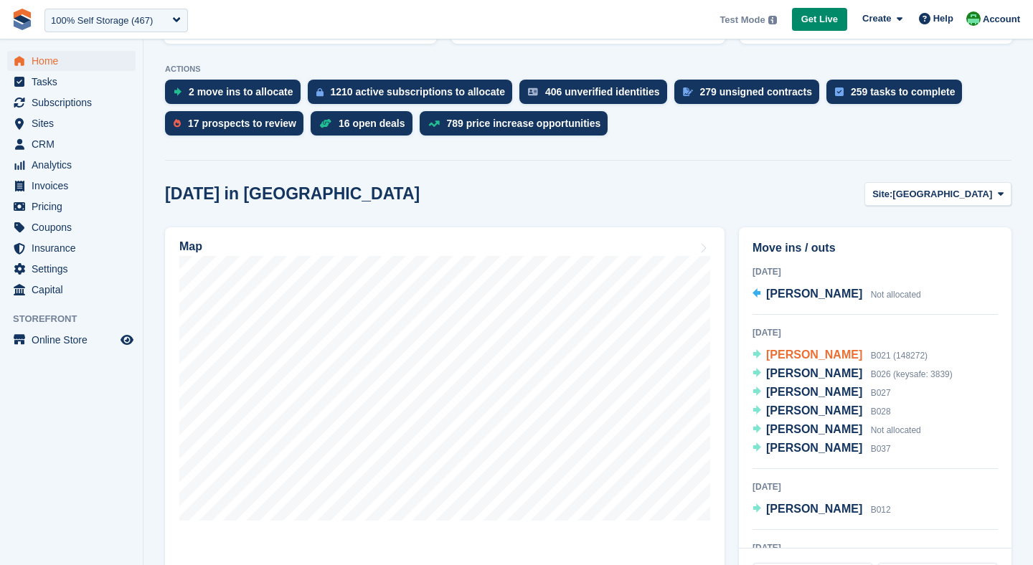
click at [791, 357] on span "[PERSON_NAME]" at bounding box center [814, 355] width 96 height 12
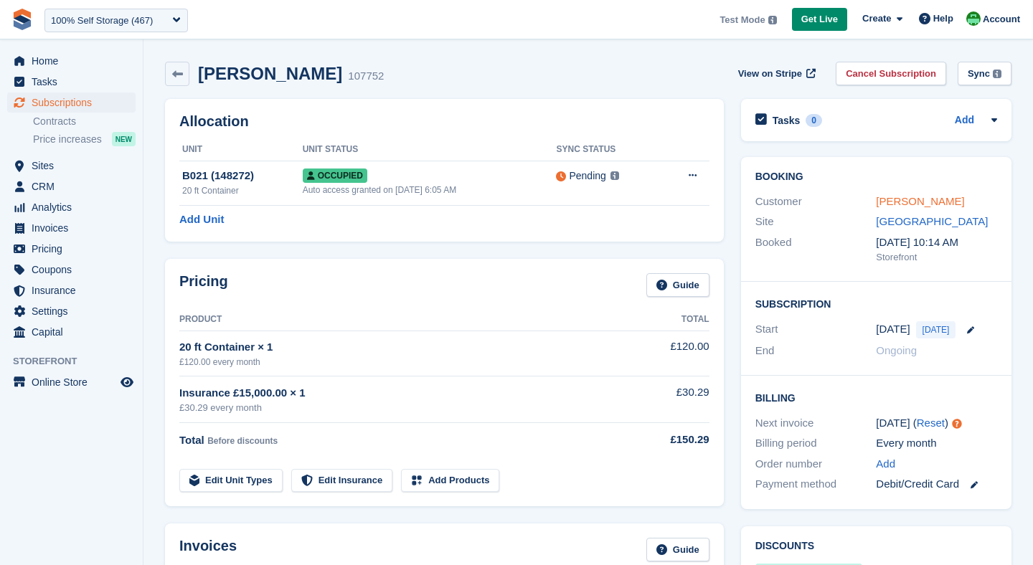
click at [899, 202] on link "Rob Sweeney" at bounding box center [920, 201] width 88 height 12
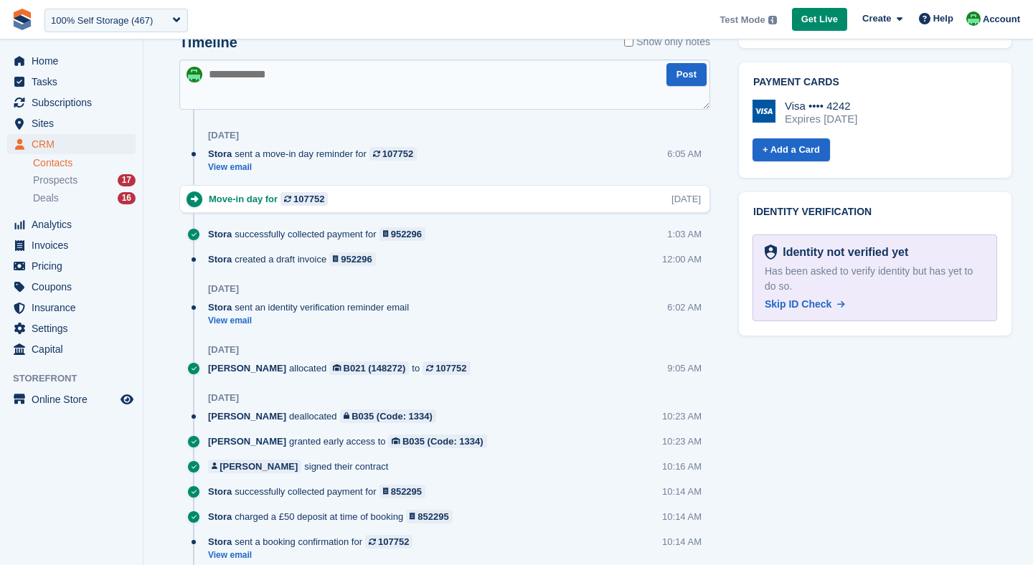
scroll to position [636, 0]
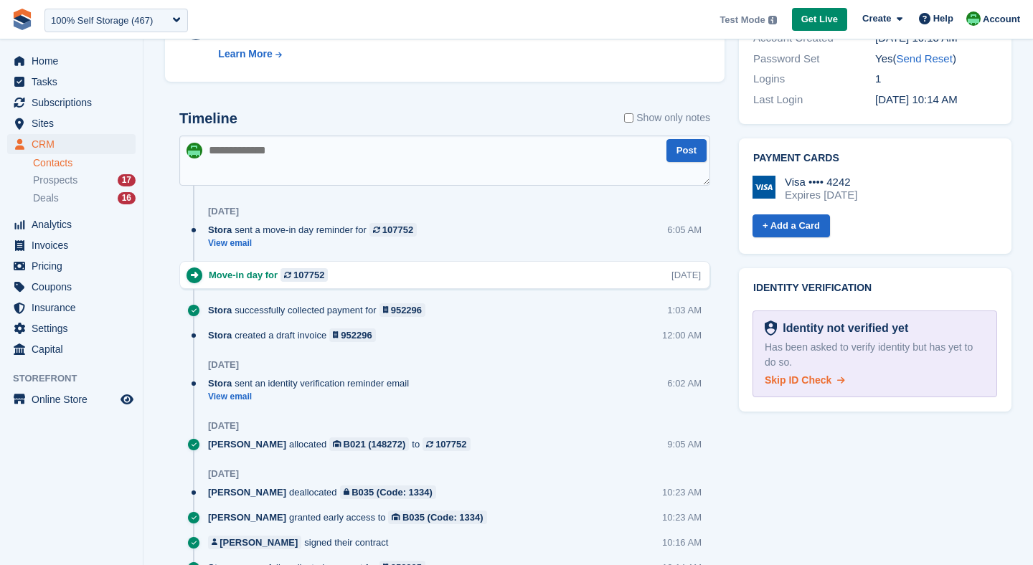
click at [798, 378] on span "Skip ID Check" at bounding box center [798, 379] width 67 height 11
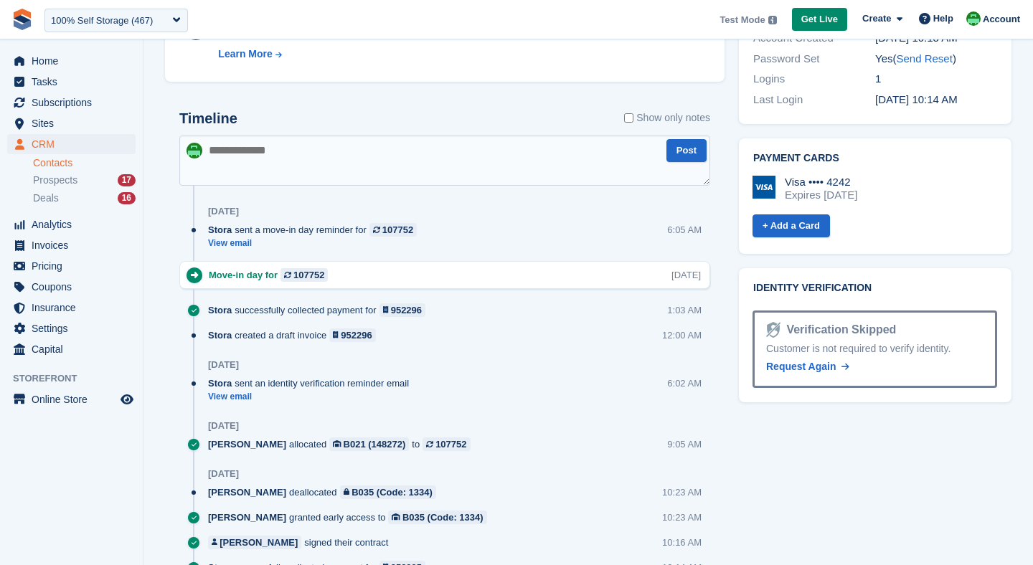
click at [273, 182] on textarea at bounding box center [444, 161] width 531 height 50
click at [262, 171] on textarea at bounding box center [444, 161] width 531 height 50
type textarea "**********"
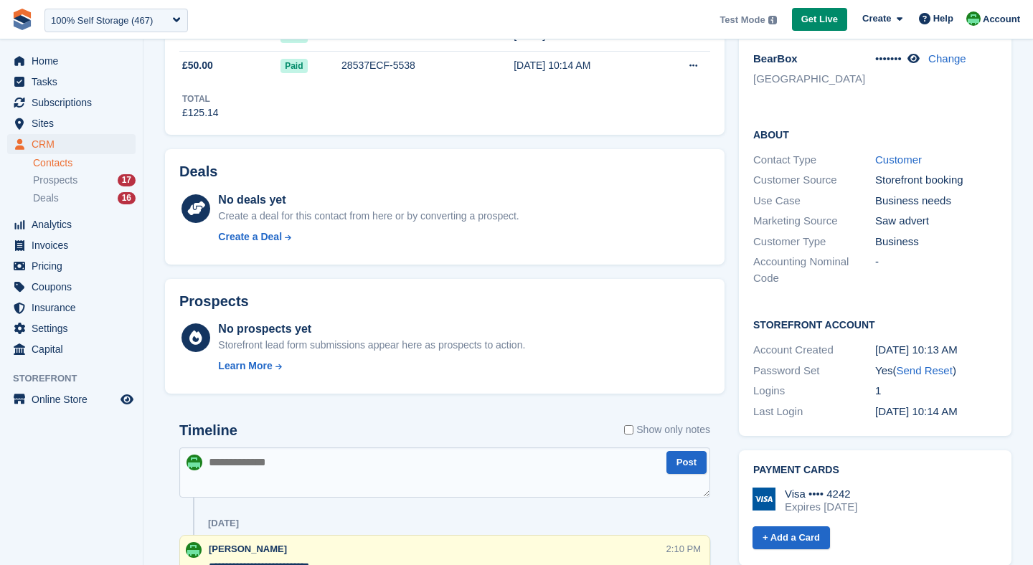
scroll to position [27, 0]
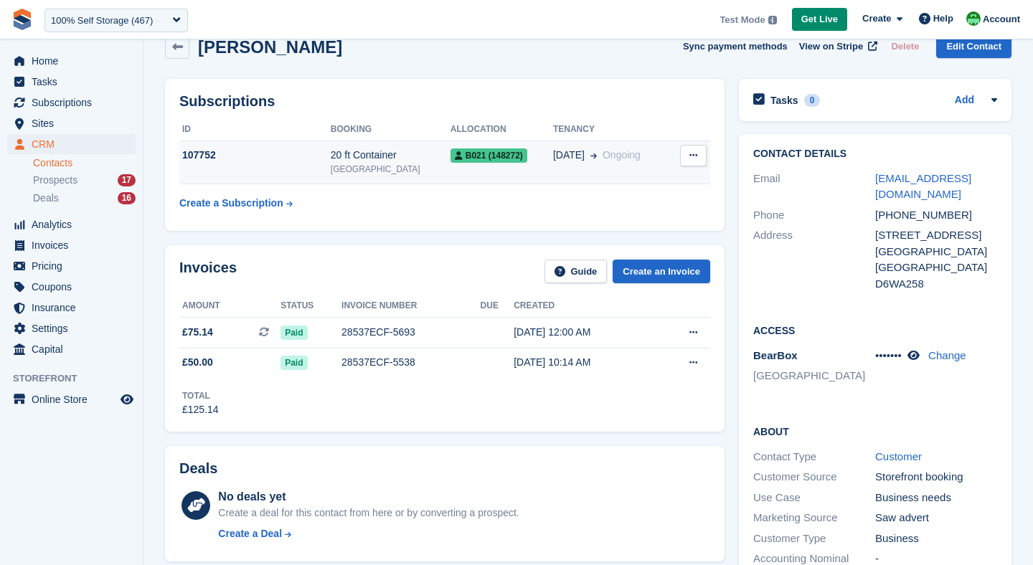
click at [262, 156] on div "107752" at bounding box center [254, 155] width 151 height 15
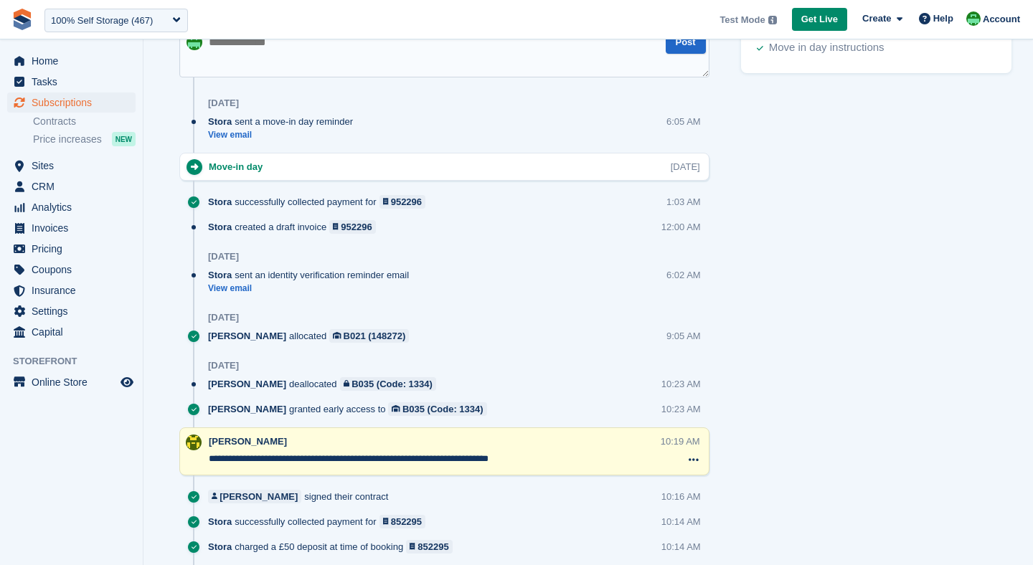
scroll to position [880, 0]
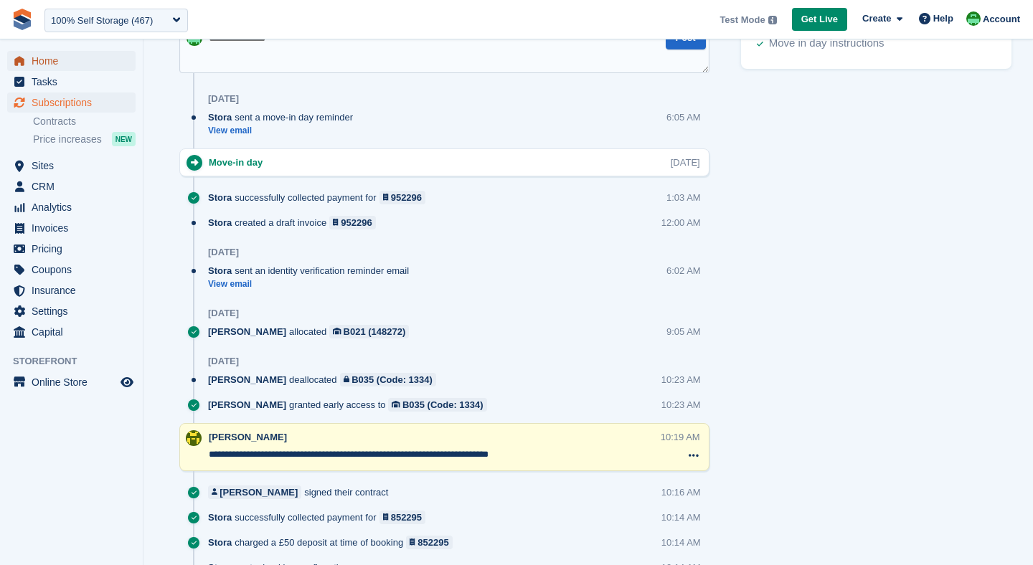
click at [60, 58] on span "Home" at bounding box center [75, 61] width 86 height 20
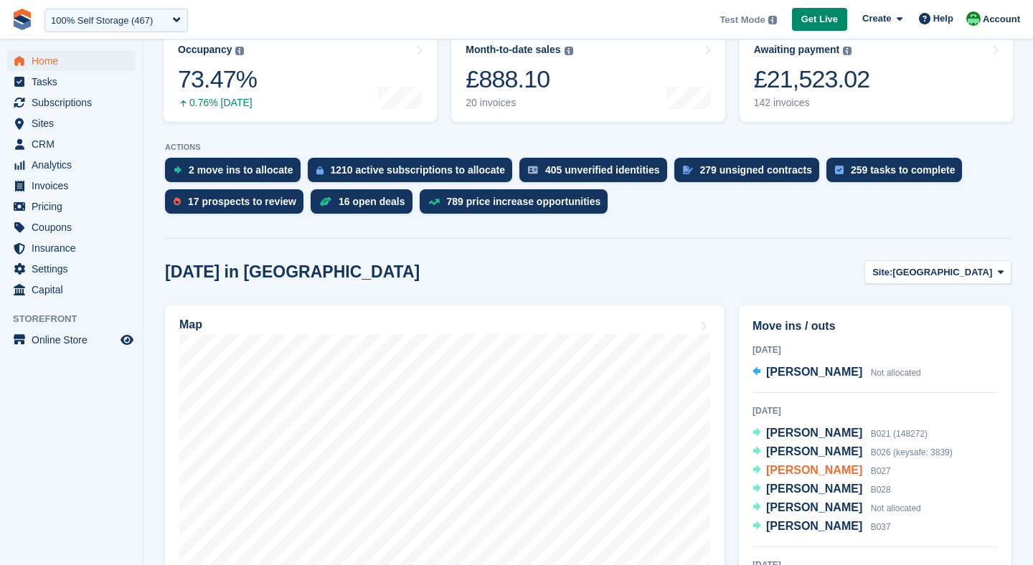
scroll to position [214, 0]
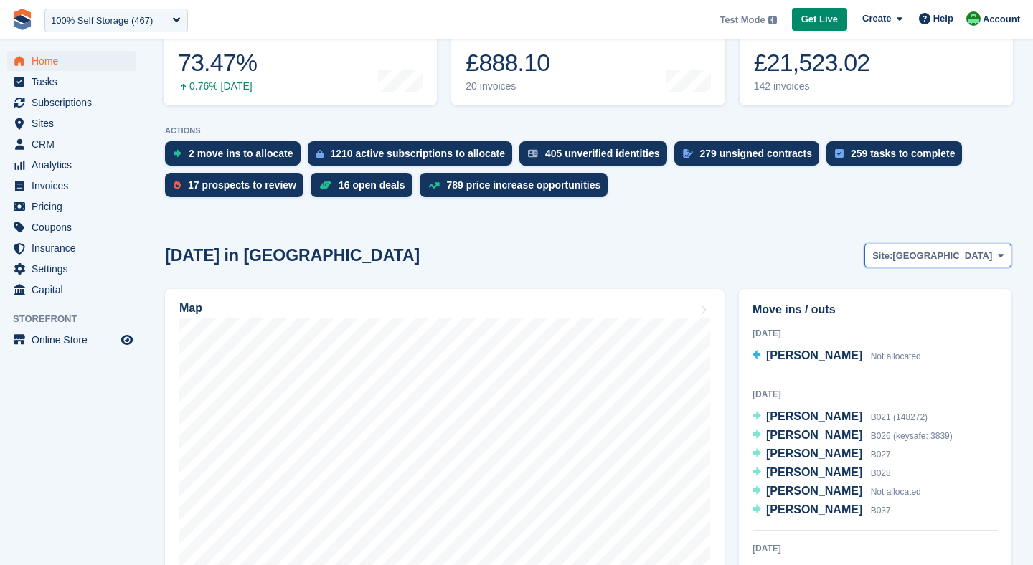
click at [892, 254] on span "Site:" at bounding box center [882, 256] width 20 height 14
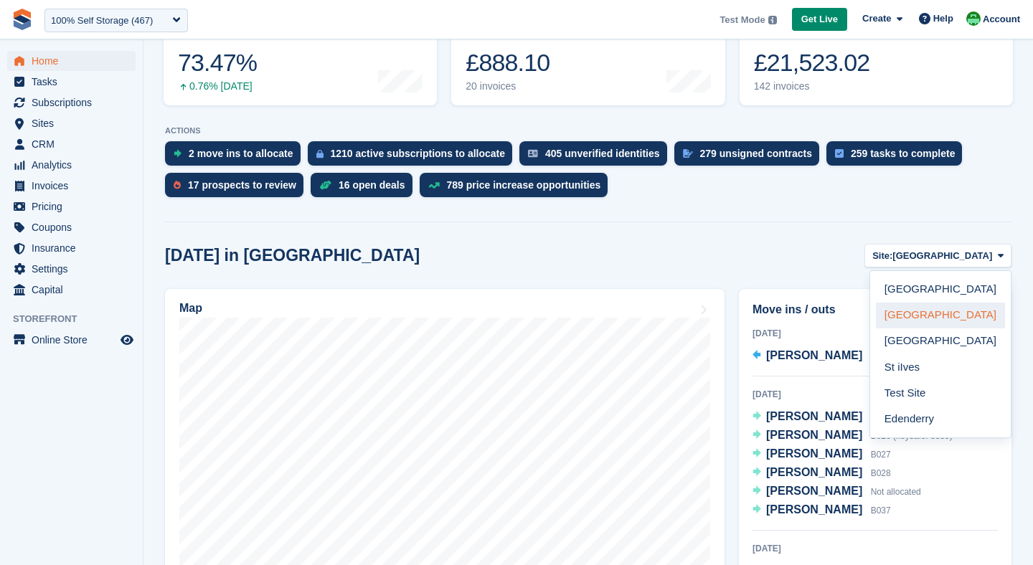
click at [931, 312] on link "Leicester" at bounding box center [940, 316] width 129 height 26
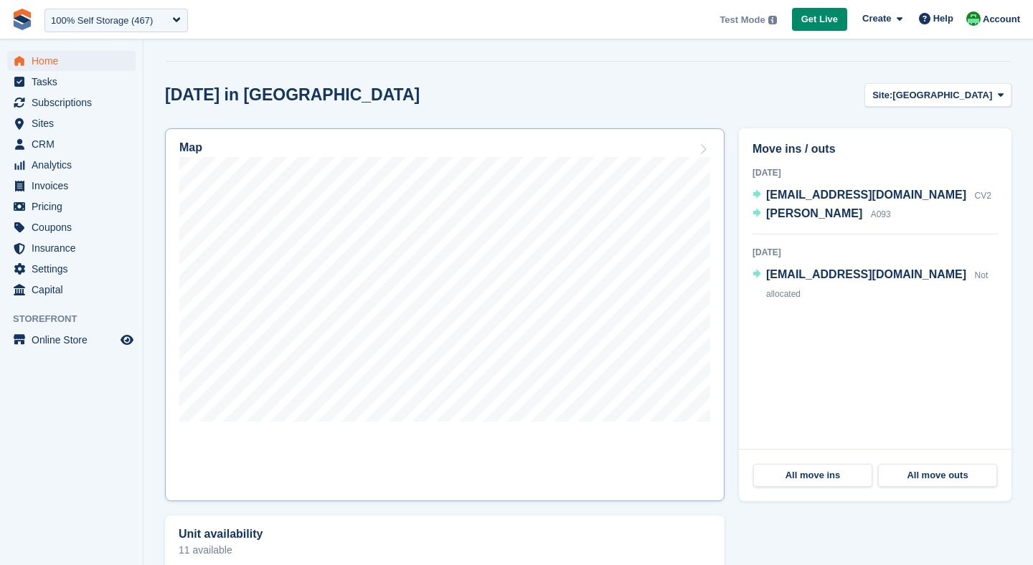
scroll to position [324, 0]
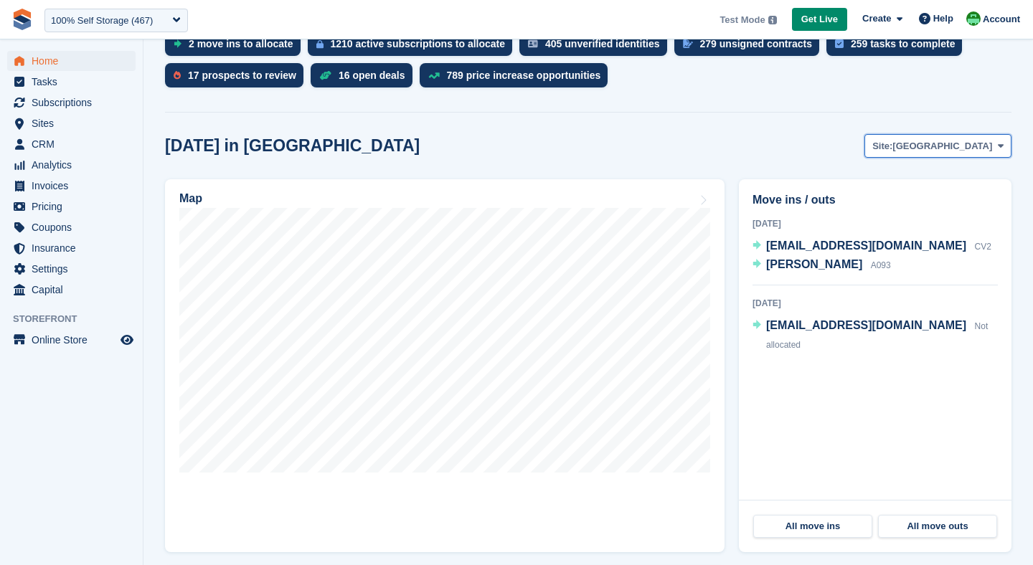
click at [959, 156] on button "Site: Leicester" at bounding box center [938, 146] width 147 height 24
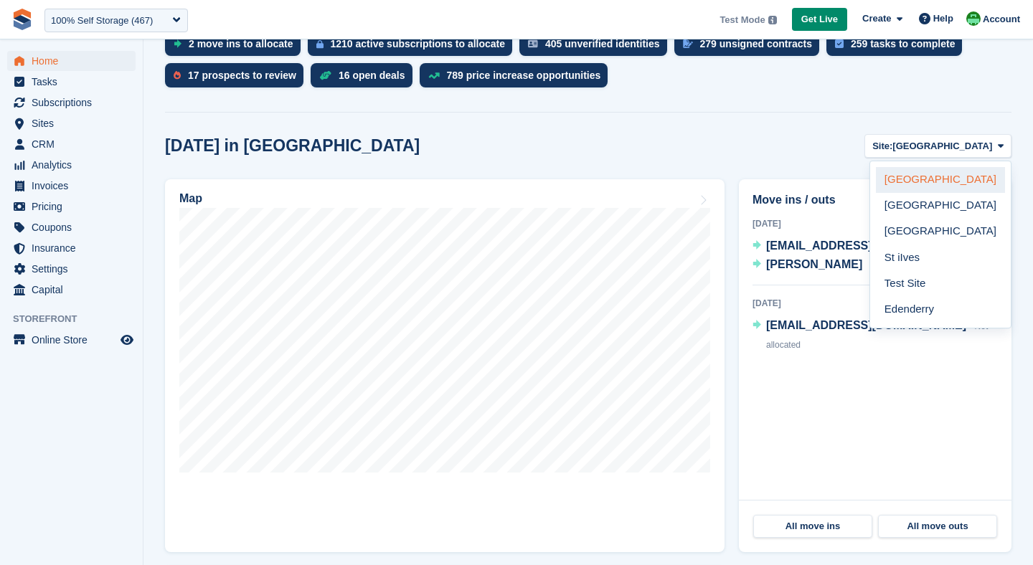
click at [908, 182] on link "[GEOGRAPHIC_DATA]" at bounding box center [940, 180] width 129 height 26
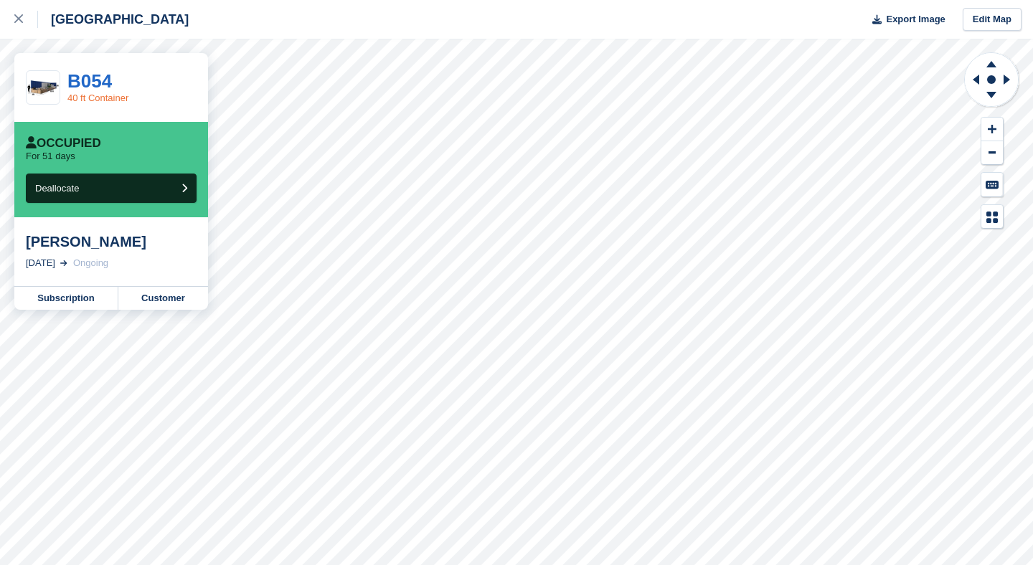
click at [90, 95] on link "40 ft Container" at bounding box center [97, 98] width 61 height 11
click at [83, 78] on link "B054" at bounding box center [89, 81] width 44 height 22
click at [25, 18] on div at bounding box center [26, 19] width 24 height 17
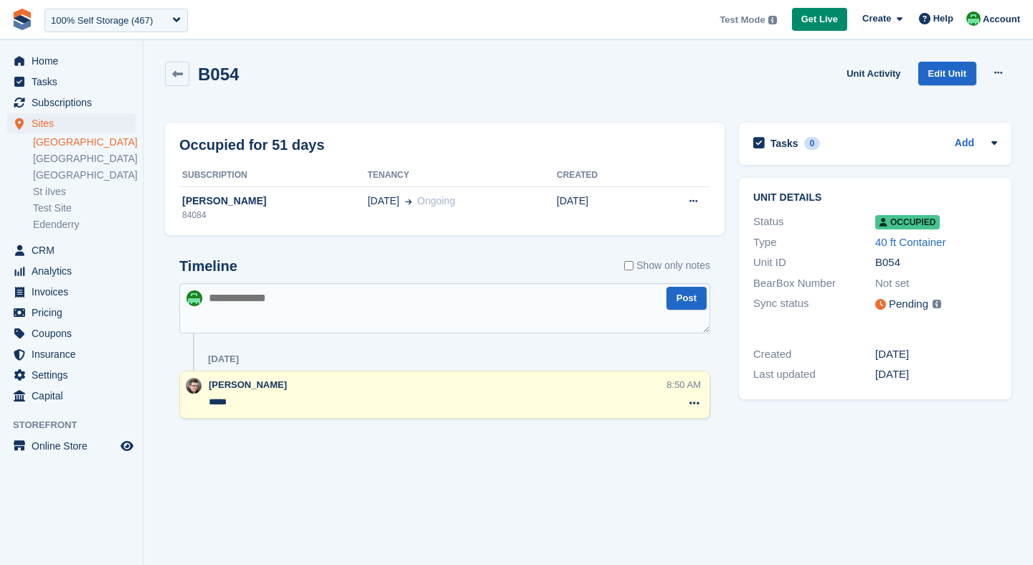
click at [55, 139] on link "[GEOGRAPHIC_DATA]" at bounding box center [84, 143] width 103 height 14
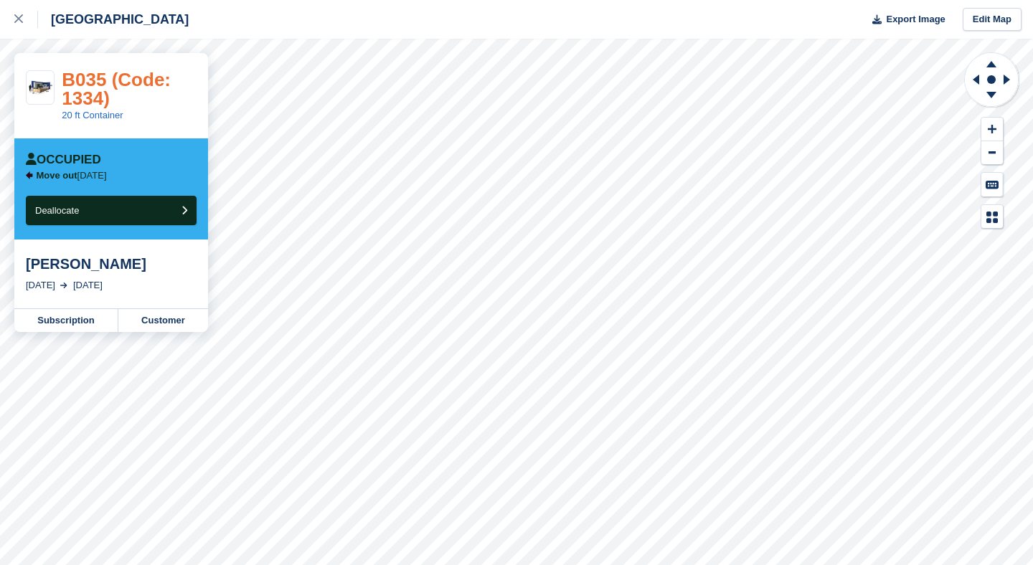
click at [87, 77] on link "B035 (Code: 1334)" at bounding box center [116, 89] width 109 height 40
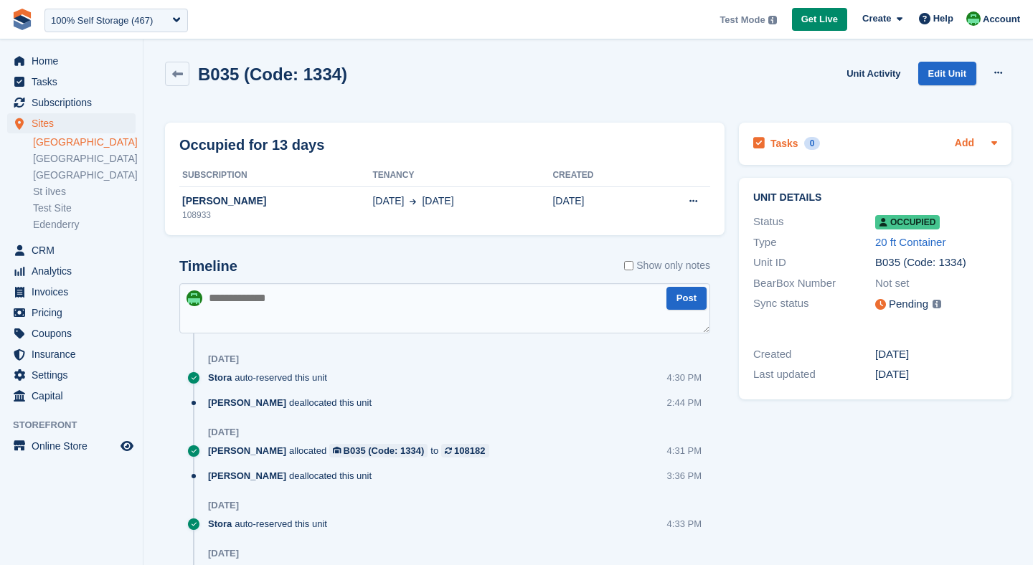
click at [970, 140] on link "Add" at bounding box center [964, 144] width 19 height 17
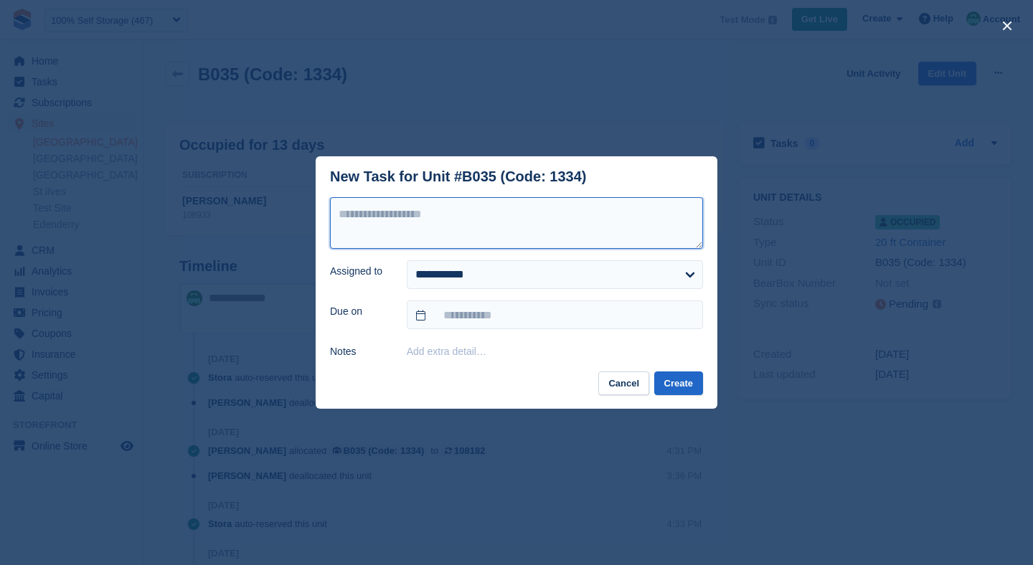
click at [430, 244] on textarea at bounding box center [516, 223] width 373 height 52
type textarea "**********"
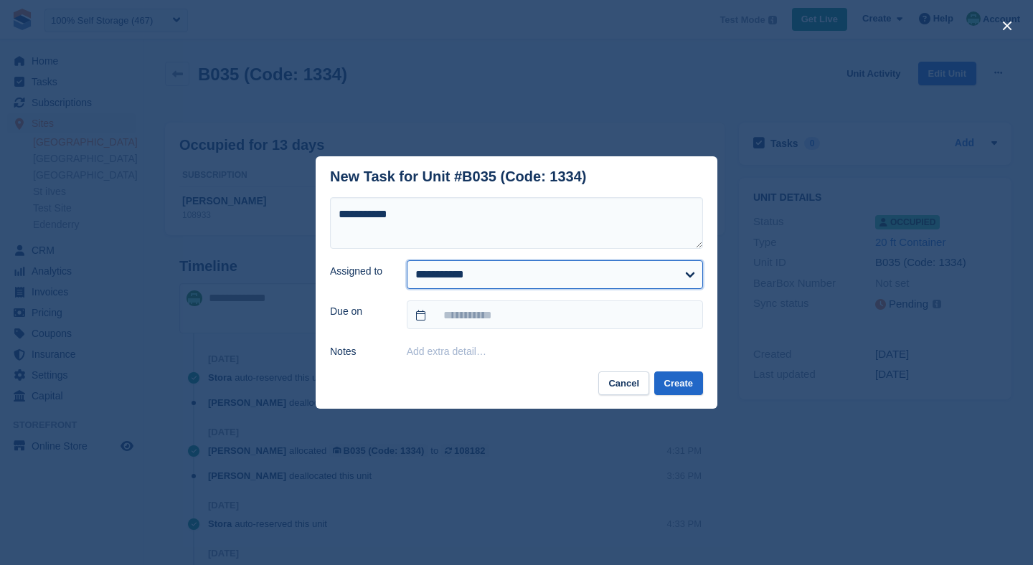
click at [463, 277] on select "**********" at bounding box center [555, 274] width 296 height 29
select select "****"
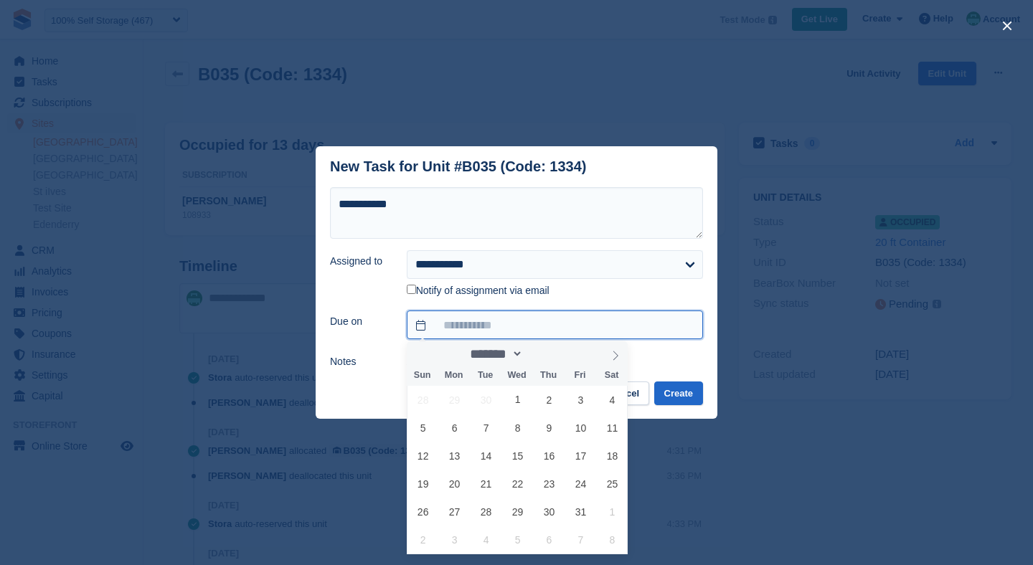
click at [424, 323] on input "text" at bounding box center [555, 325] width 296 height 29
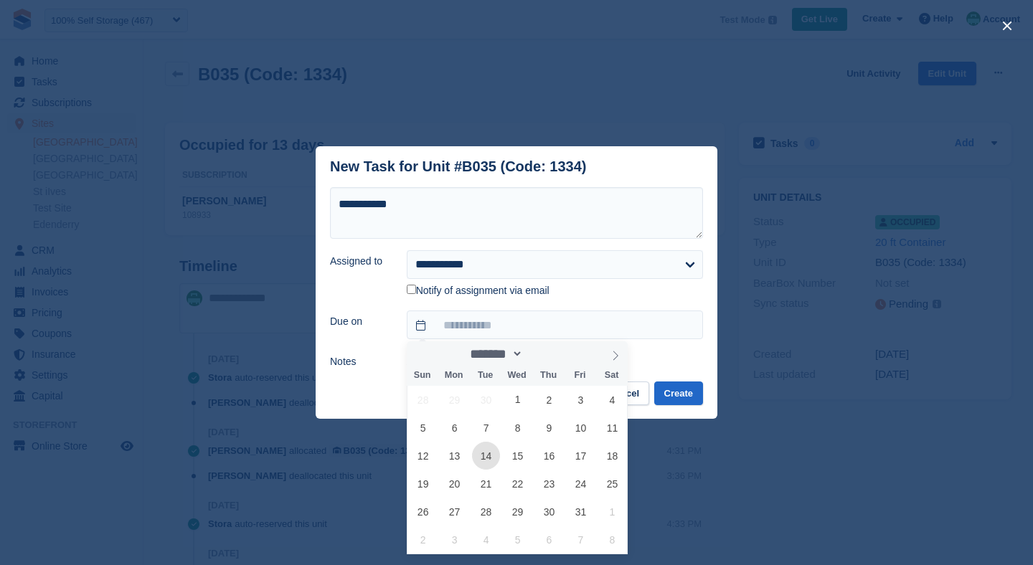
click at [494, 458] on span "14" at bounding box center [486, 456] width 28 height 28
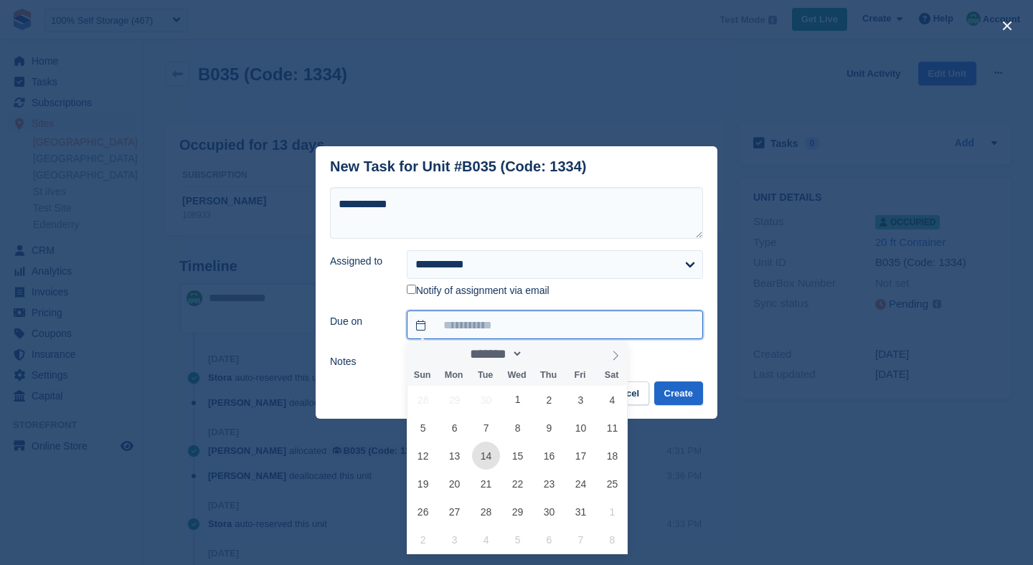
type input "**********"
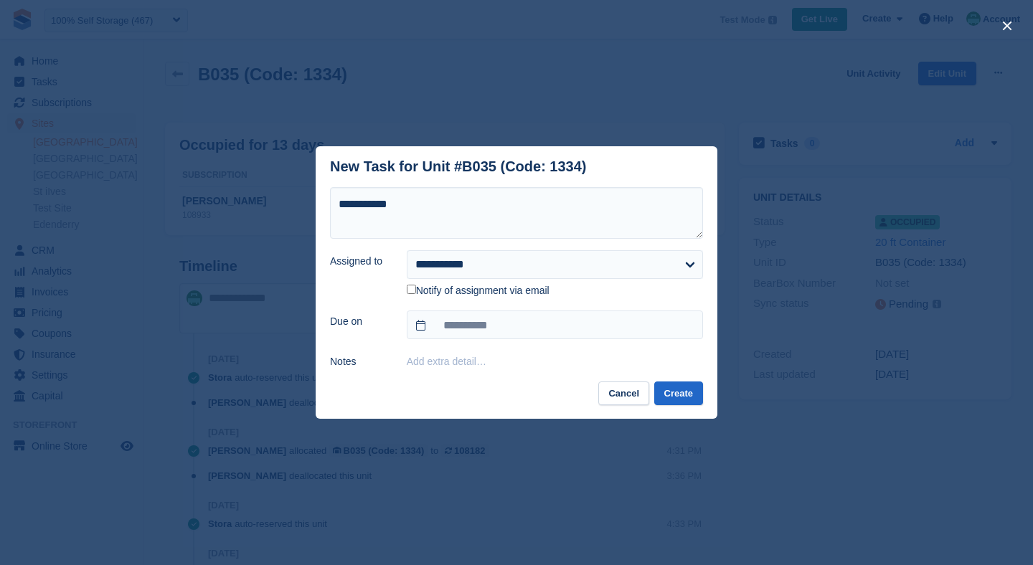
click at [438, 358] on button "Add extra detail…" at bounding box center [447, 361] width 80 height 11
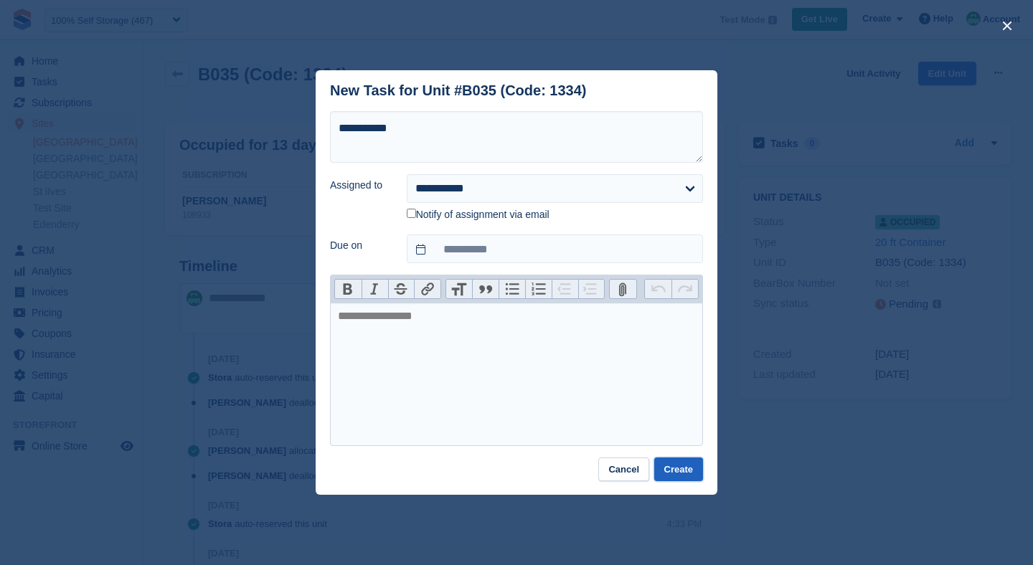
click at [663, 462] on button "Create" at bounding box center [678, 470] width 49 height 24
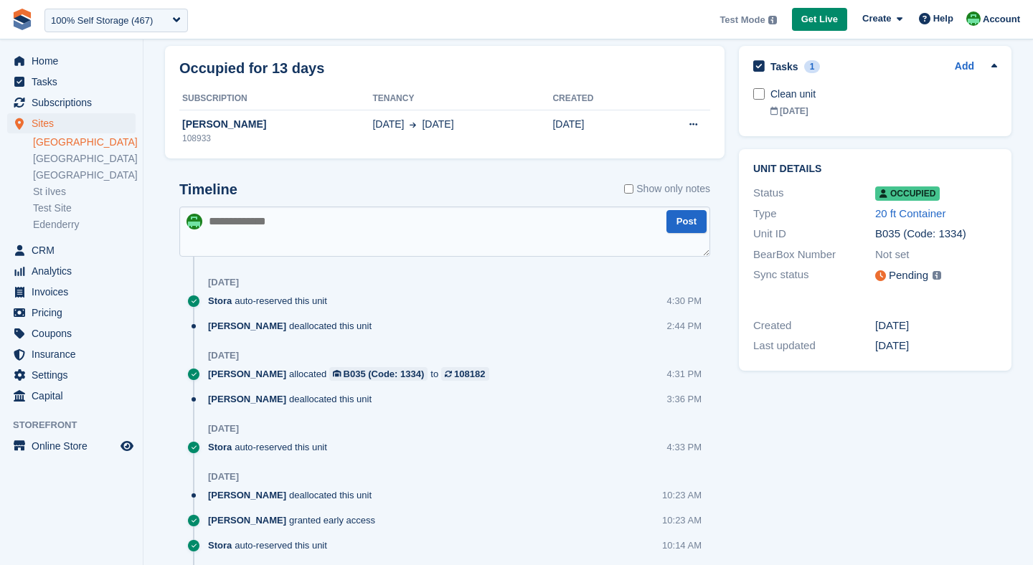
scroll to position [76, 0]
click at [37, 62] on span "Home" at bounding box center [75, 61] width 86 height 20
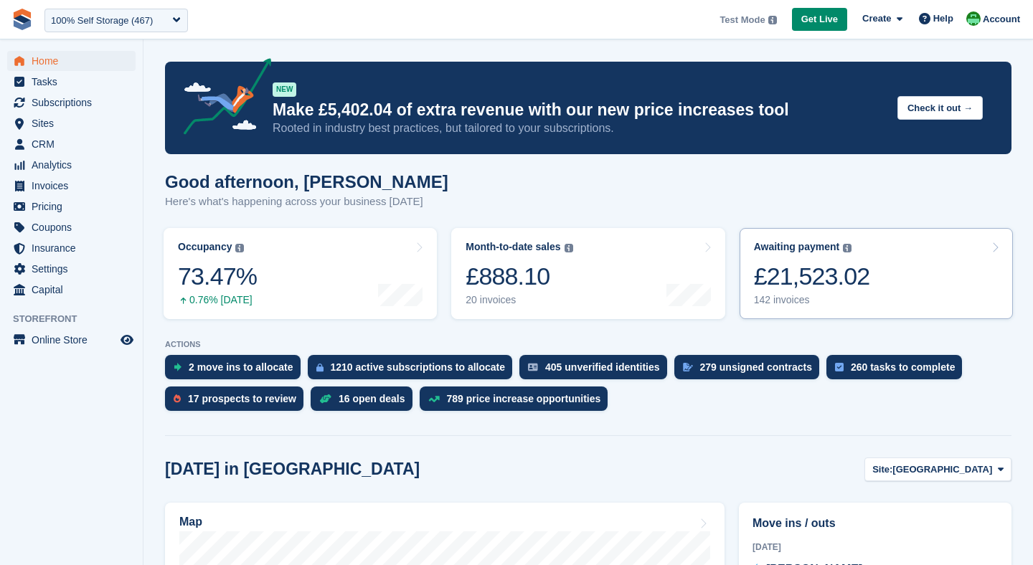
click at [827, 250] on div "Awaiting payment" at bounding box center [797, 247] width 86 height 12
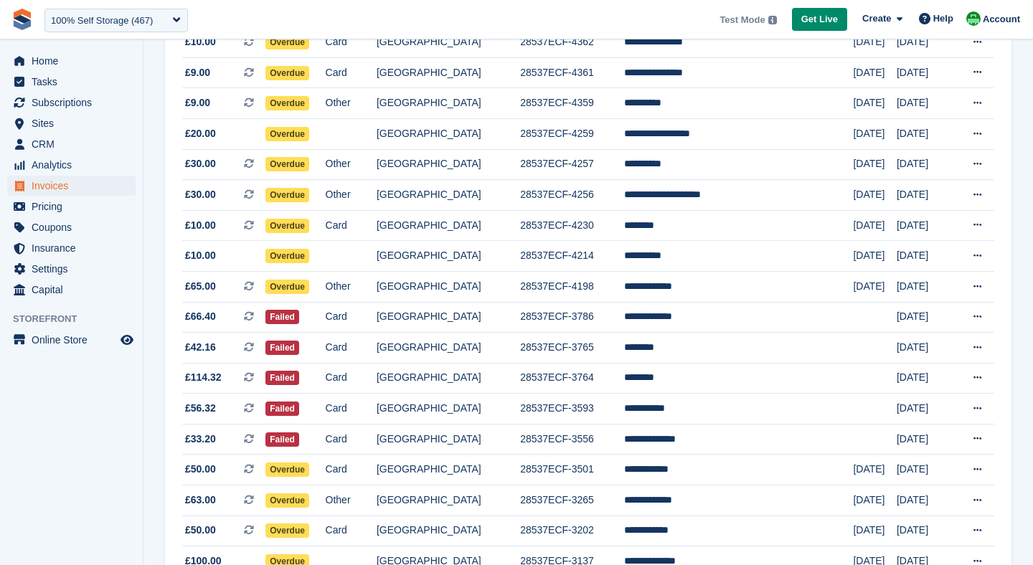
scroll to position [969, 0]
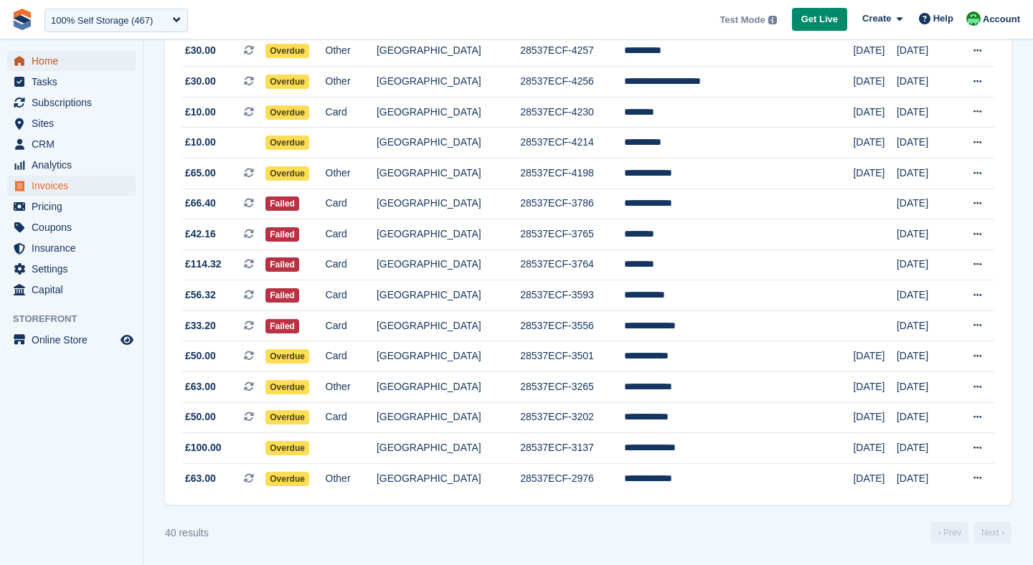
click at [57, 60] on span "Home" at bounding box center [75, 61] width 86 height 20
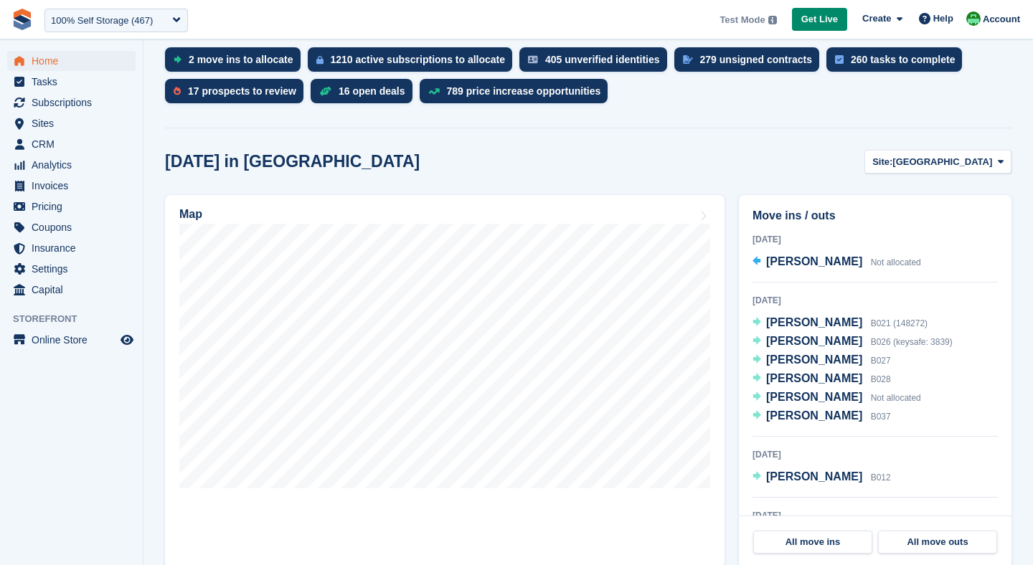
scroll to position [309, 0]
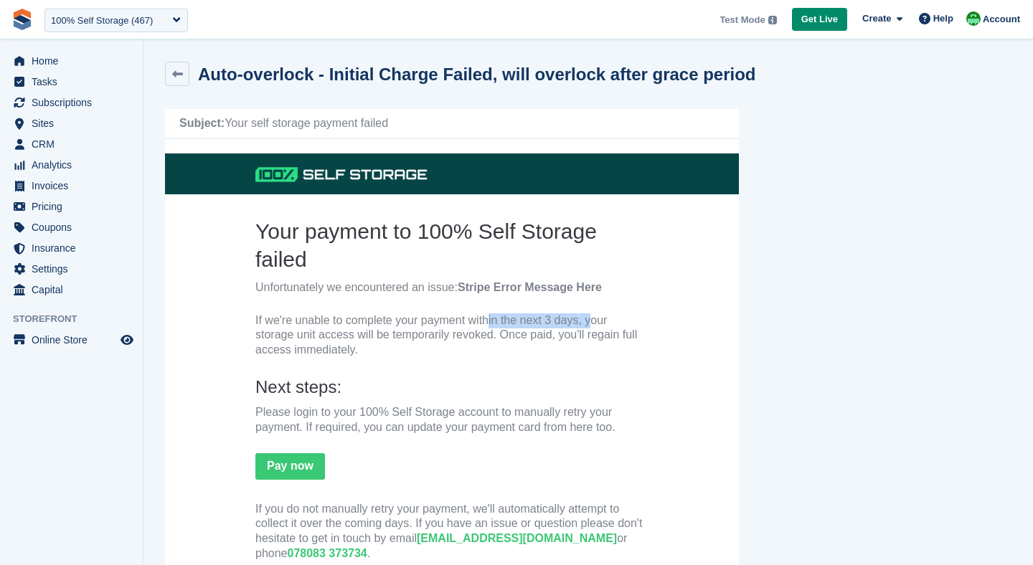
drag, startPoint x: 474, startPoint y: 319, endPoint x: 578, endPoint y: 316, distance: 103.3
click at [578, 316] on p "If we're unable to complete your payment within the next 3 days, your storage u…" at bounding box center [451, 336] width 393 height 44
click at [187, 72] on link at bounding box center [177, 74] width 24 height 24
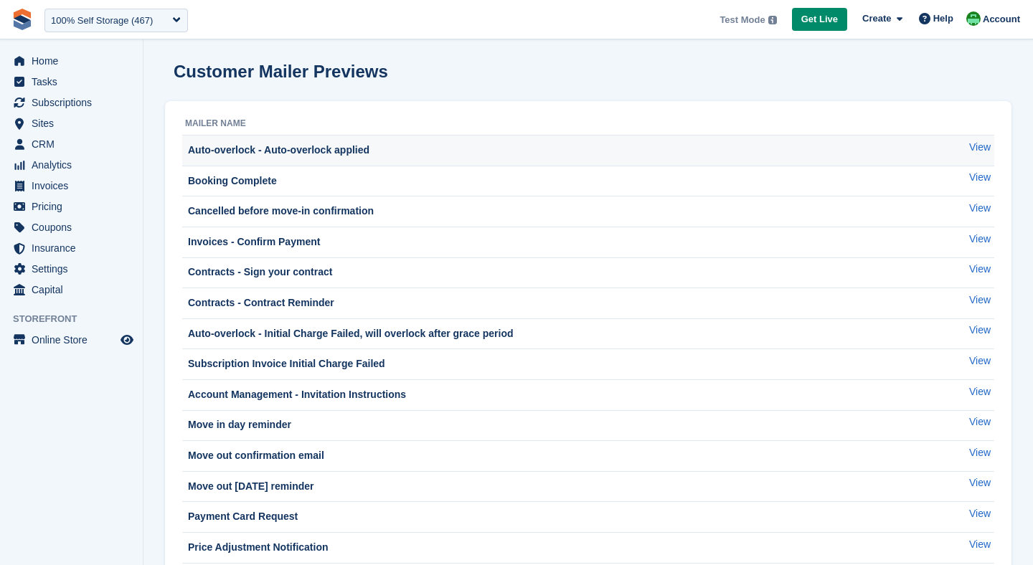
click at [301, 143] on div "Auto-overlock - Auto-overlock applied" at bounding box center [277, 150] width 184 height 15
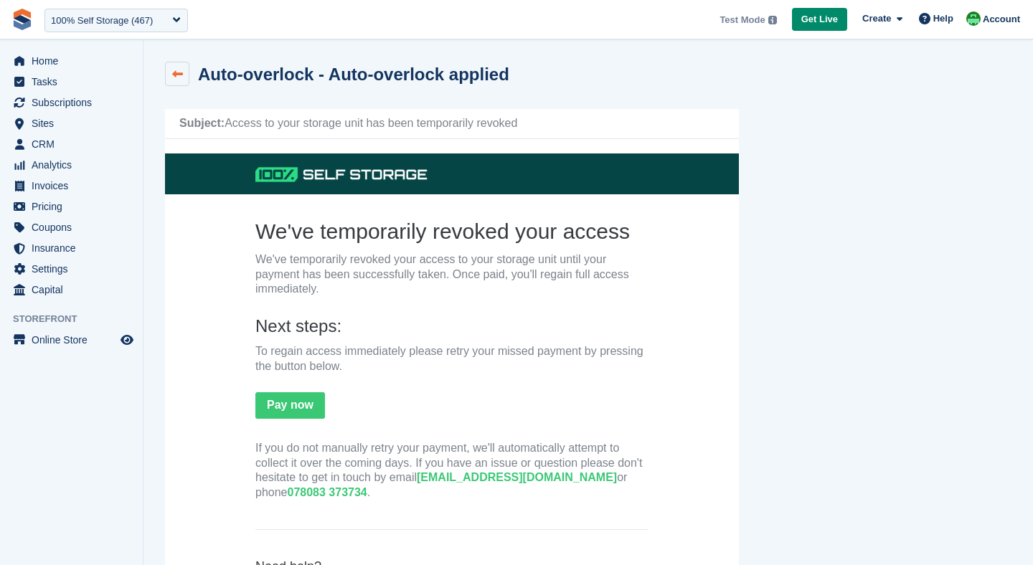
click at [186, 75] on link at bounding box center [177, 74] width 24 height 24
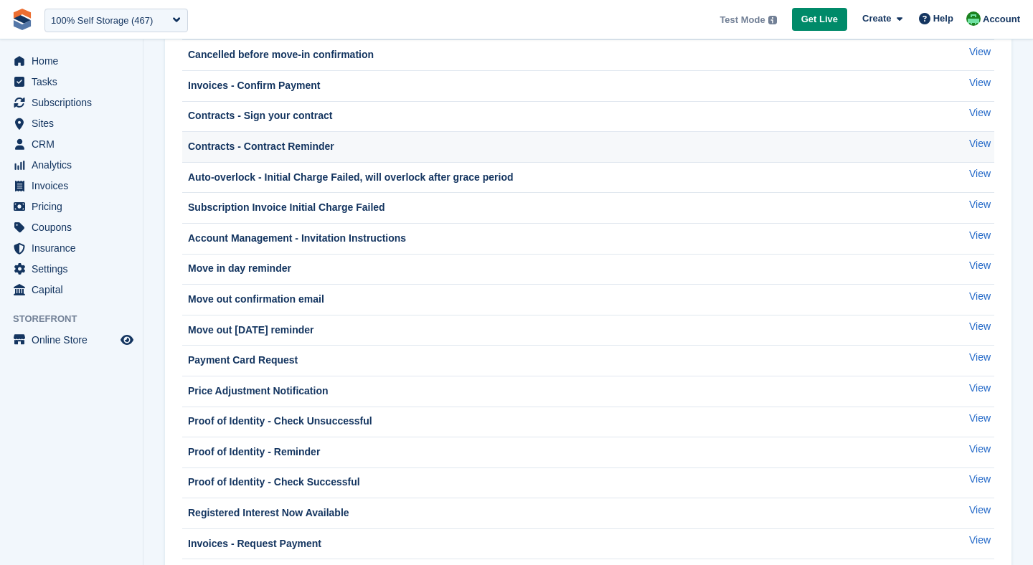
scroll to position [336, 0]
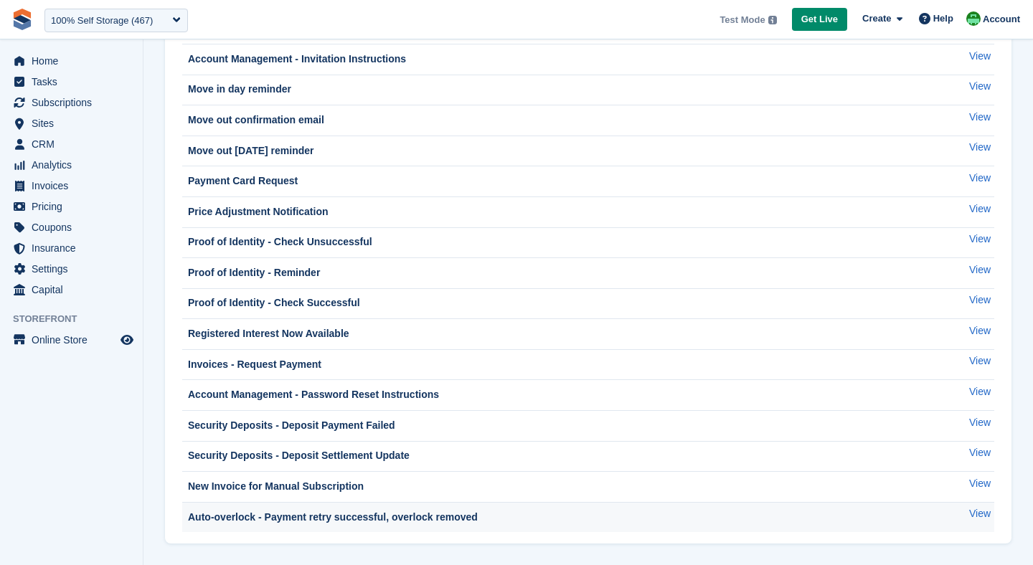
click at [293, 514] on div "Auto-overlock - Payment retry successful, overlock removed" at bounding box center [331, 517] width 293 height 15
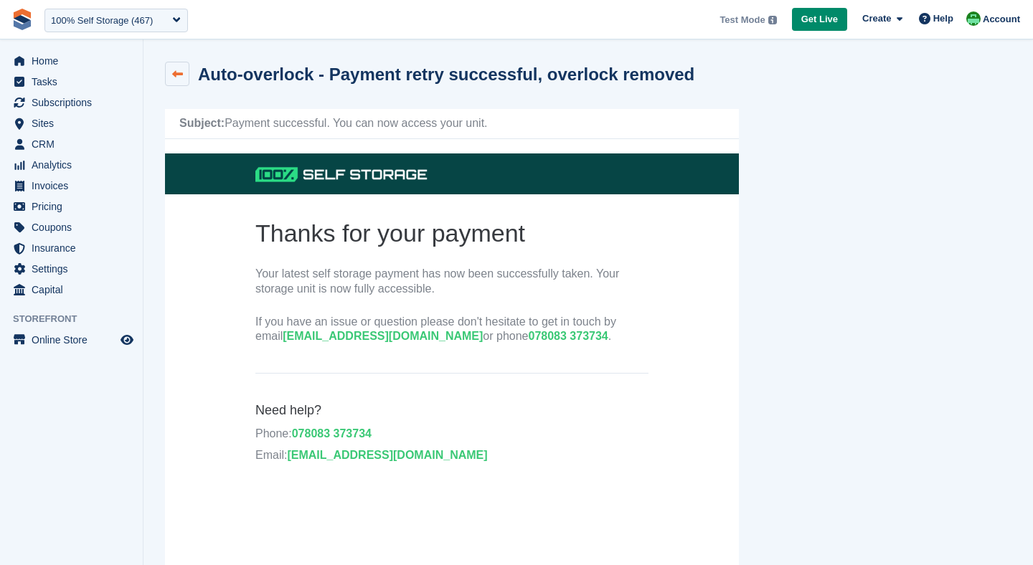
click at [184, 73] on link at bounding box center [177, 74] width 24 height 24
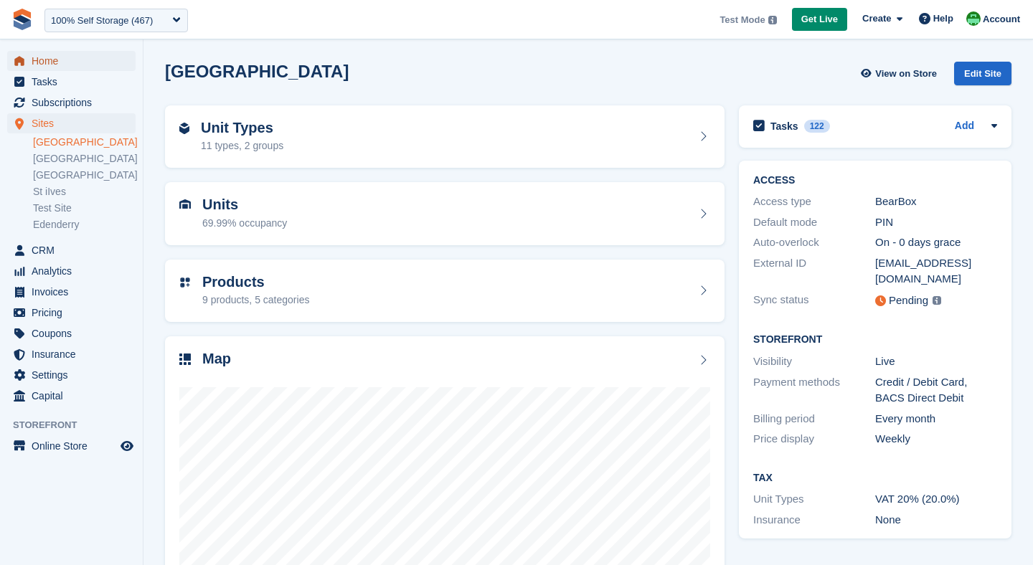
click at [72, 60] on span "Home" at bounding box center [75, 61] width 86 height 20
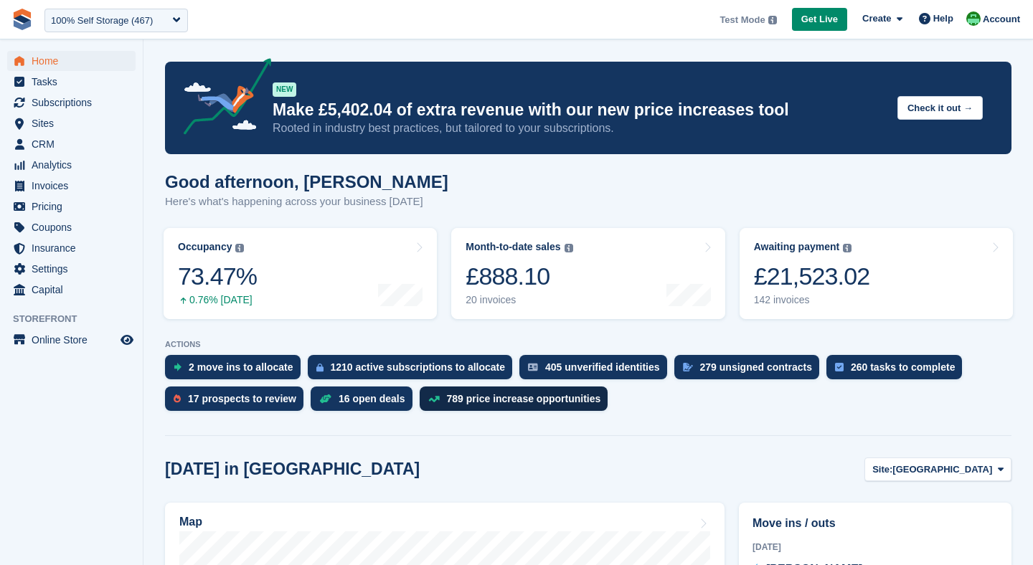
click at [496, 400] on div "789 price increase opportunities" at bounding box center [524, 398] width 154 height 11
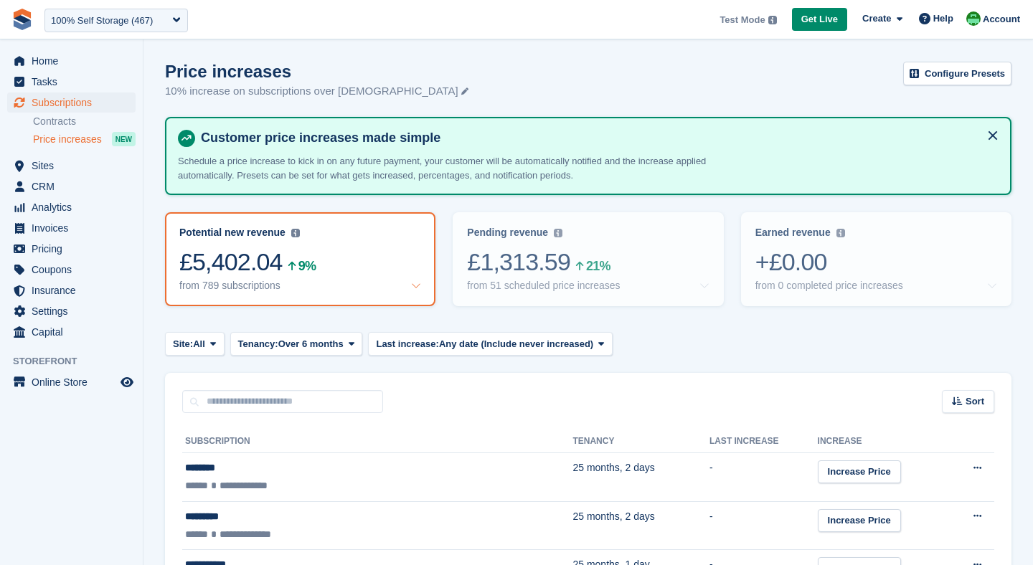
click at [962, 98] on div "Price increases 10% increase on subscriptions over [DEMOGRAPHIC_DATA] Configure…" at bounding box center [588, 89] width 847 height 55
click at [959, 79] on link "Configure Presets" at bounding box center [957, 74] width 108 height 24
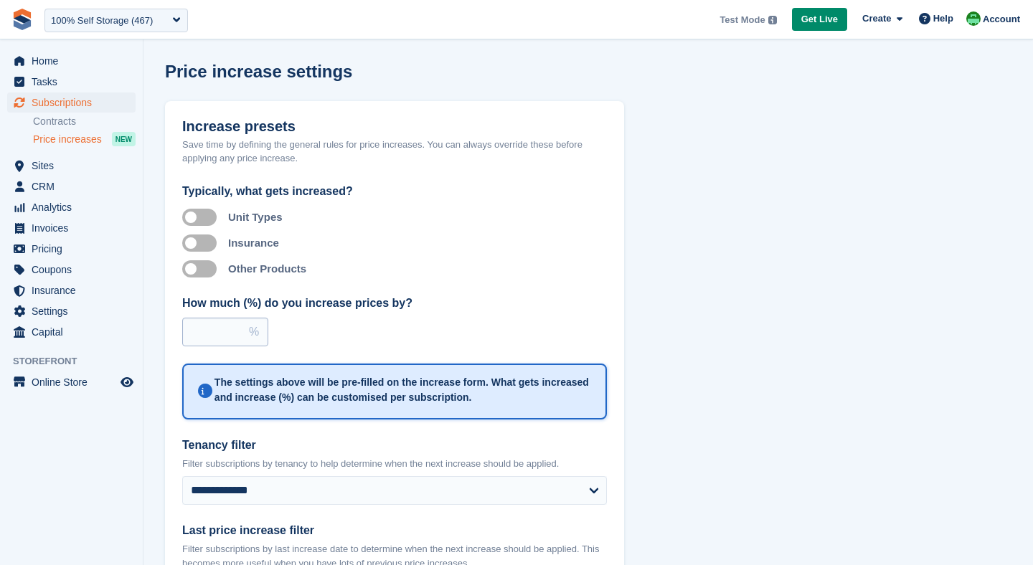
drag, startPoint x: 190, startPoint y: 334, endPoint x: 247, endPoint y: 333, distance: 56.7
click at [247, 333] on input "****" at bounding box center [225, 332] width 86 height 29
type input "*"
click at [629, 326] on div "Increase presets Save time by defining the general rules for price increases. Y…" at bounding box center [588, 390] width 847 height 578
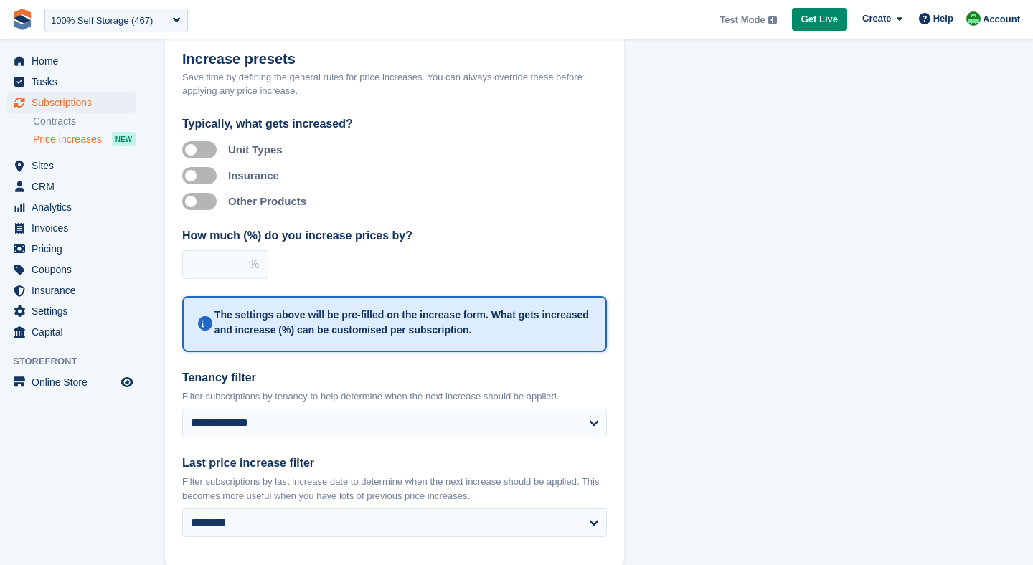
scroll to position [136, 0]
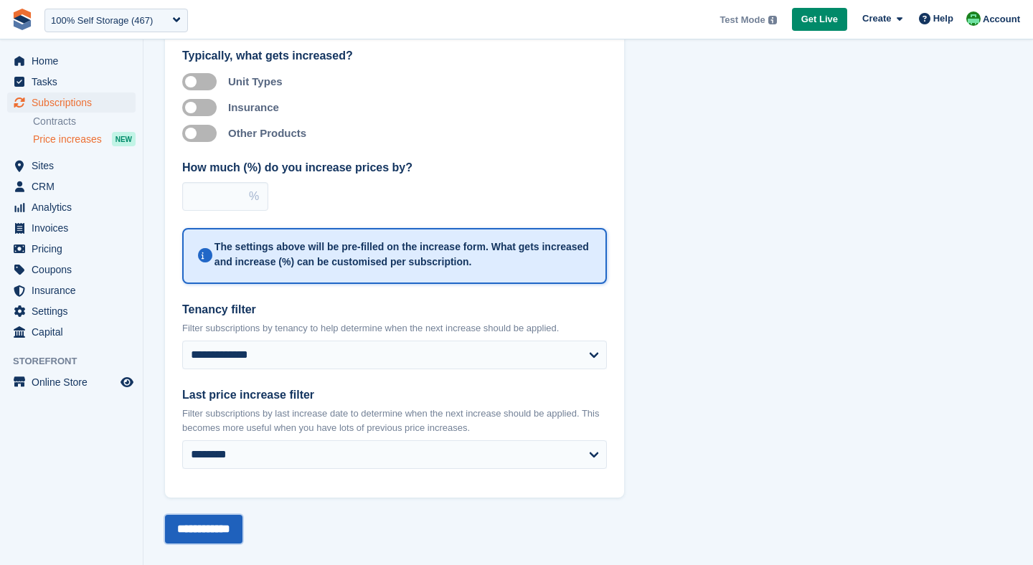
click at [225, 532] on input "**********" at bounding box center [203, 529] width 77 height 29
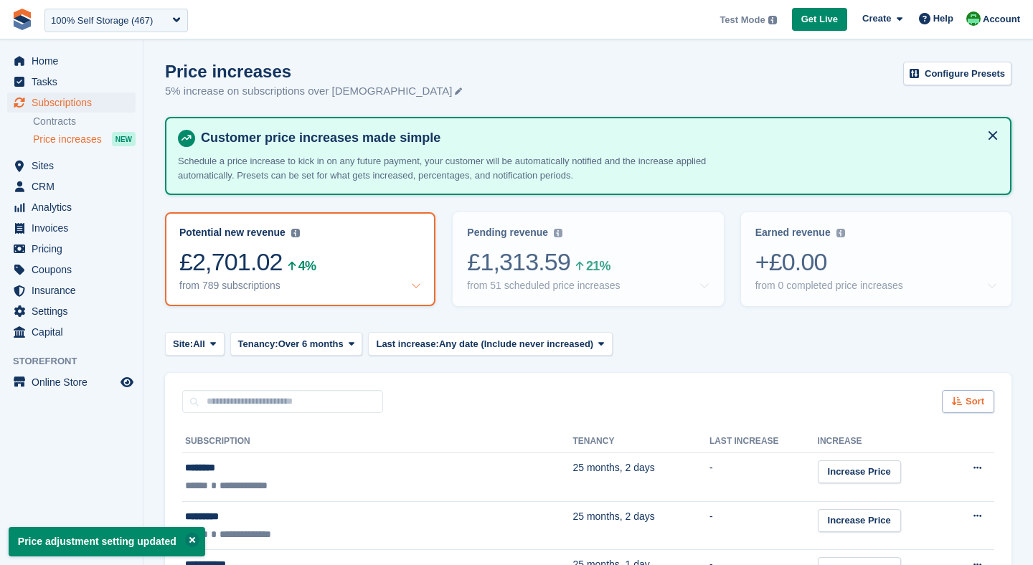
click at [971, 397] on span "Sort" at bounding box center [975, 402] width 19 height 14
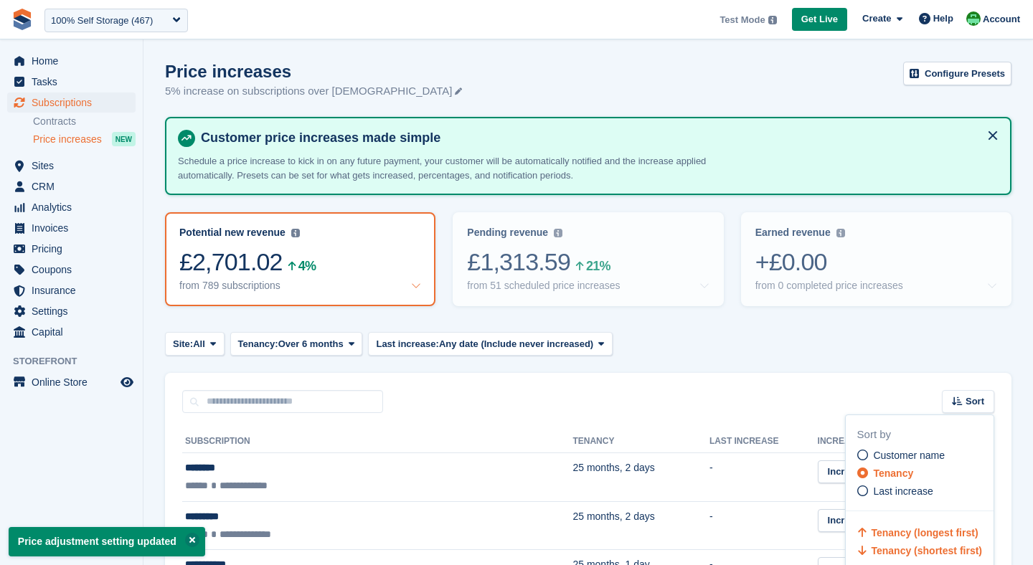
click at [904, 548] on span "Tenancy (shortest first)" at bounding box center [926, 550] width 111 height 11
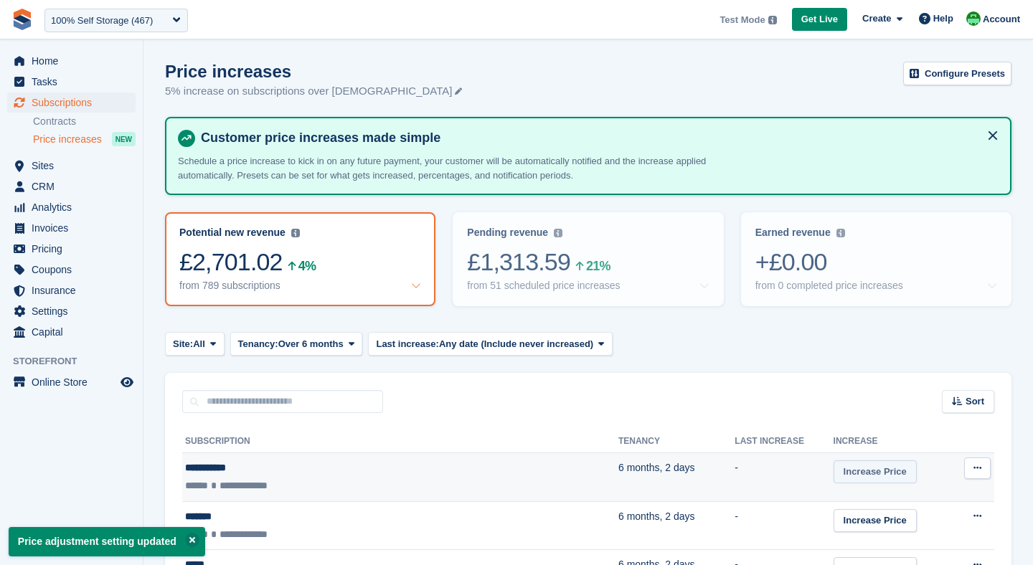
click at [834, 468] on link "Increase Price" at bounding box center [875, 473] width 83 height 24
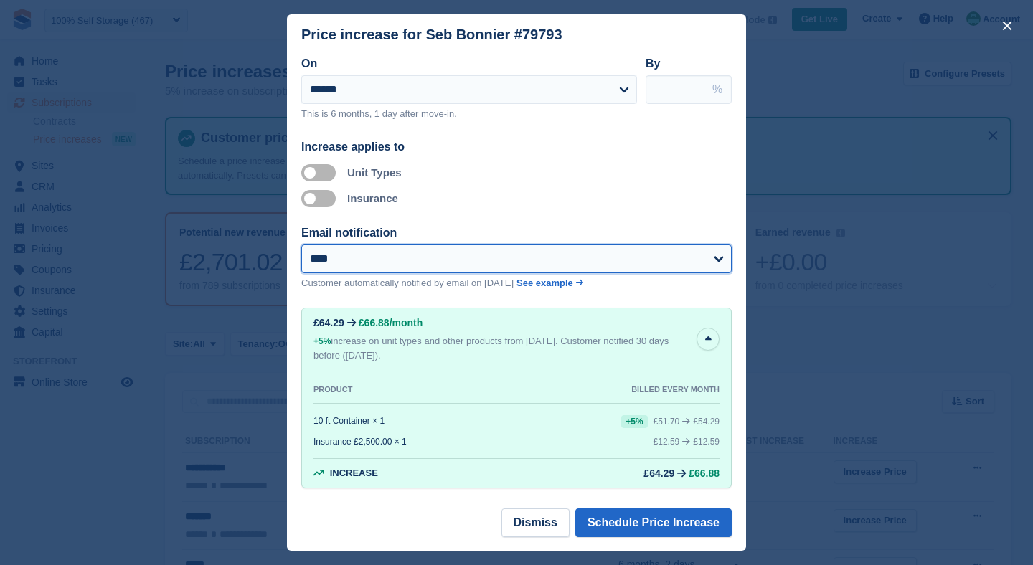
click at [341, 262] on select "**********" at bounding box center [516, 259] width 430 height 29
select select "**"
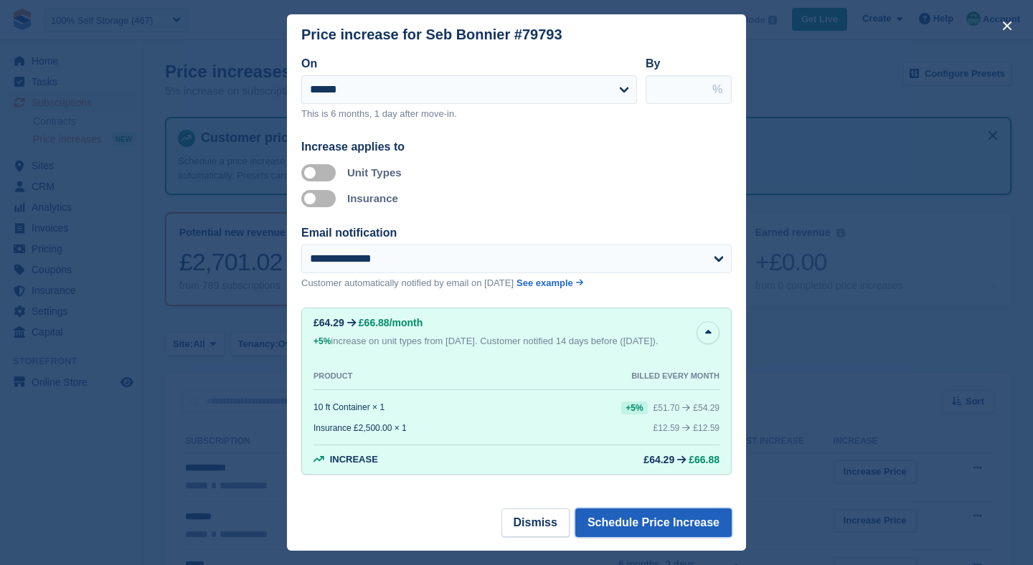
click at [678, 522] on button "Schedule Price Increase" at bounding box center [653, 523] width 156 height 29
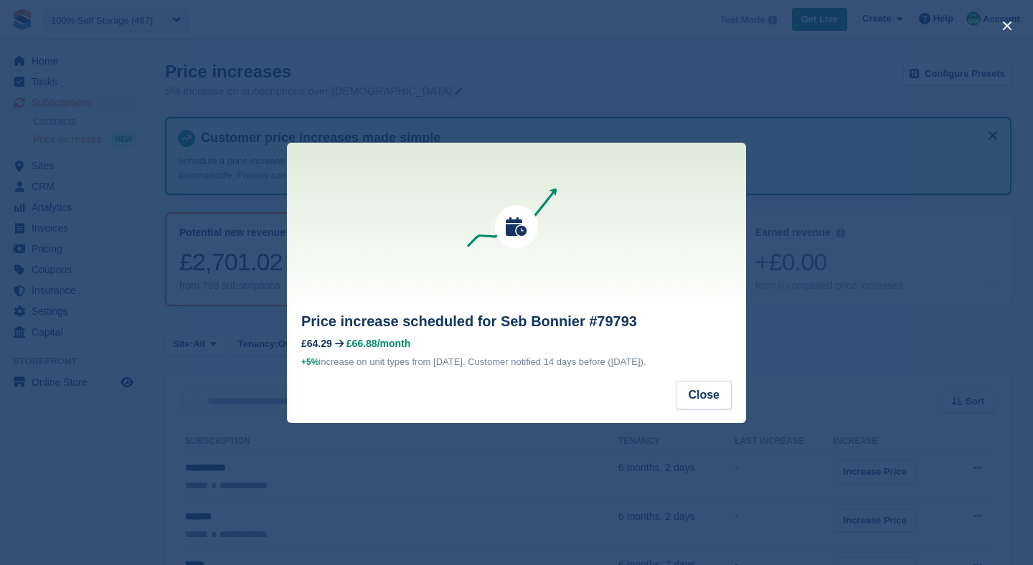
click at [693, 380] on div "Price increase scheduled for Seb Bonnier #79793 £64.29 £66.88 /month +5% increa…" at bounding box center [516, 346] width 459 height 70
click at [695, 390] on button "Close" at bounding box center [704, 395] width 56 height 29
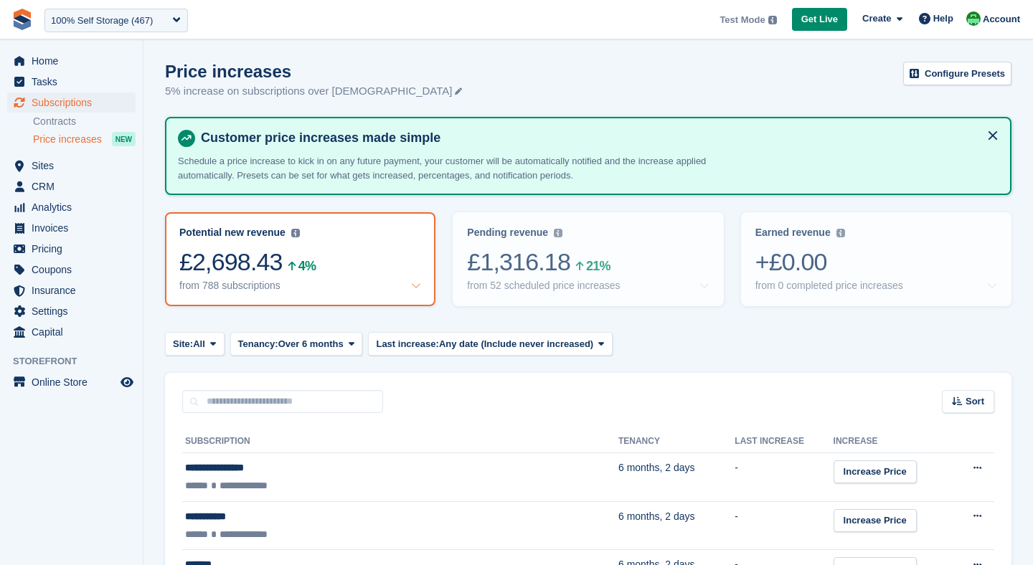
click at [301, 346] on span "Over 6 months" at bounding box center [310, 344] width 65 height 14
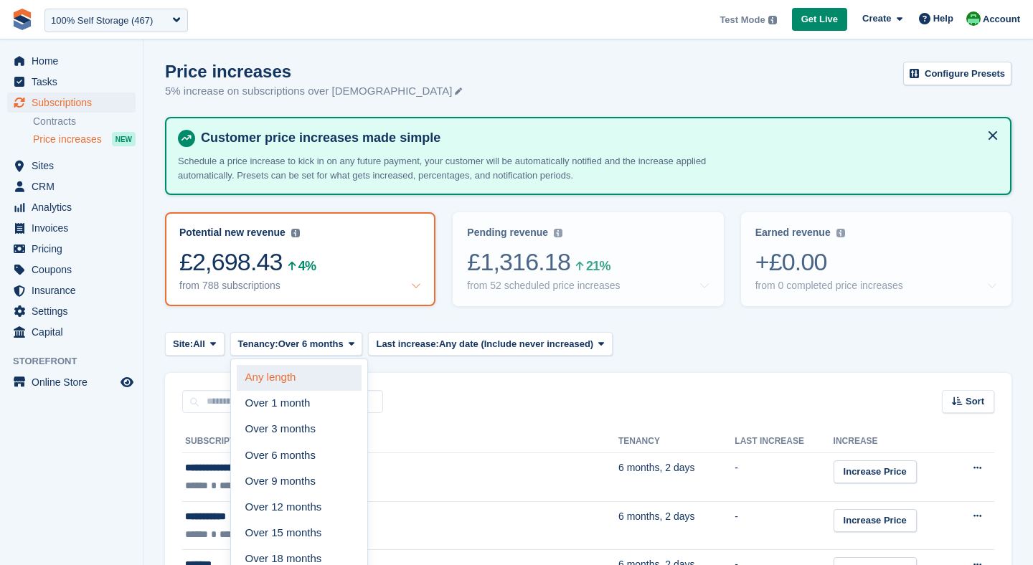
click at [296, 374] on link "Any length" at bounding box center [299, 378] width 125 height 26
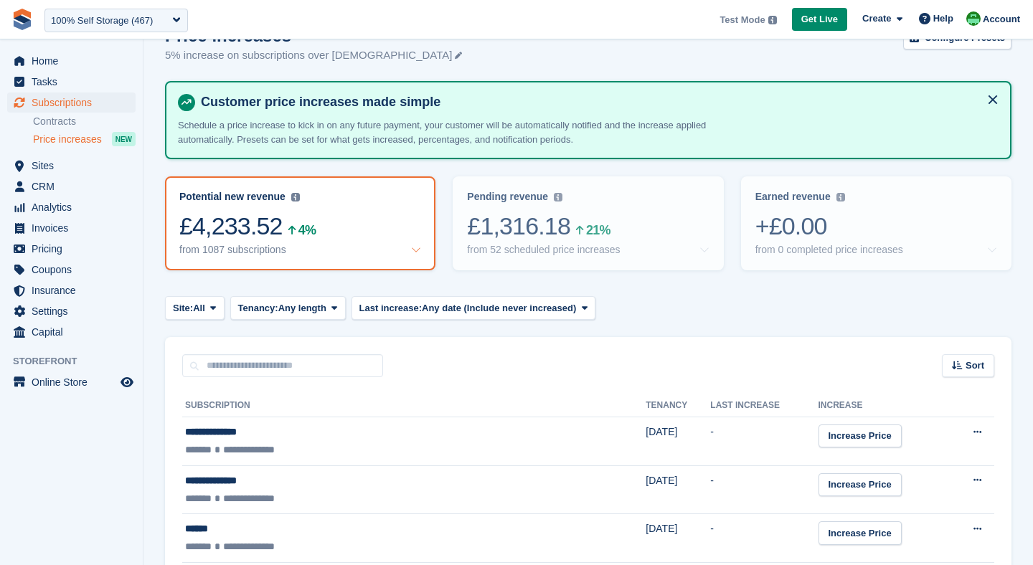
scroll to position [100, 0]
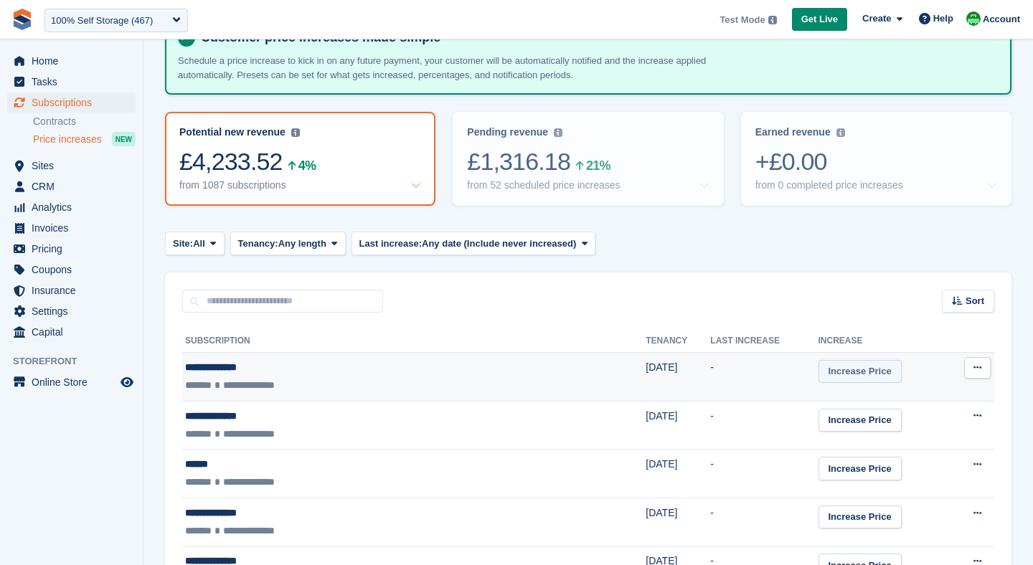
click at [819, 375] on link "Increase Price" at bounding box center [860, 372] width 83 height 24
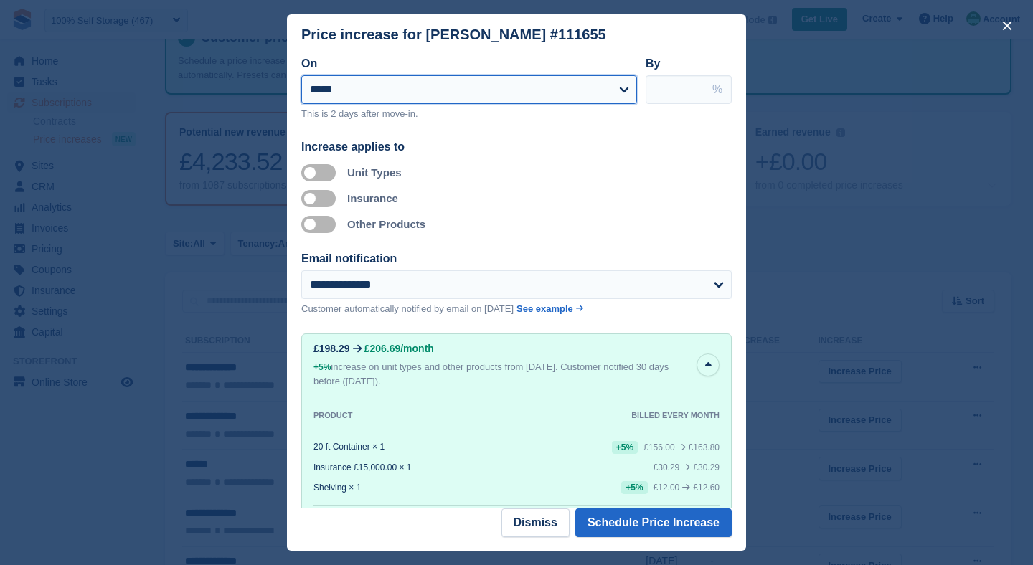
click at [408, 95] on select "**********" at bounding box center [469, 89] width 336 height 29
click at [378, 100] on select "**********" at bounding box center [469, 89] width 336 height 29
select select "**********"
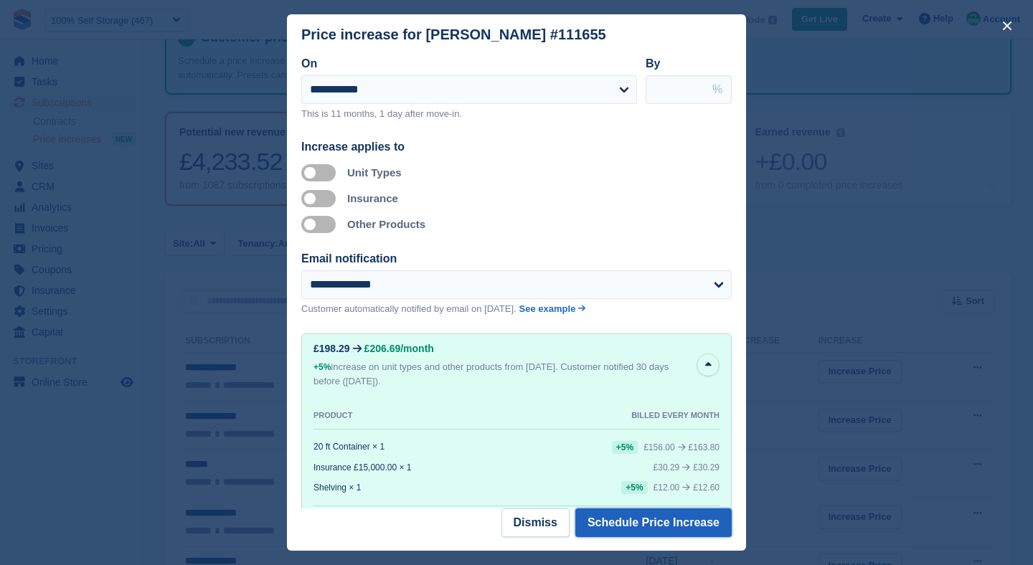
click at [655, 535] on button "Schedule Price Increase" at bounding box center [653, 523] width 156 height 29
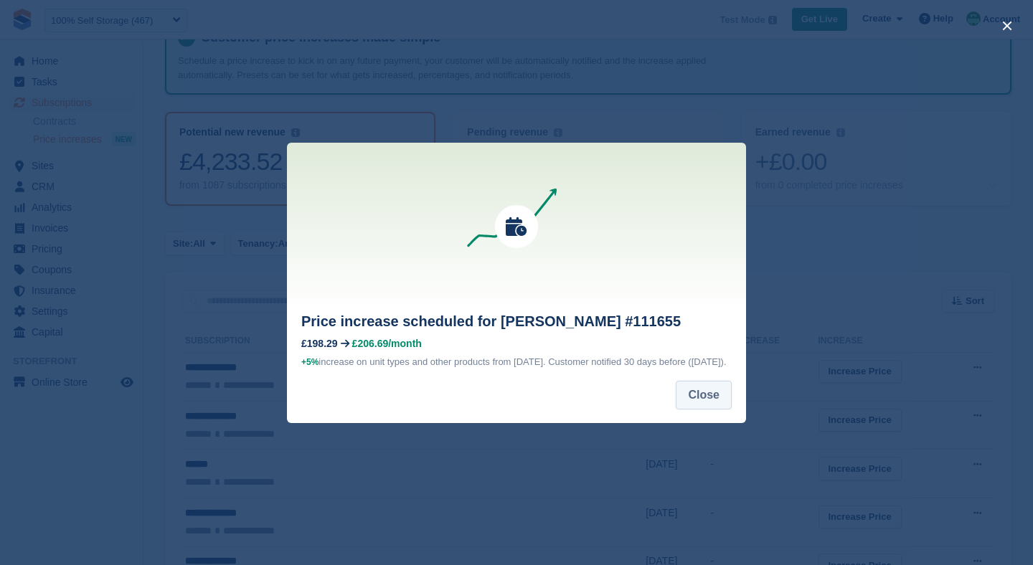
click at [688, 397] on button "Close" at bounding box center [704, 395] width 56 height 29
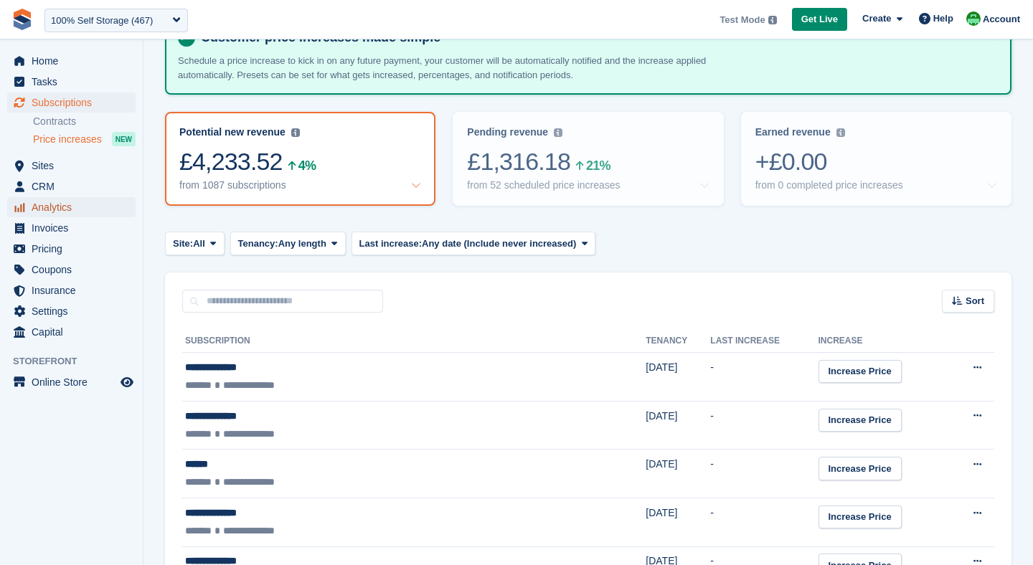
click at [43, 209] on span "Analytics" at bounding box center [75, 207] width 86 height 20
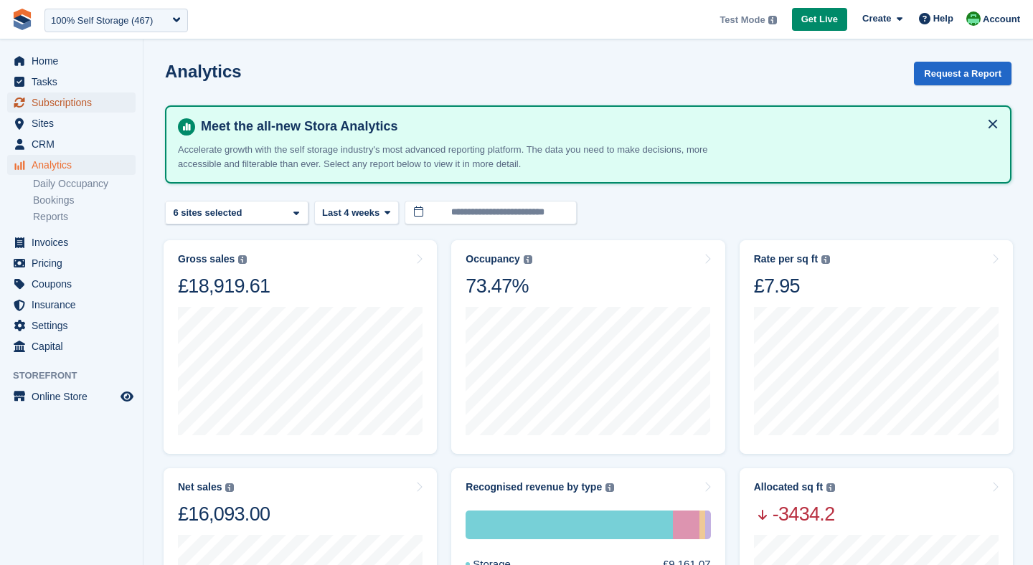
click at [57, 108] on span "Subscriptions" at bounding box center [75, 103] width 86 height 20
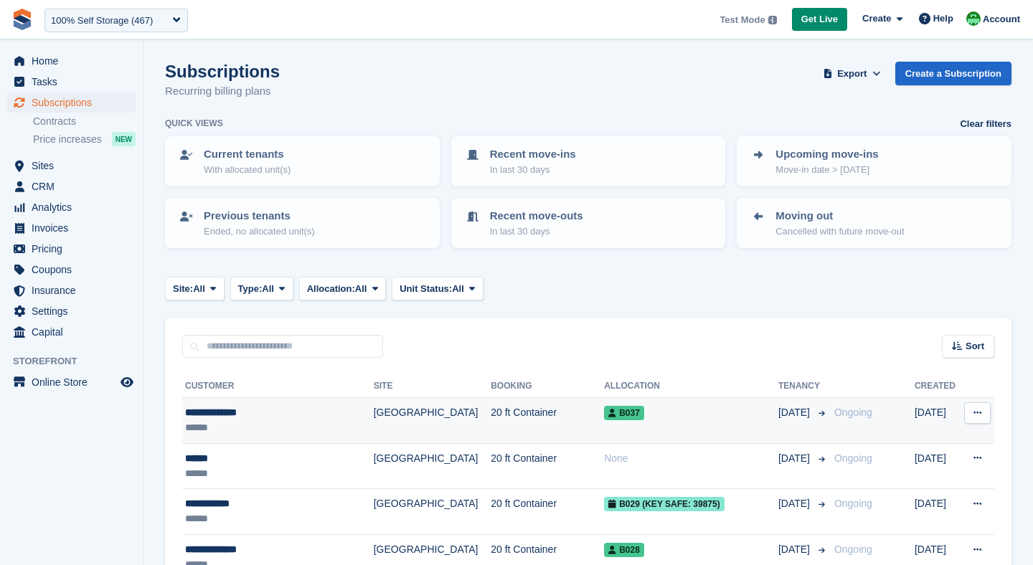
click at [340, 402] on td "**********" at bounding box center [278, 421] width 192 height 46
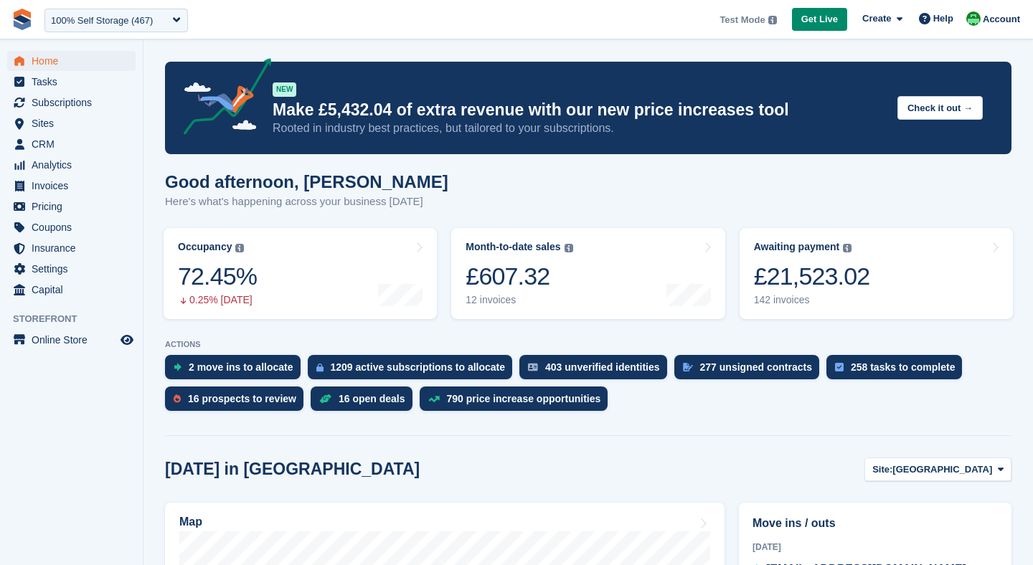
scroll to position [123, 0]
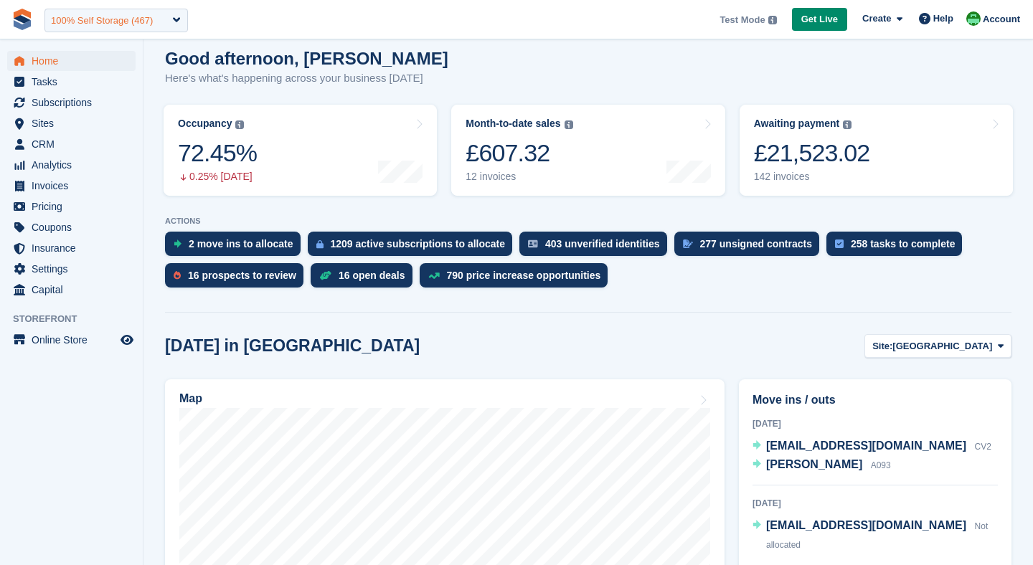
click at [97, 14] on div "100% Self Storage (467)" at bounding box center [102, 21] width 102 height 14
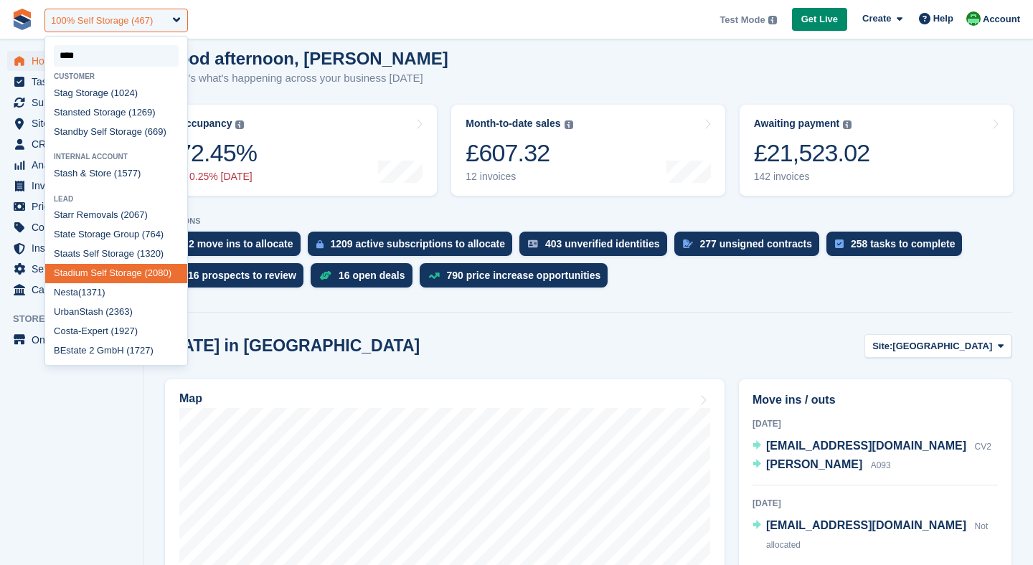
type input "*****"
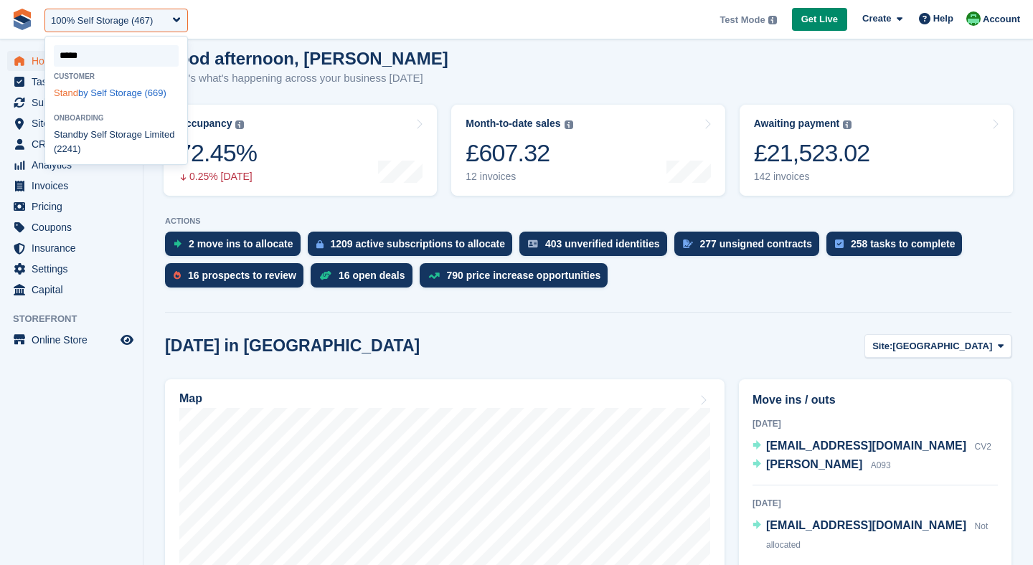
click at [95, 95] on div "Stand by Self Storage (669)" at bounding box center [116, 92] width 142 height 19
select select "***"
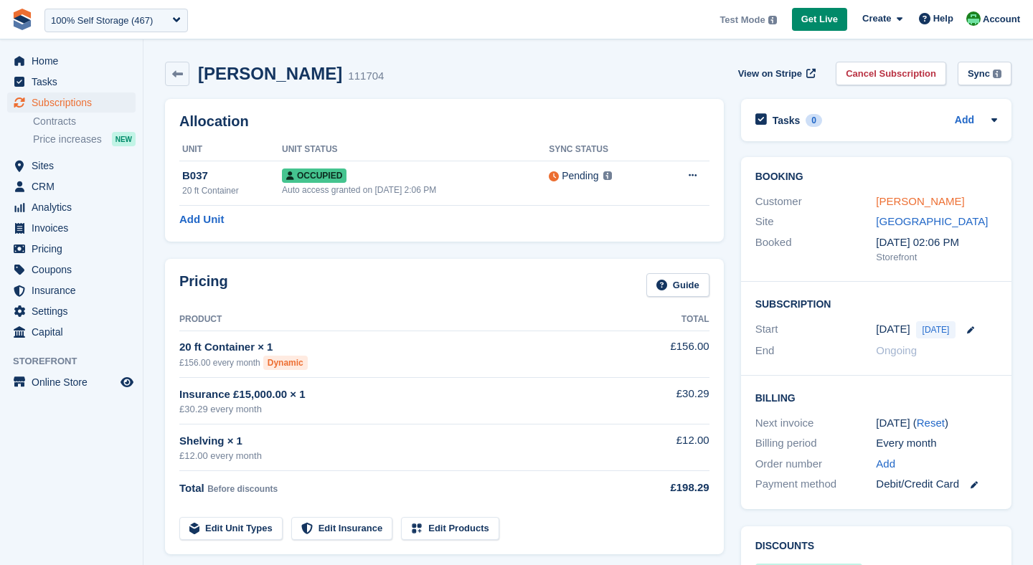
click at [903, 204] on link "[PERSON_NAME]" at bounding box center [920, 201] width 88 height 12
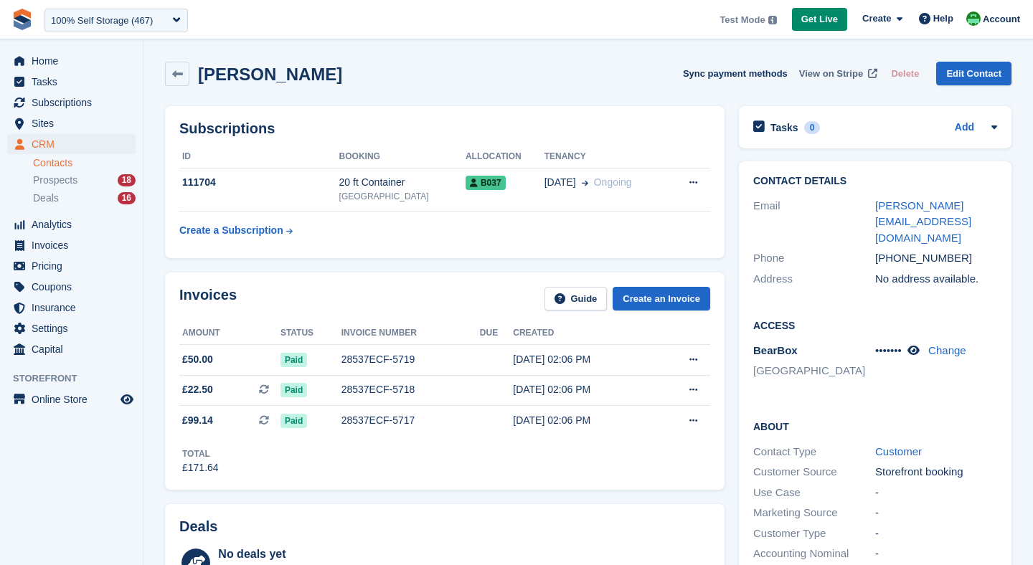
click at [806, 72] on span "View on Stripe" at bounding box center [831, 74] width 64 height 14
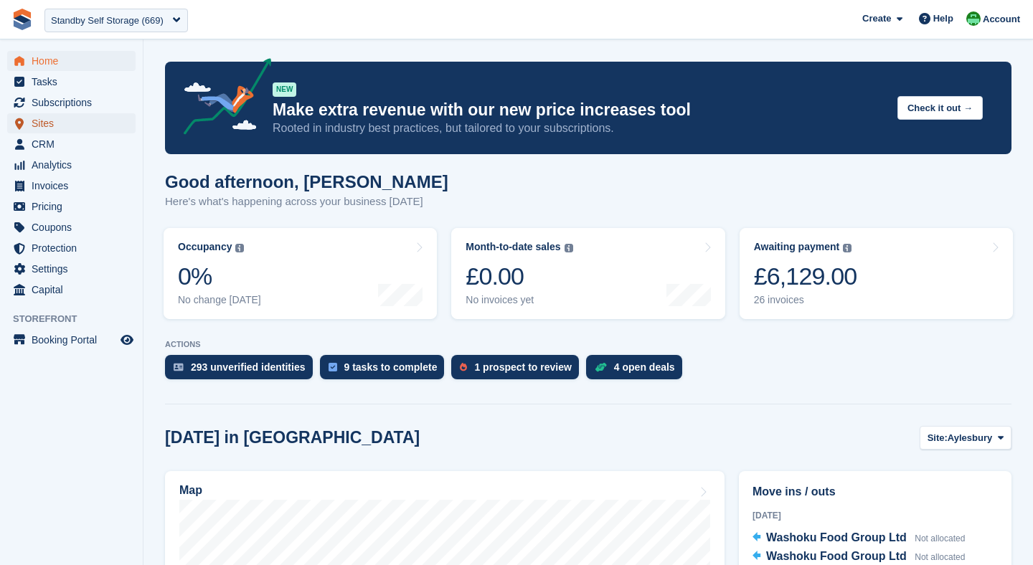
click at [56, 125] on span "Sites" at bounding box center [75, 123] width 86 height 20
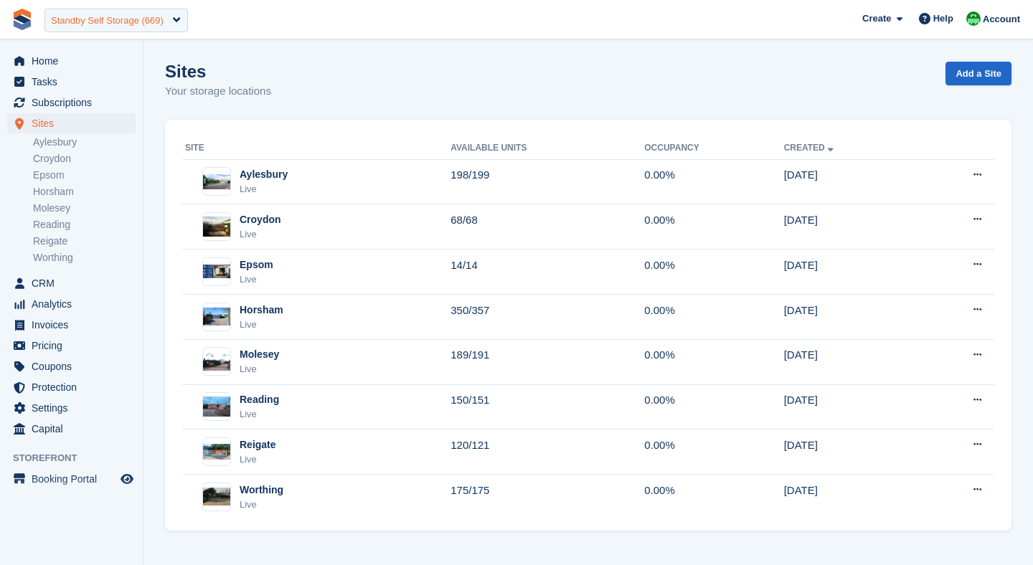
click at [149, 22] on div "Standby Self Storage (669)" at bounding box center [107, 21] width 113 height 14
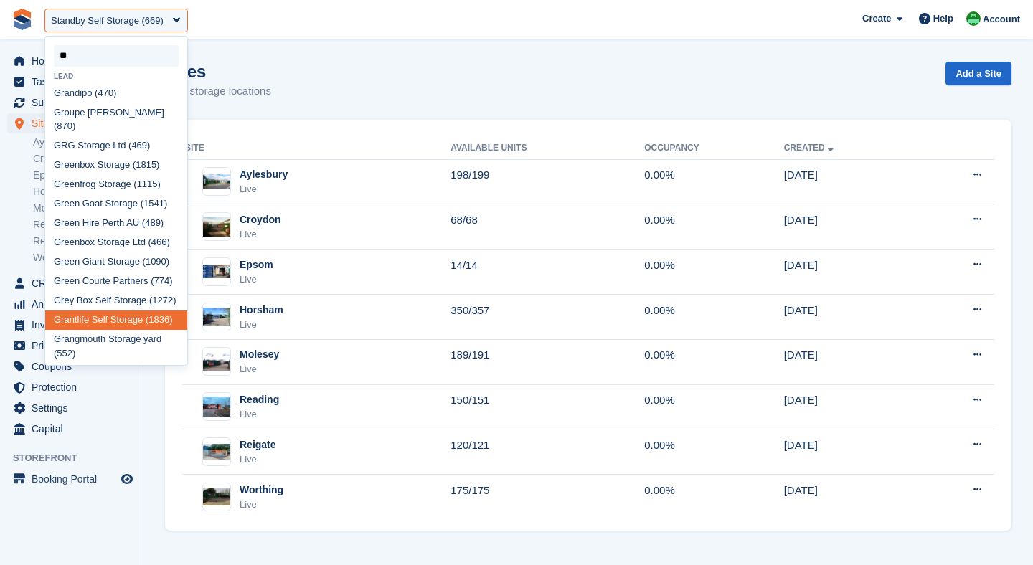
type input "*"
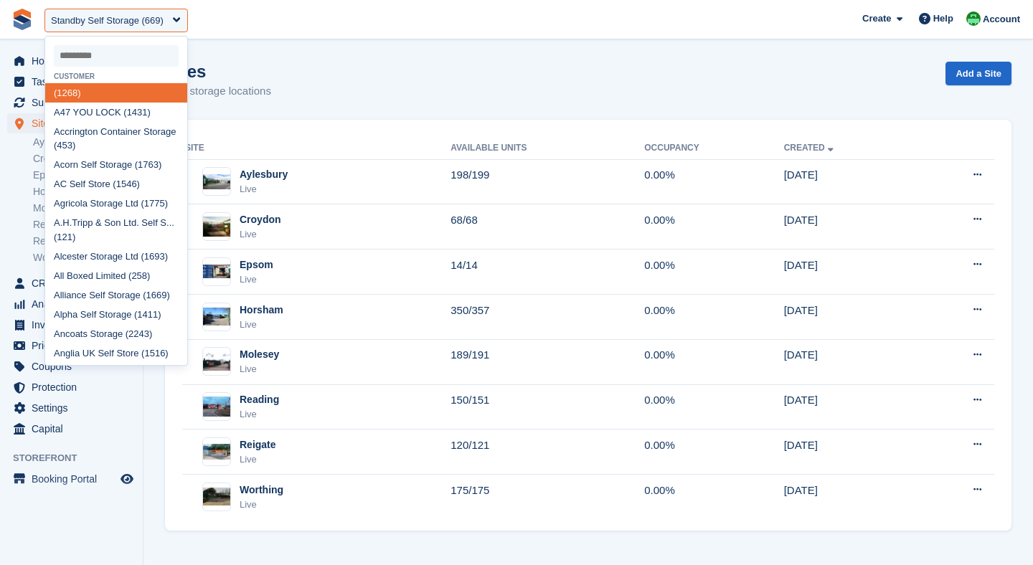
select select
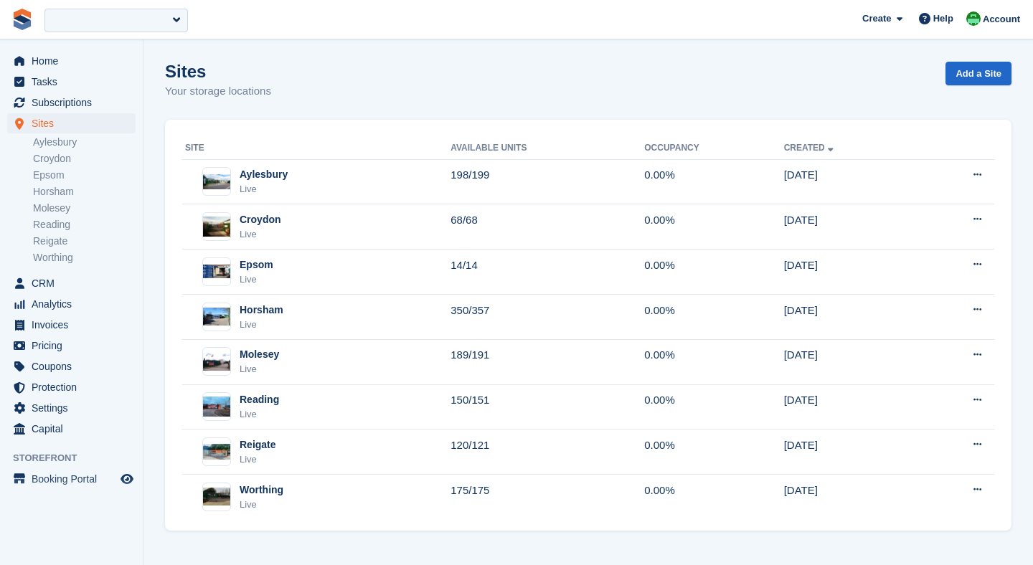
click at [326, 47] on section "Sites Your storage locations Add a Site Site Available Units Occupancy Created …" at bounding box center [588, 282] width 890 height 565
click at [100, 25] on div at bounding box center [115, 21] width 143 height 24
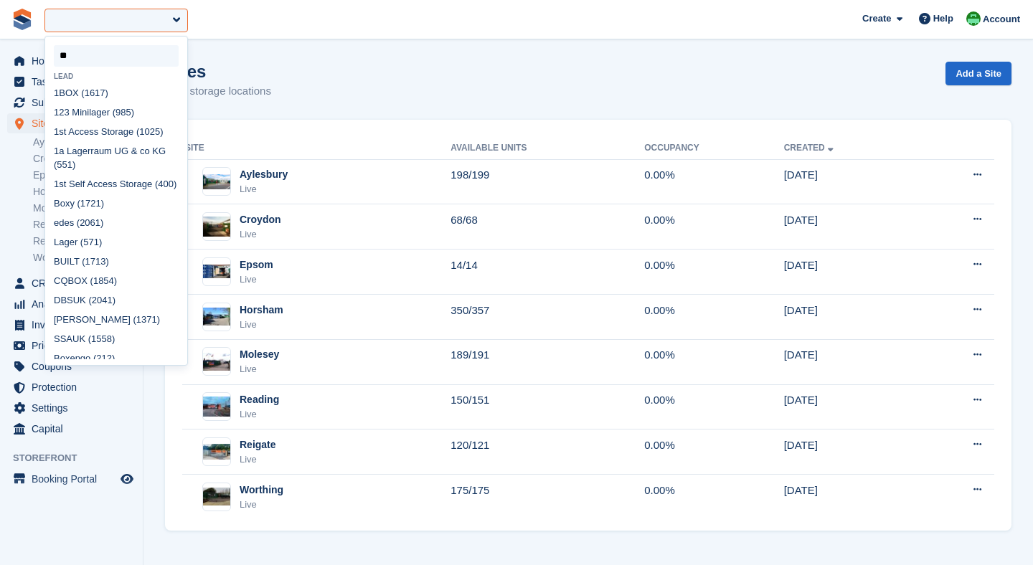
type input "***"
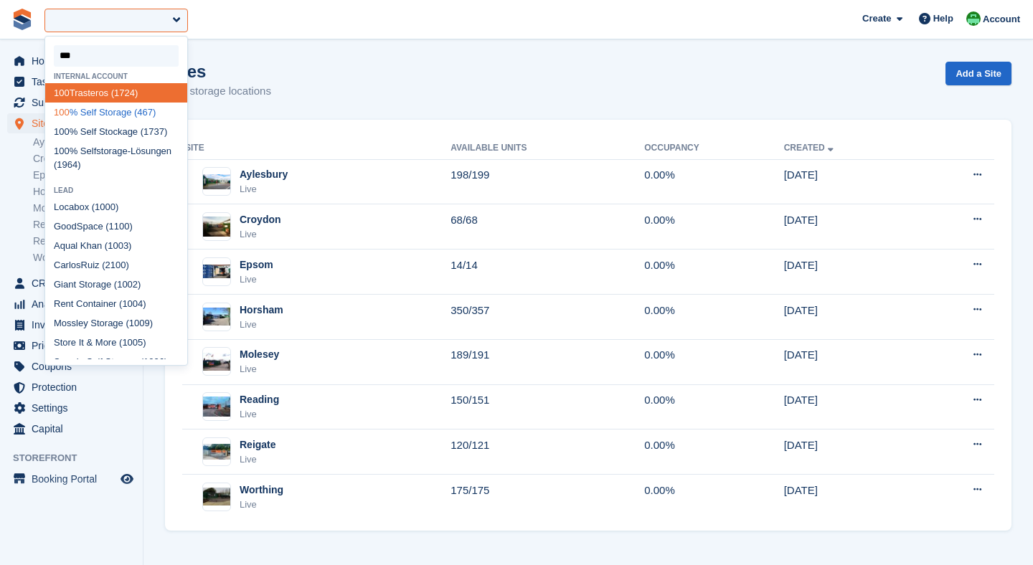
click at [93, 113] on div "100 % Self Storage (467)" at bounding box center [116, 112] width 142 height 19
select select "***"
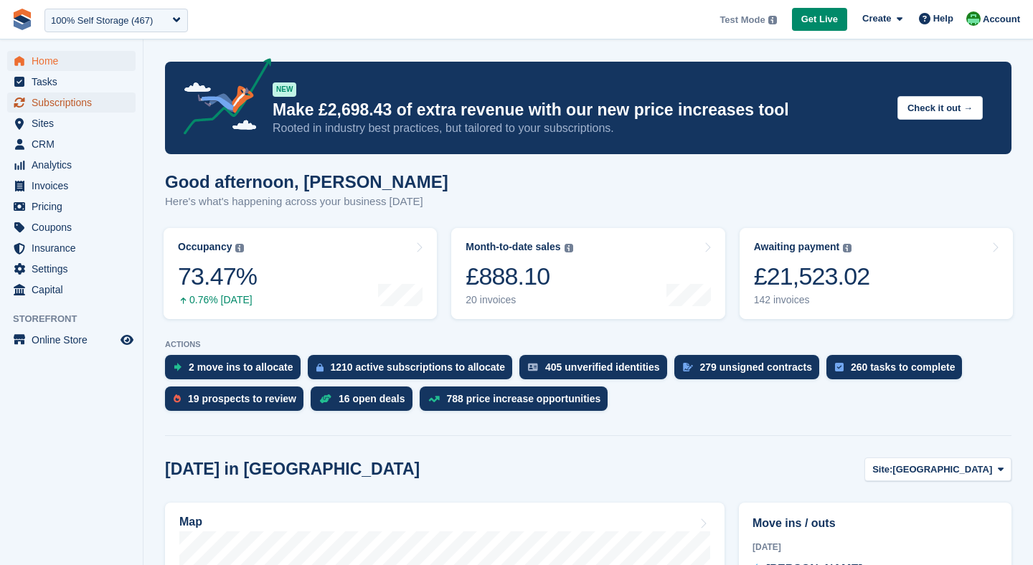
click at [34, 111] on span "Subscriptions" at bounding box center [75, 103] width 86 height 20
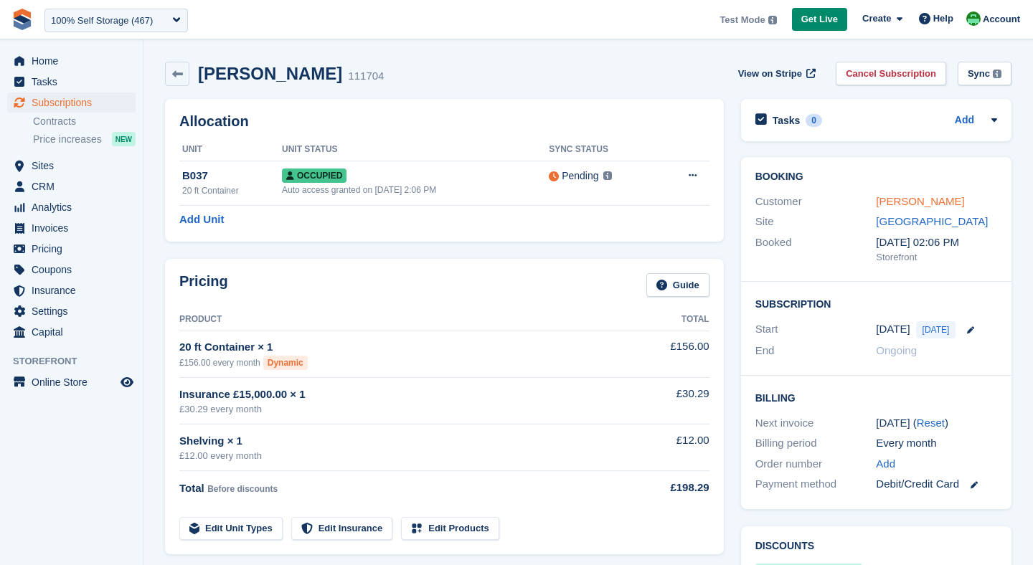
click at [881, 204] on link "[PERSON_NAME]" at bounding box center [920, 201] width 88 height 12
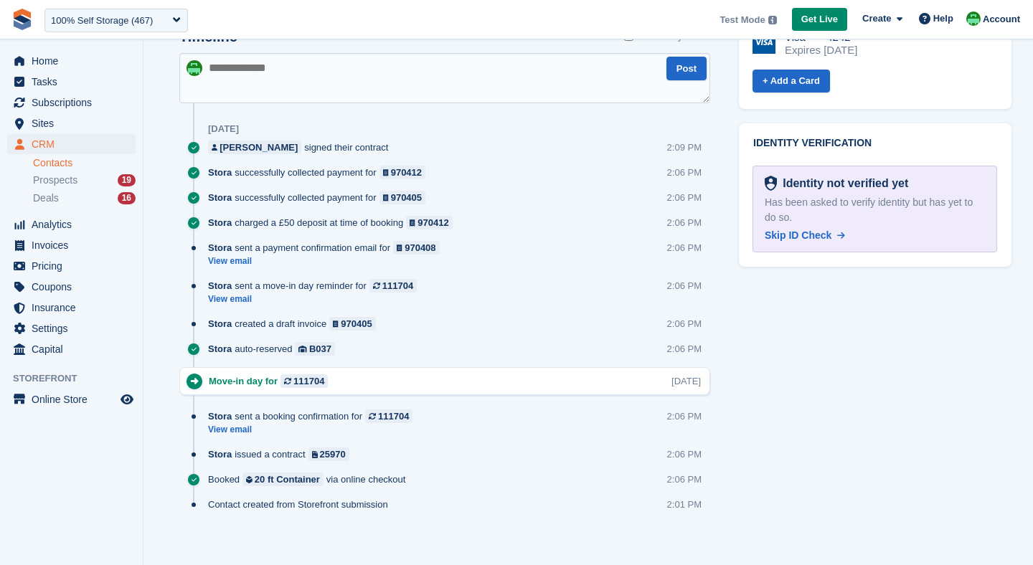
scroll to position [758, 0]
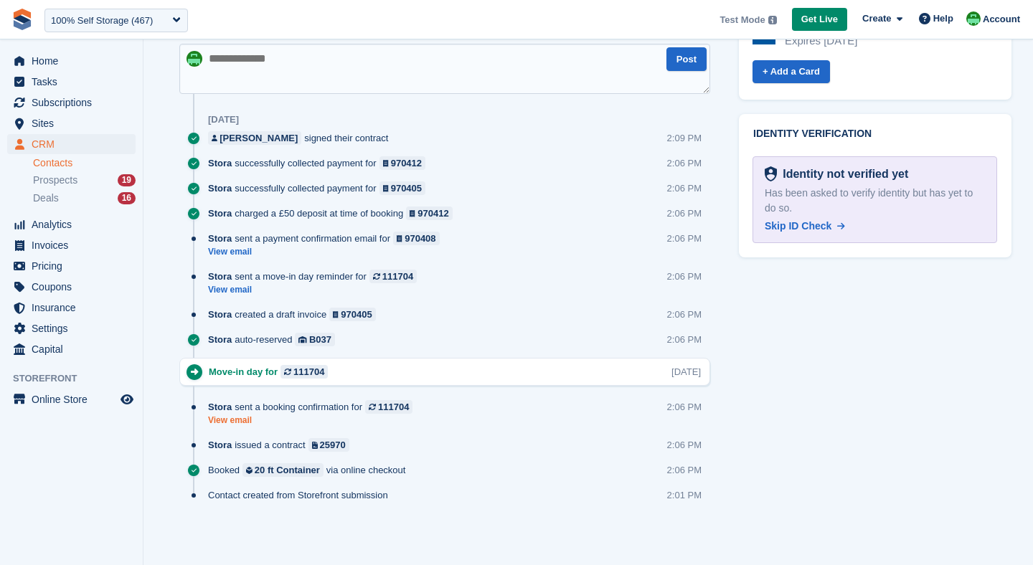
click at [237, 419] on link "View email" at bounding box center [314, 421] width 212 height 12
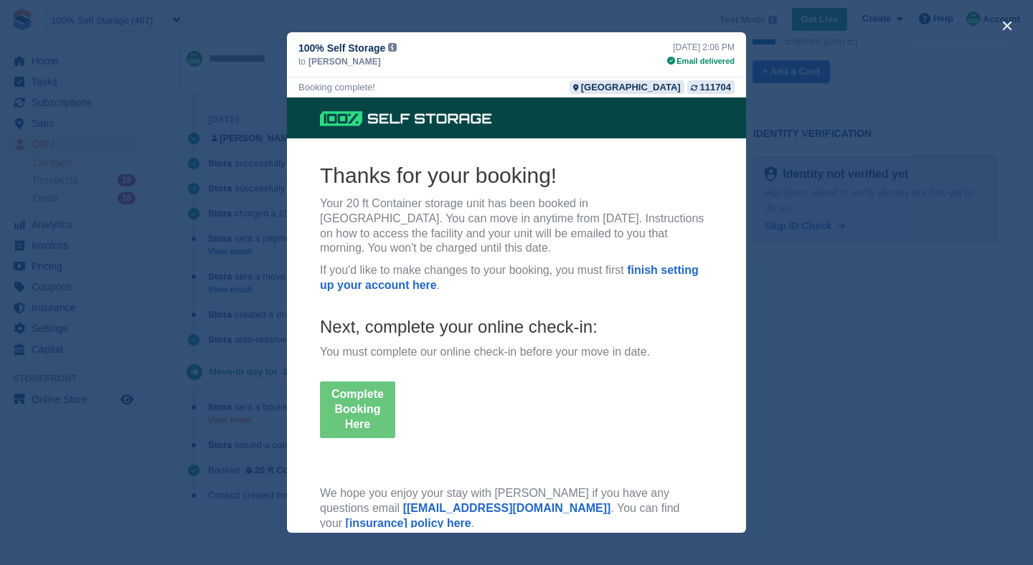
scroll to position [0, 0]
click at [1006, 24] on button "close" at bounding box center [1007, 25] width 23 height 23
